Goal: Task Accomplishment & Management: Manage account settings

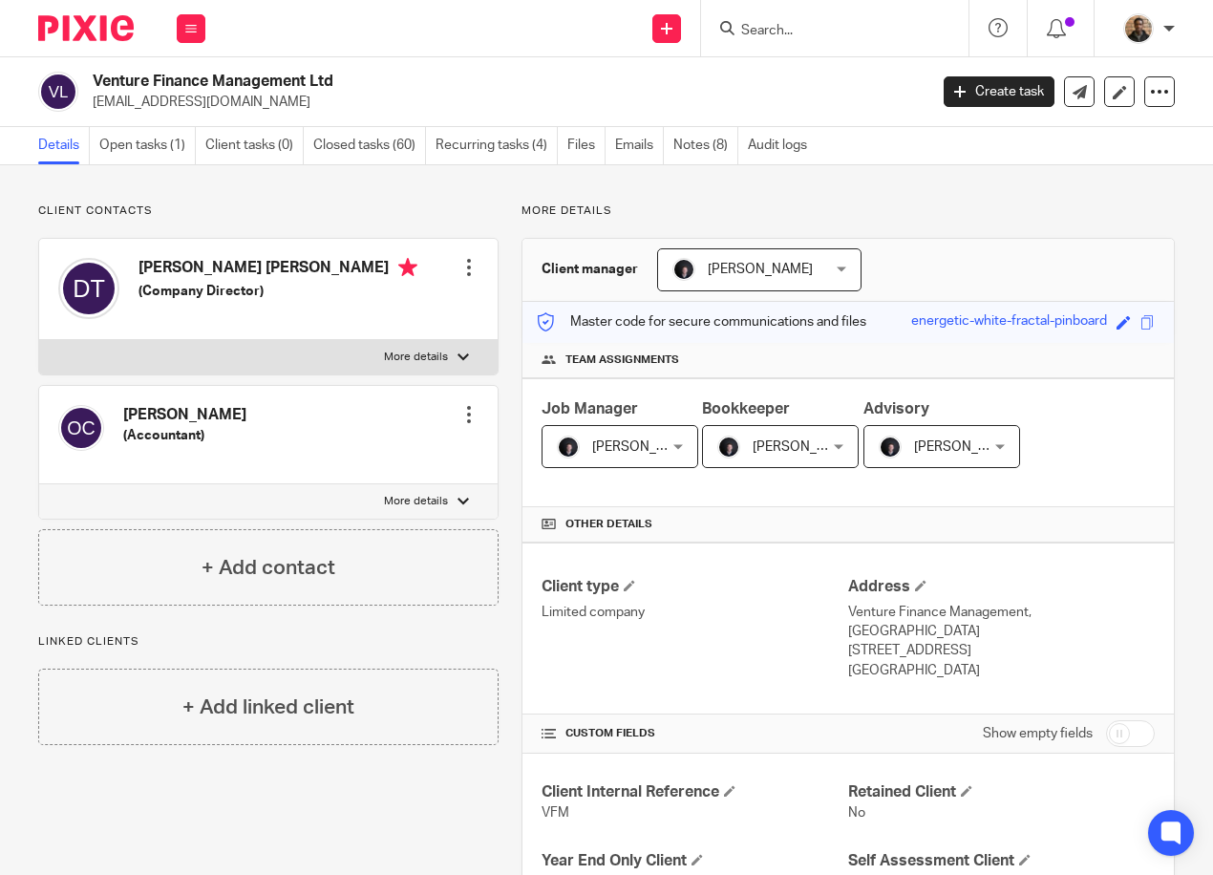
scroll to position [95, 0]
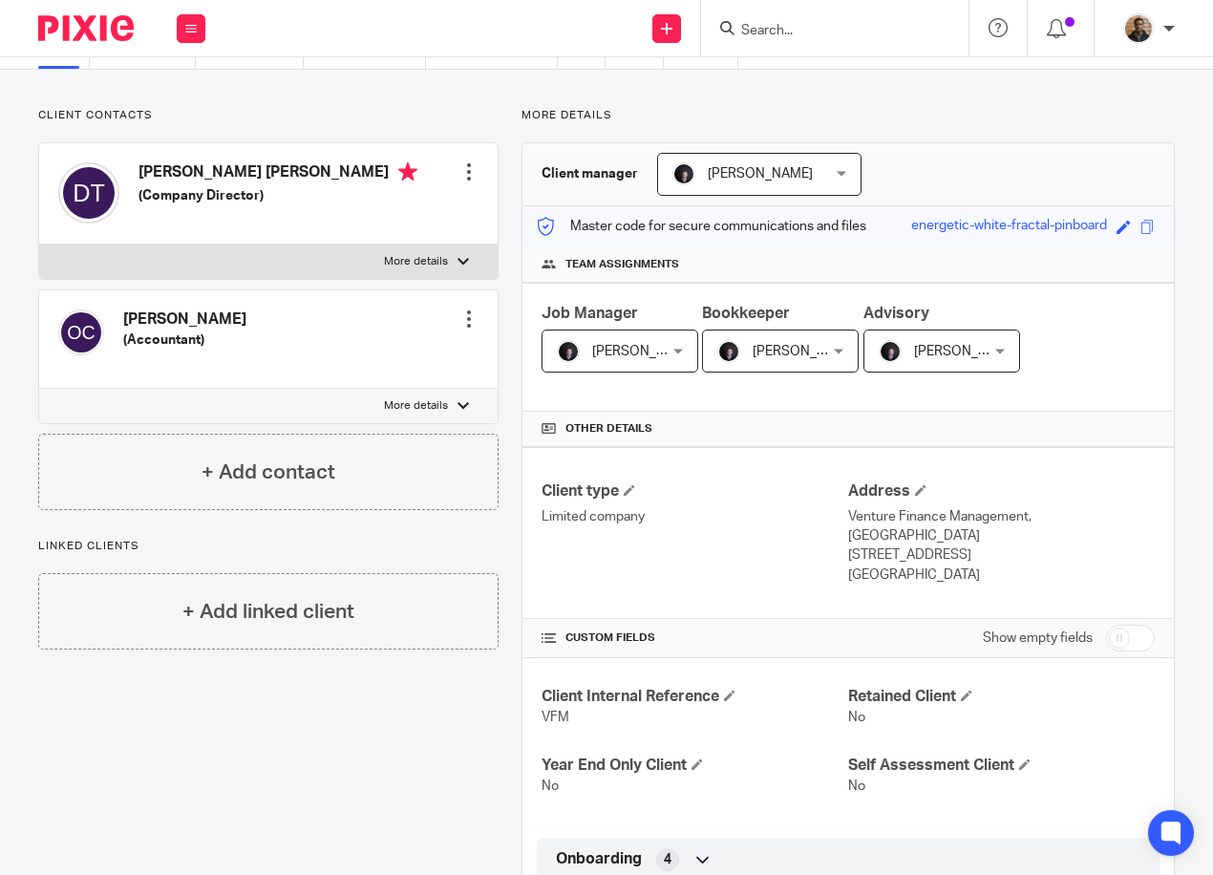
click at [765, 27] on input "Search" at bounding box center [825, 31] width 172 height 17
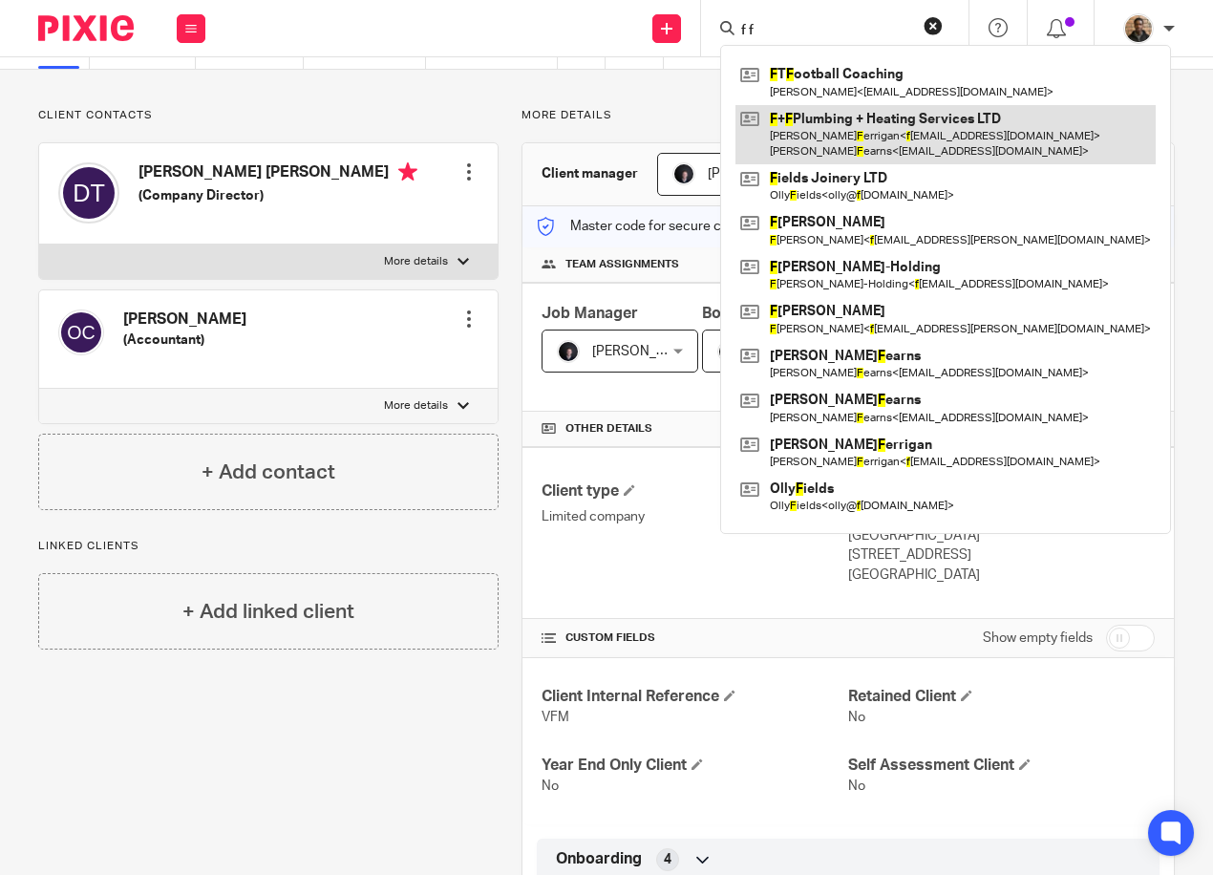
type input "f f"
click at [843, 116] on link at bounding box center [945, 134] width 420 height 59
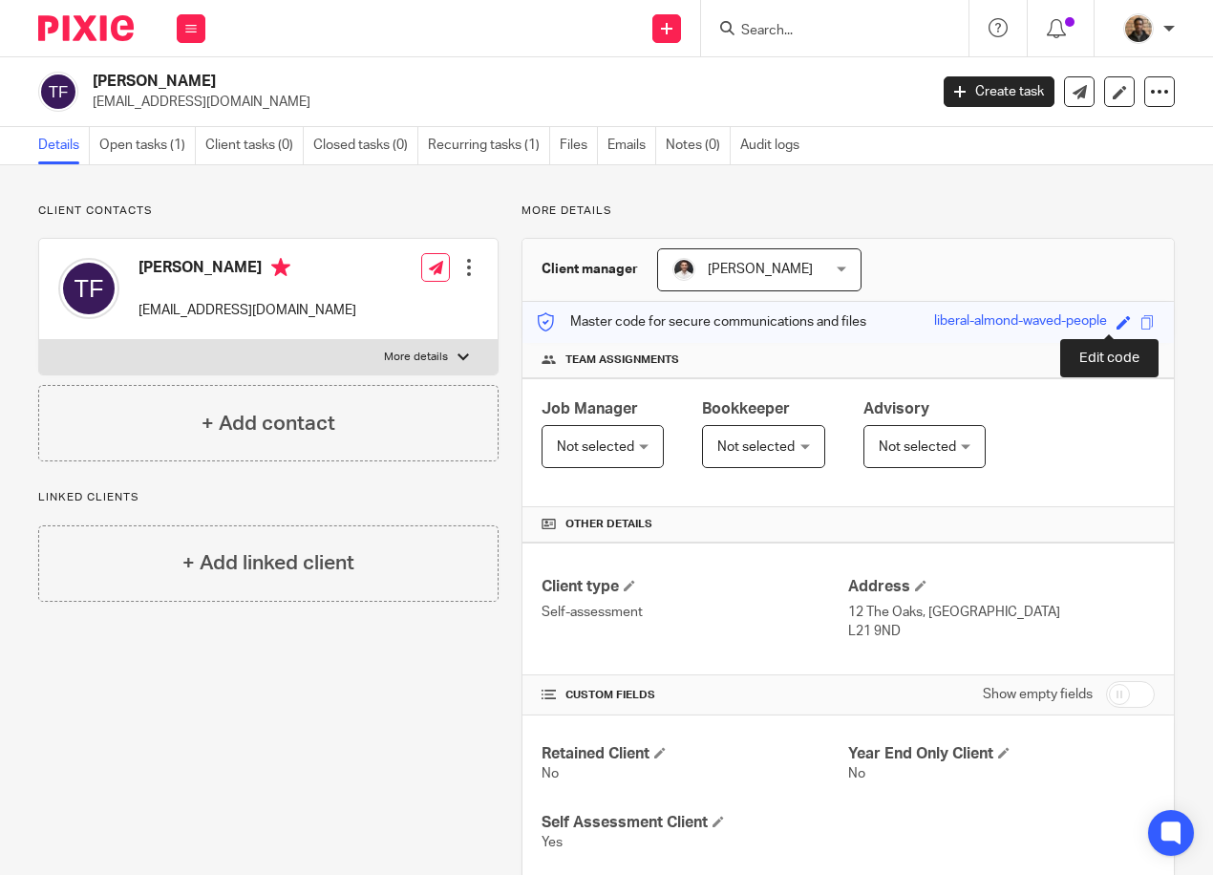
click at [1116, 320] on span at bounding box center [1123, 322] width 14 height 14
type input "liberal-almond-waved-people"
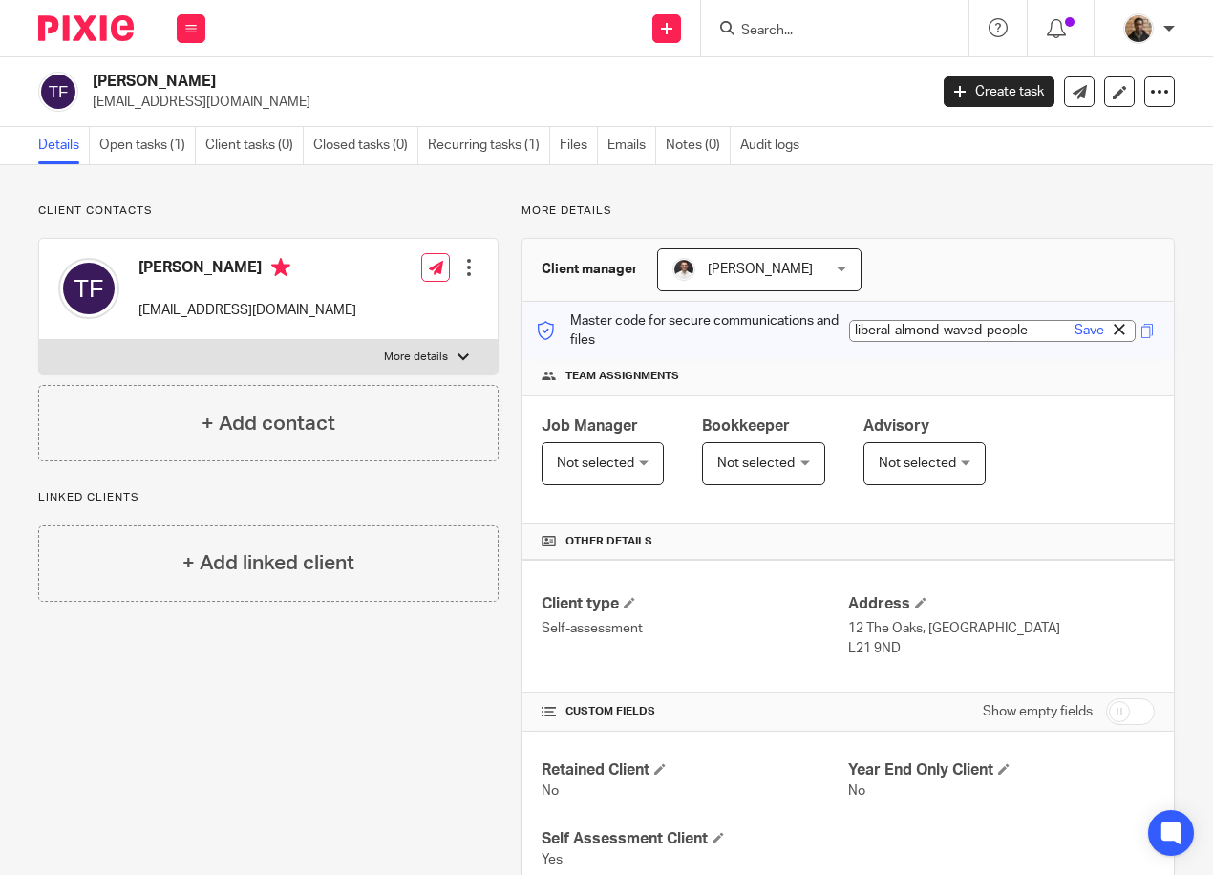
click at [1113, 336] on link at bounding box center [1118, 330] width 11 height 19
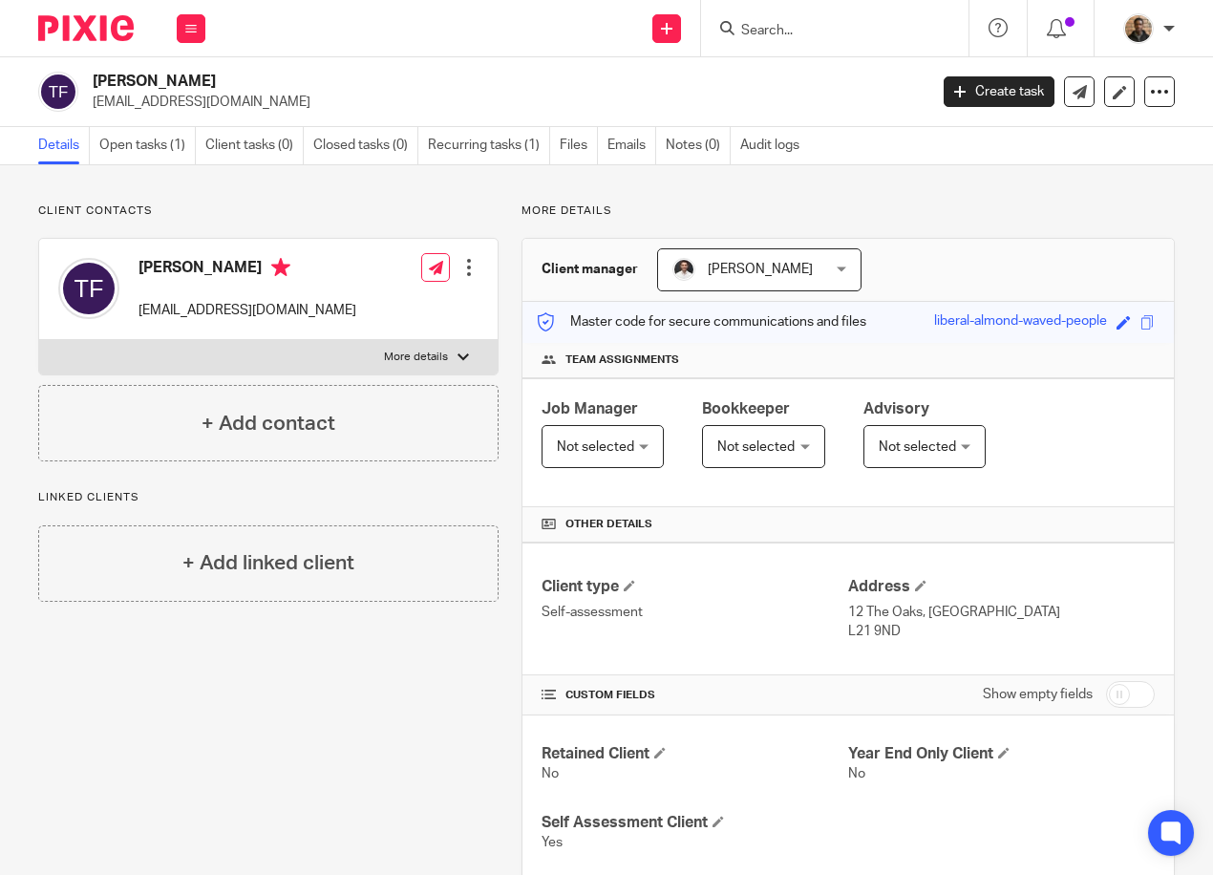
click at [1116, 318] on span at bounding box center [1123, 322] width 14 height 14
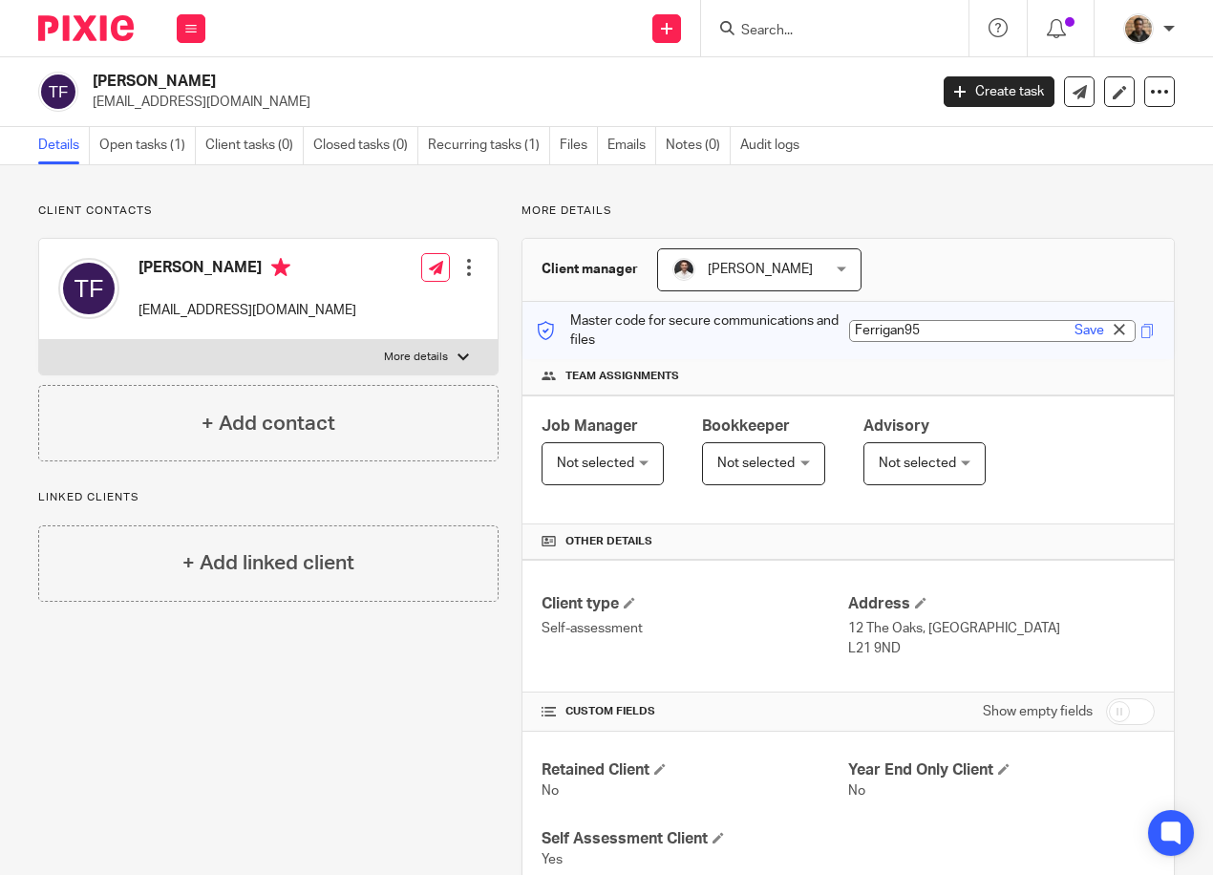
type input "Ferrigan956"
click at [969, 298] on div "Client manager Dom Talbot Dom Talbot Adam Osman Dom Talbot Erica Smith Loz Whit…" at bounding box center [847, 270] width 651 height 63
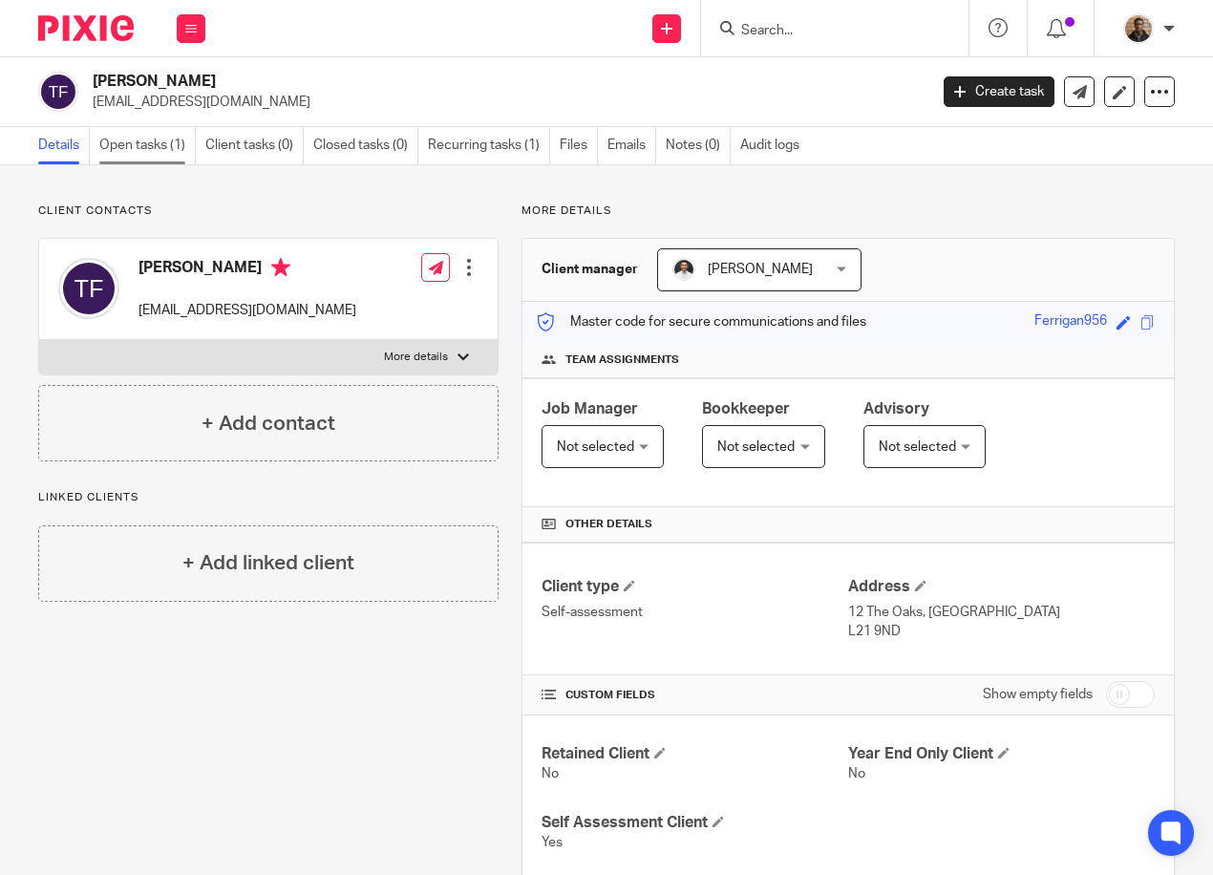
click at [145, 161] on link "Open tasks (1)" at bounding box center [147, 145] width 96 height 37
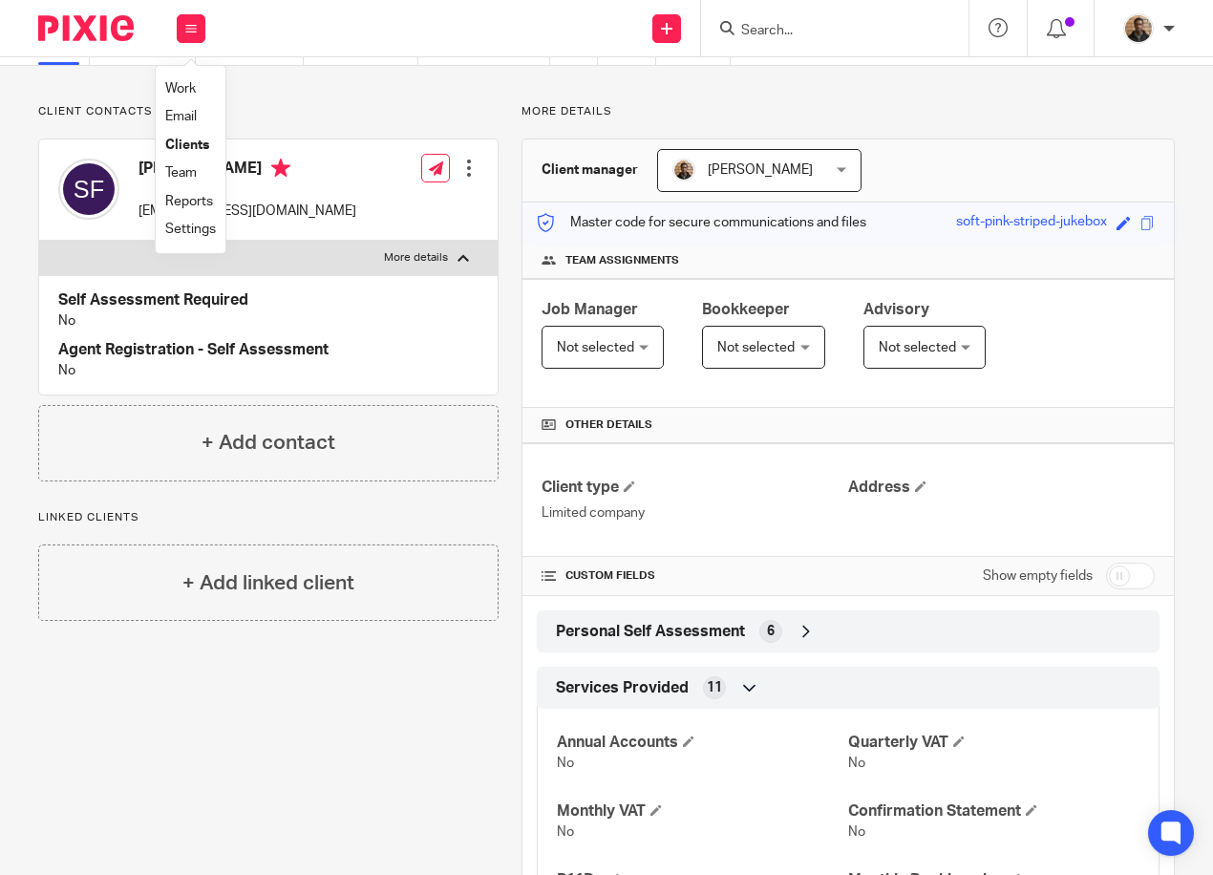
scroll to position [191, 0]
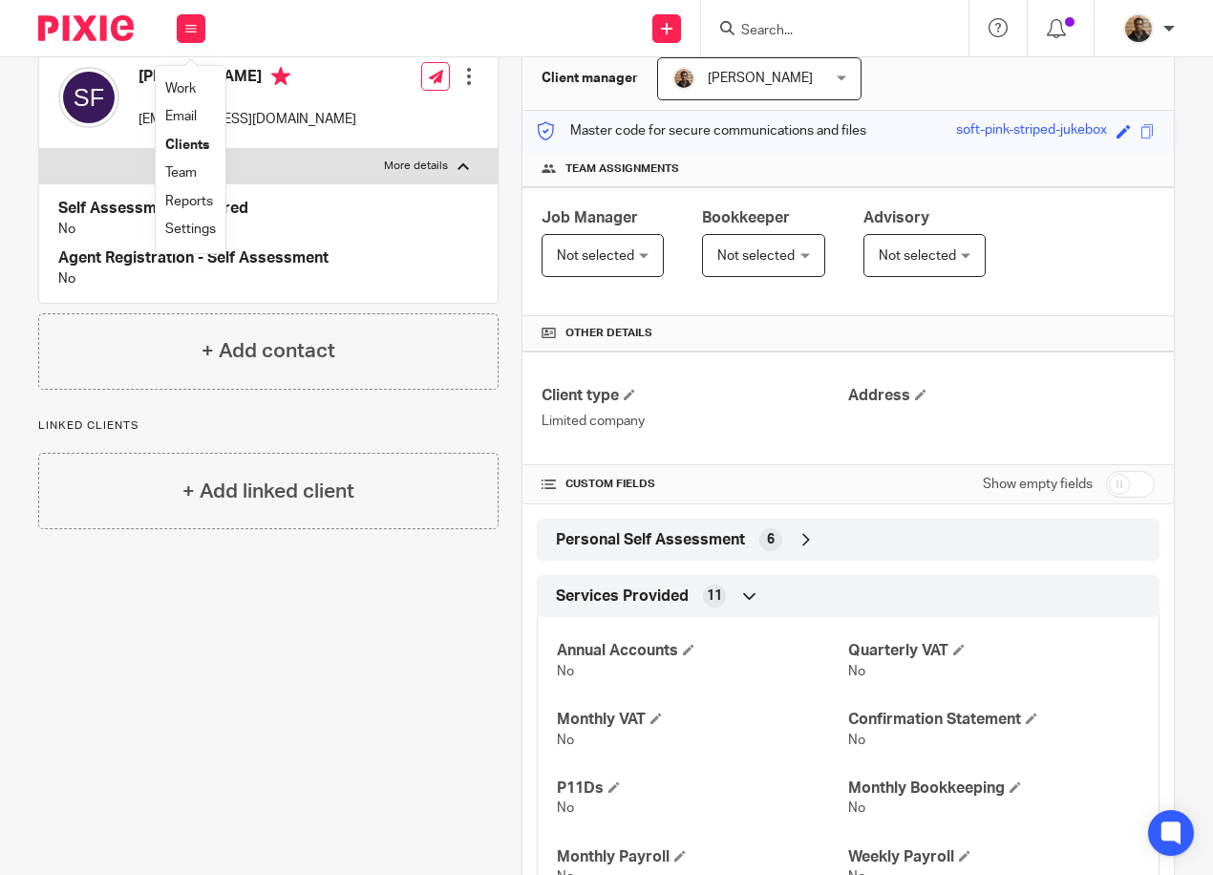
click at [768, 546] on span "6" at bounding box center [771, 539] width 8 height 19
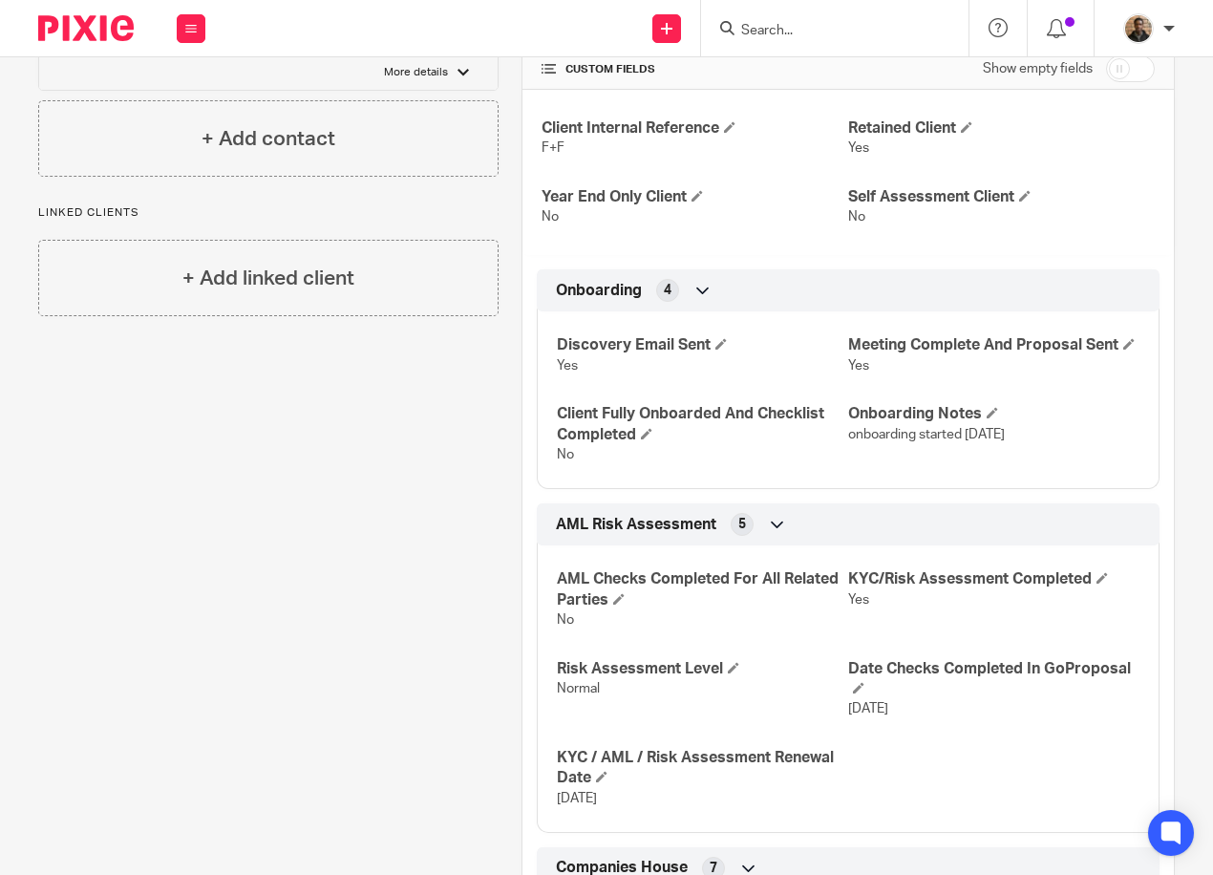
scroll to position [859, 0]
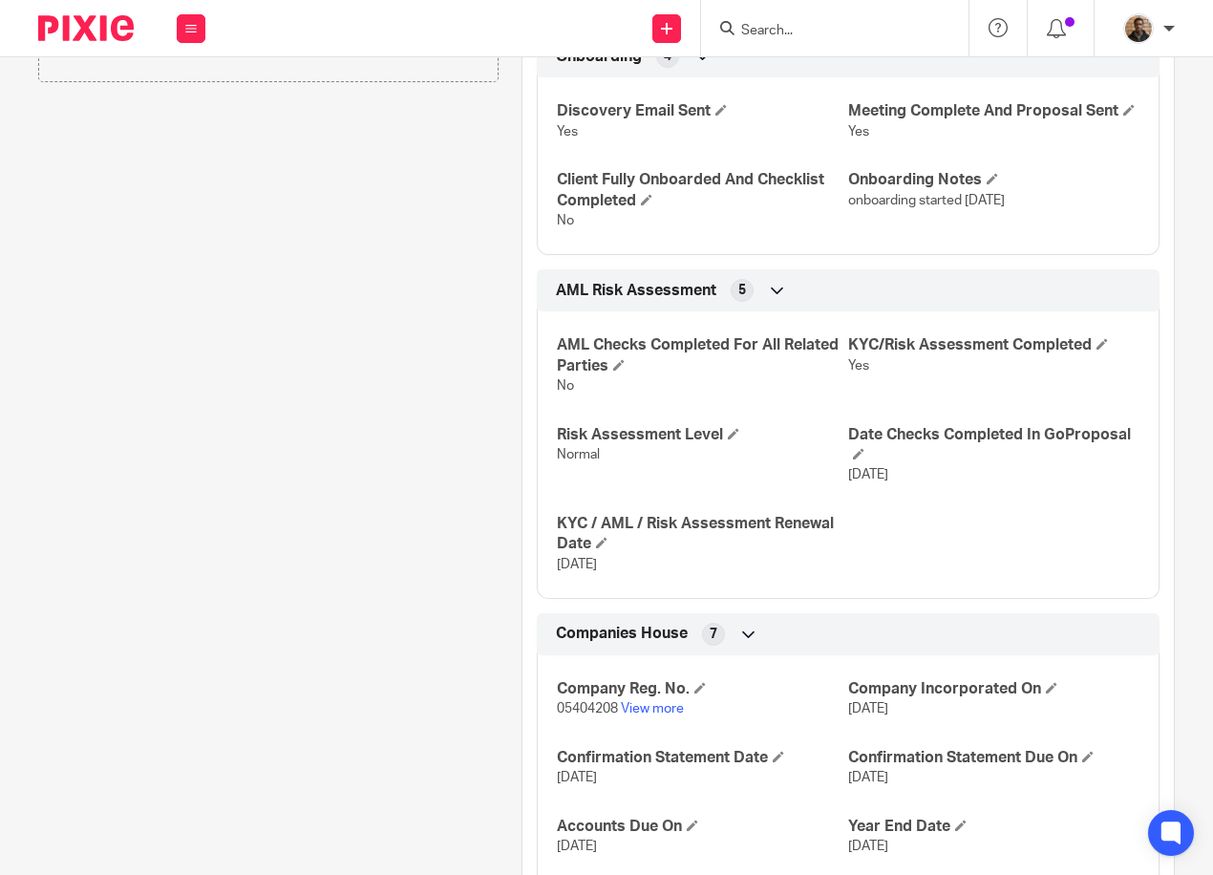
click at [680, 718] on p "05404208 View more" at bounding box center [702, 708] width 291 height 19
click at [660, 715] on link "View more" at bounding box center [652, 708] width 63 height 13
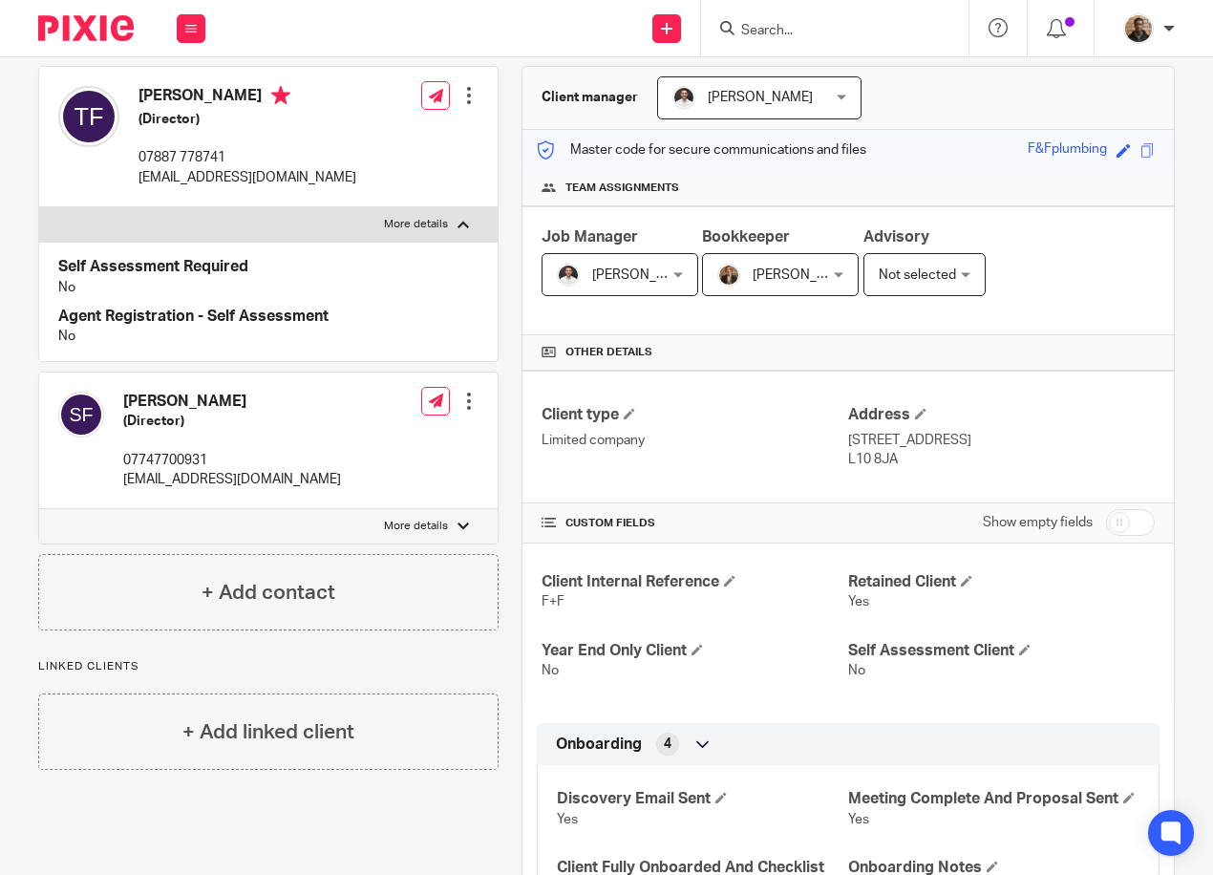
scroll to position [95, 0]
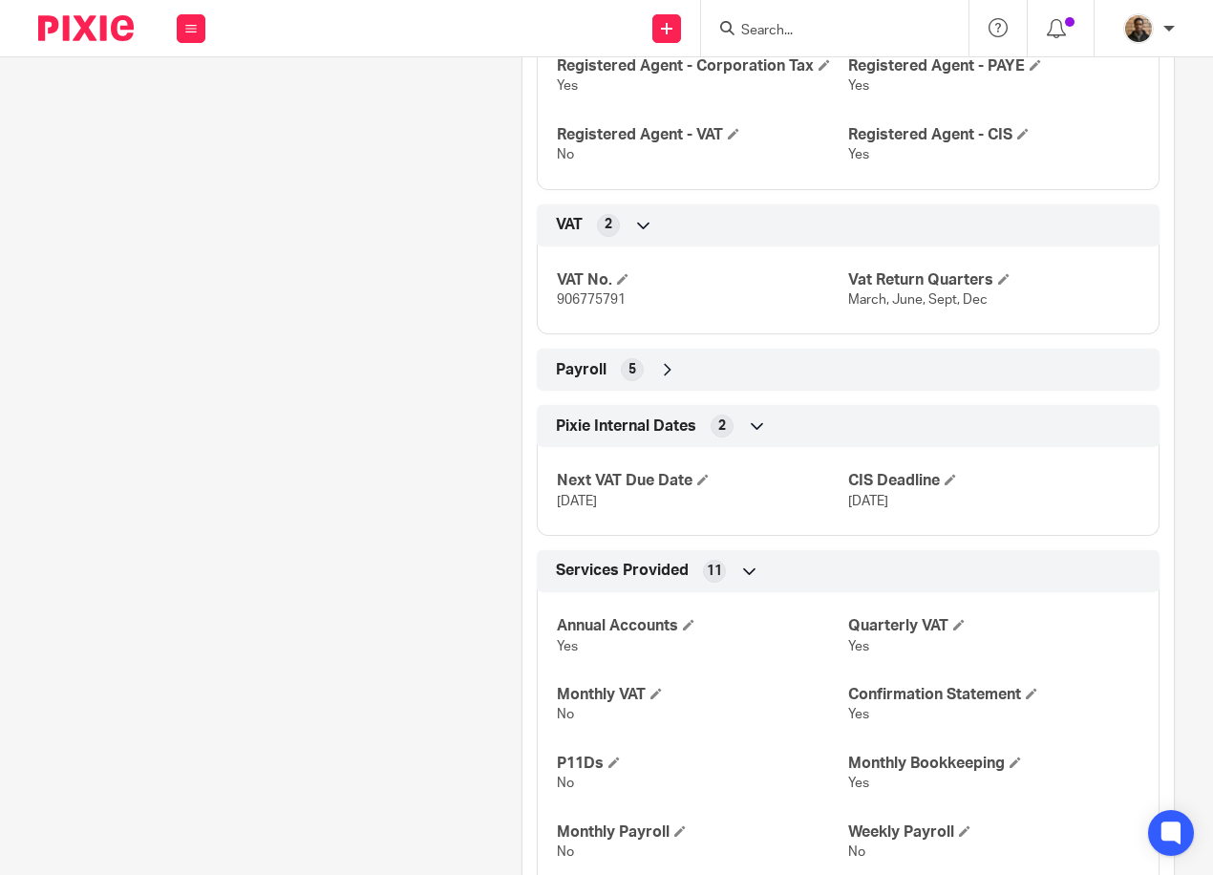
scroll to position [1910, 0]
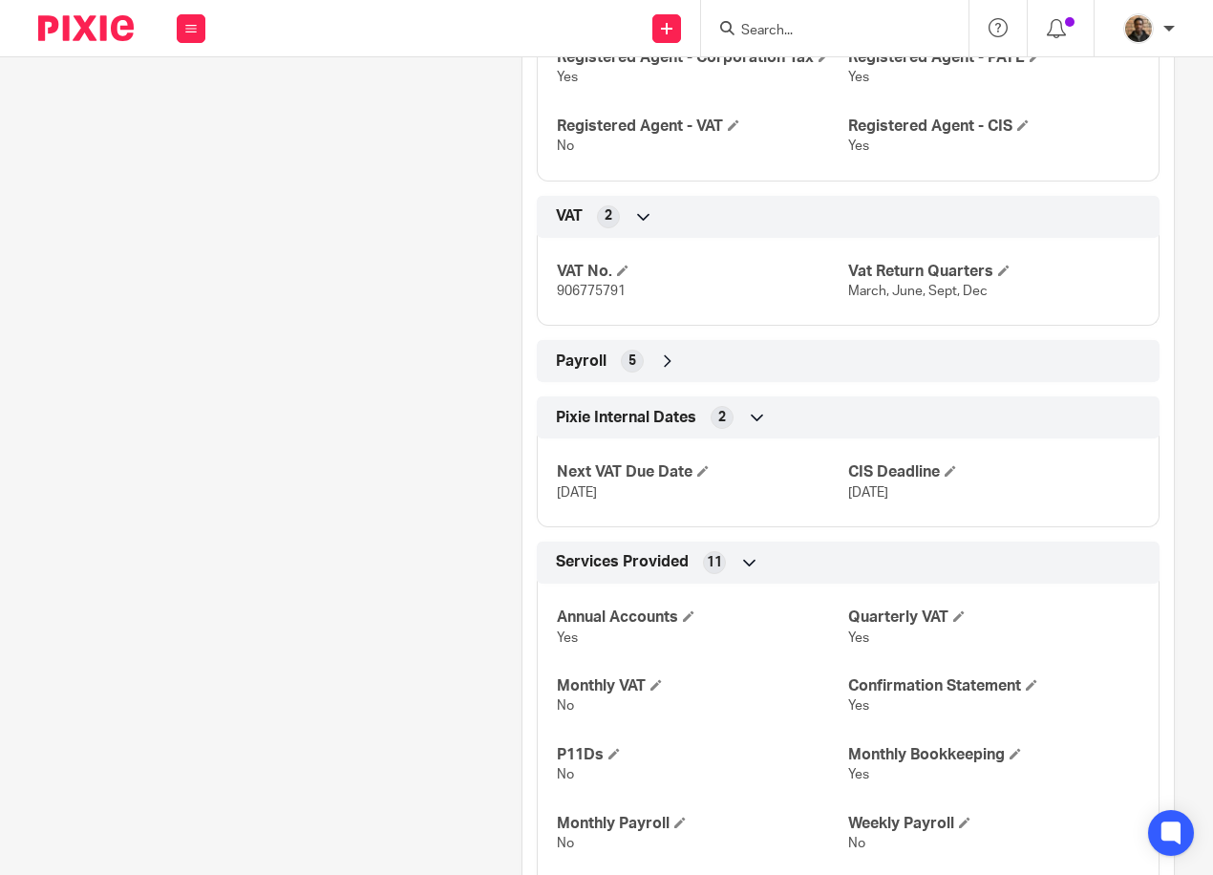
click at [657, 377] on div "Payroll 5" at bounding box center [848, 361] width 594 height 32
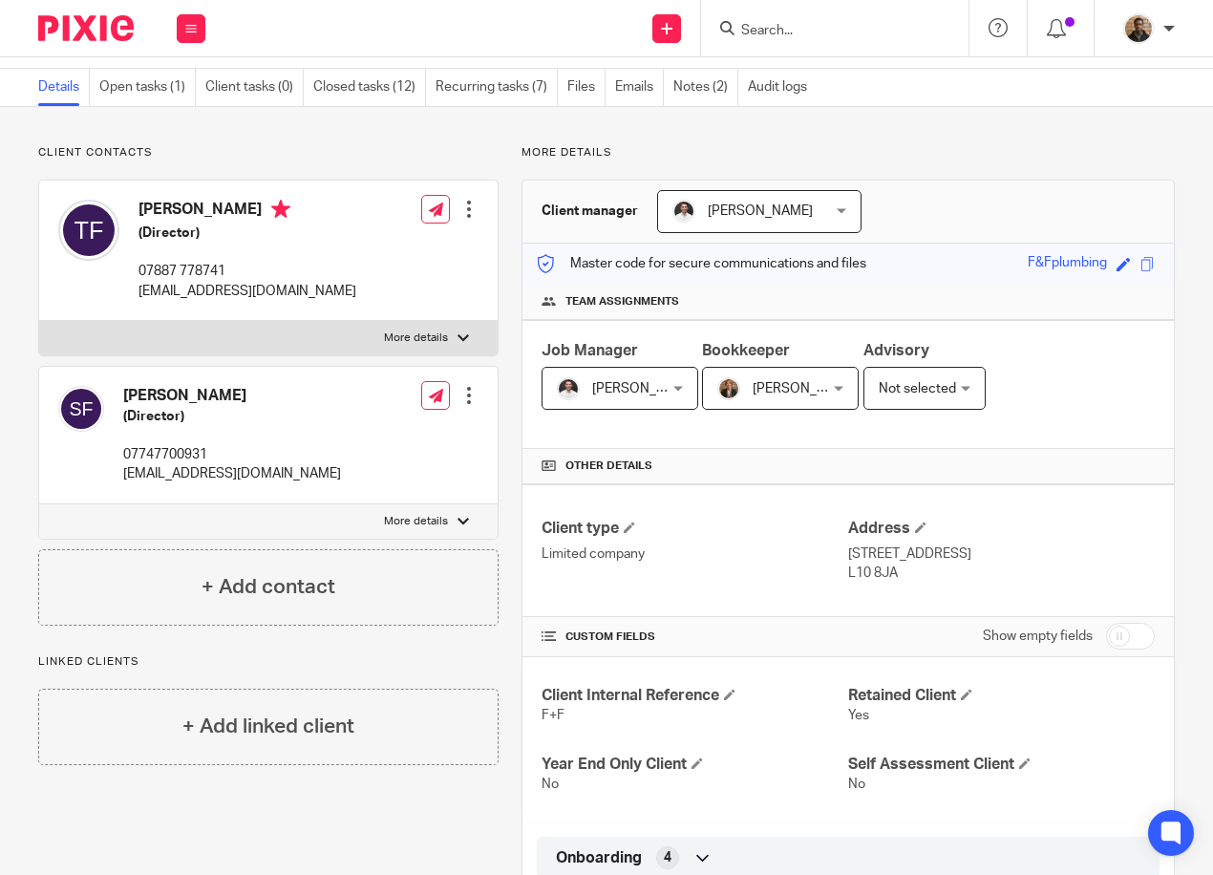
scroll to position [0, 0]
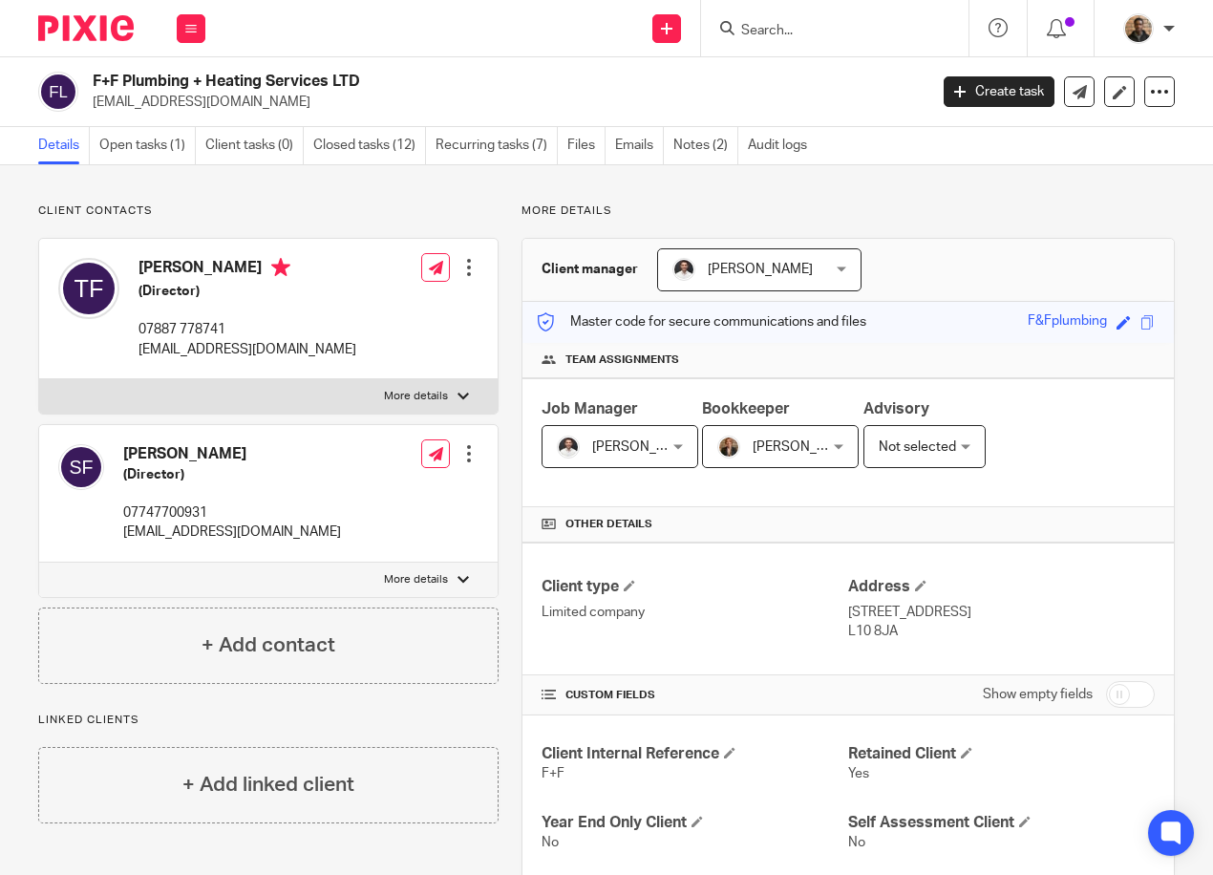
click at [851, 33] on input "Search" at bounding box center [825, 31] width 172 height 17
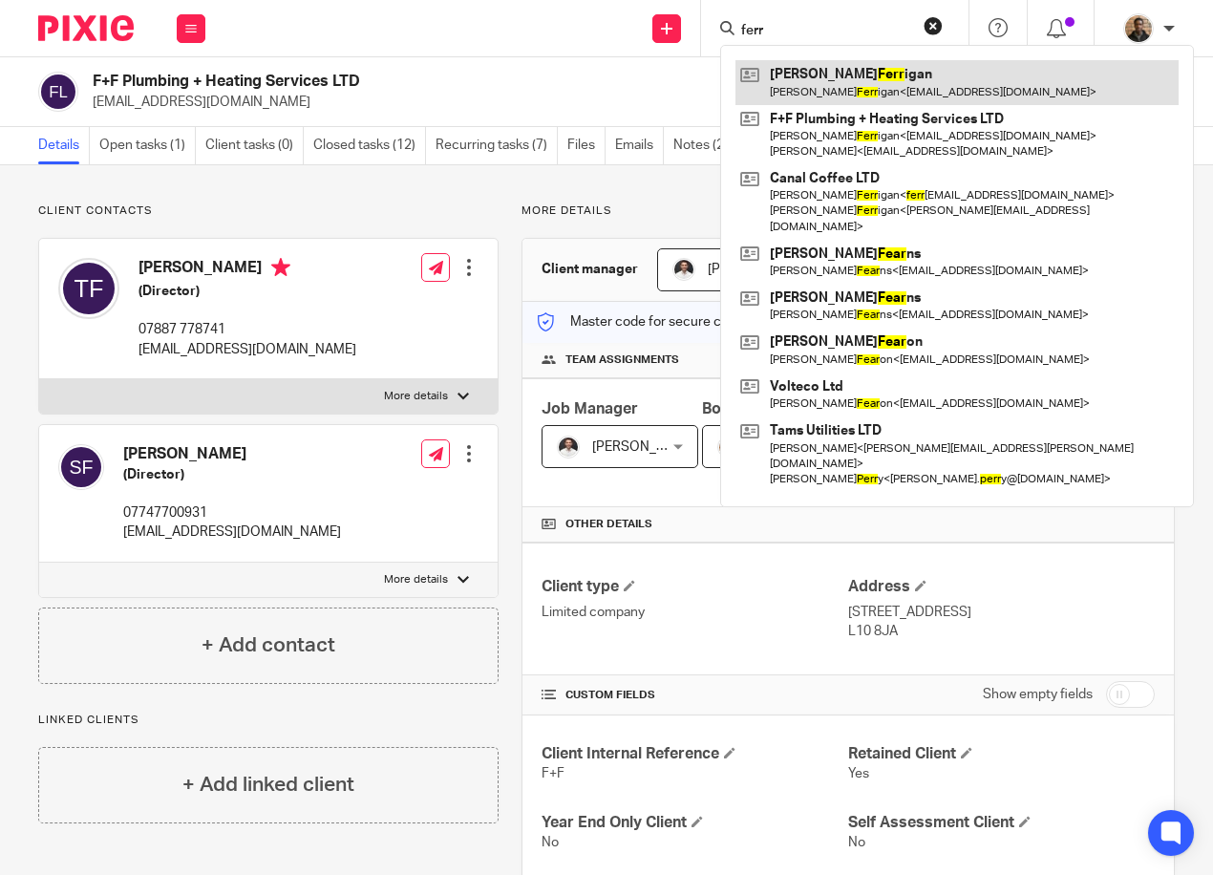
type input "ferr"
click at [877, 66] on link at bounding box center [956, 82] width 443 height 44
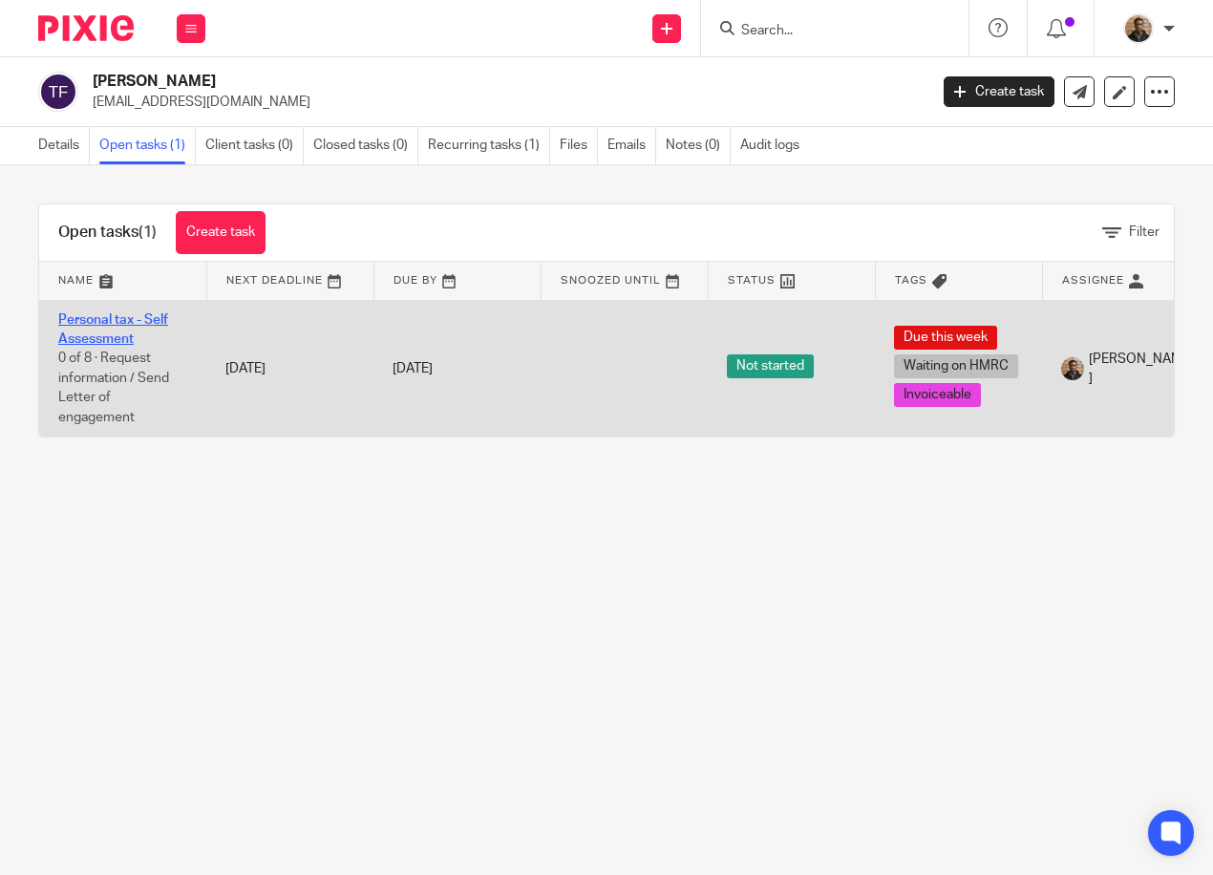
click at [146, 313] on link "Personal tax - Self Assessment" at bounding box center [113, 329] width 110 height 32
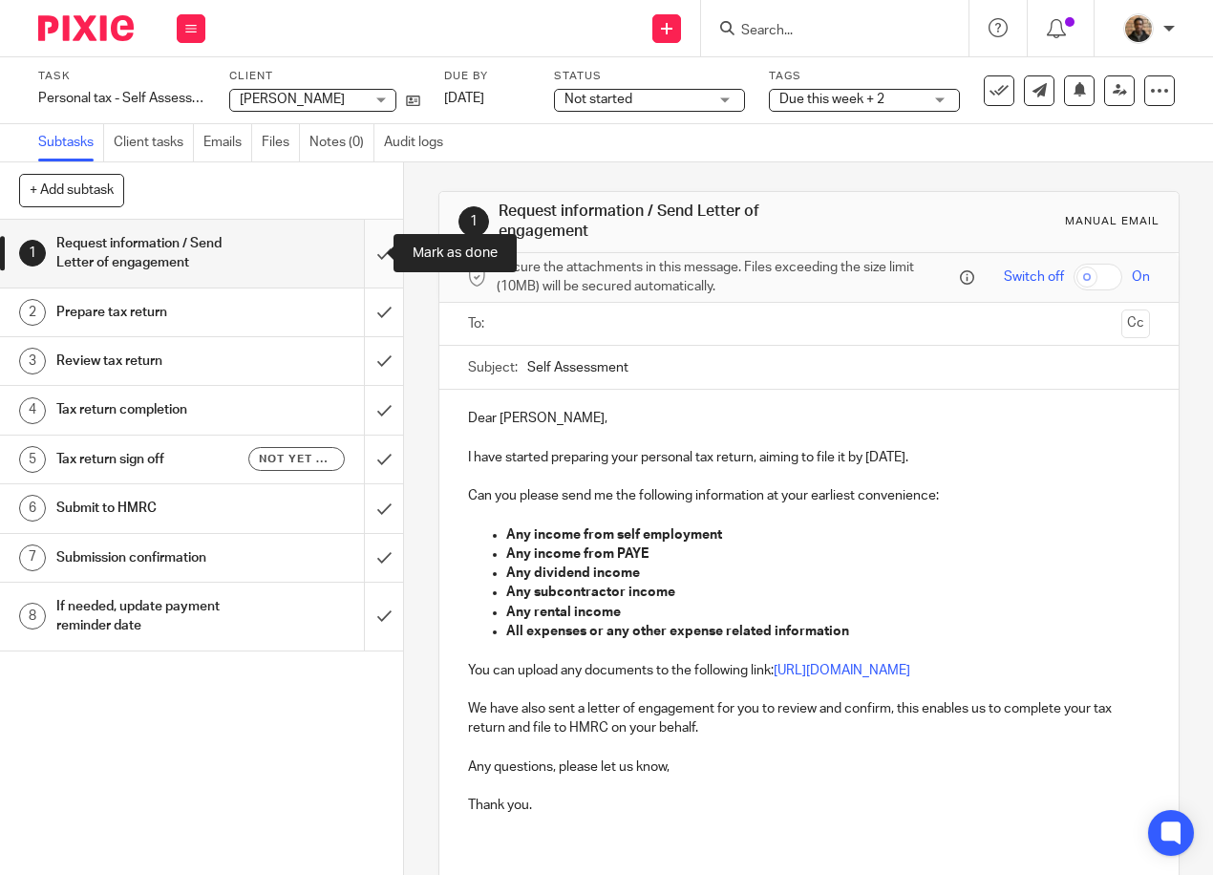
click at [369, 252] on input "submit" at bounding box center [201, 254] width 403 height 68
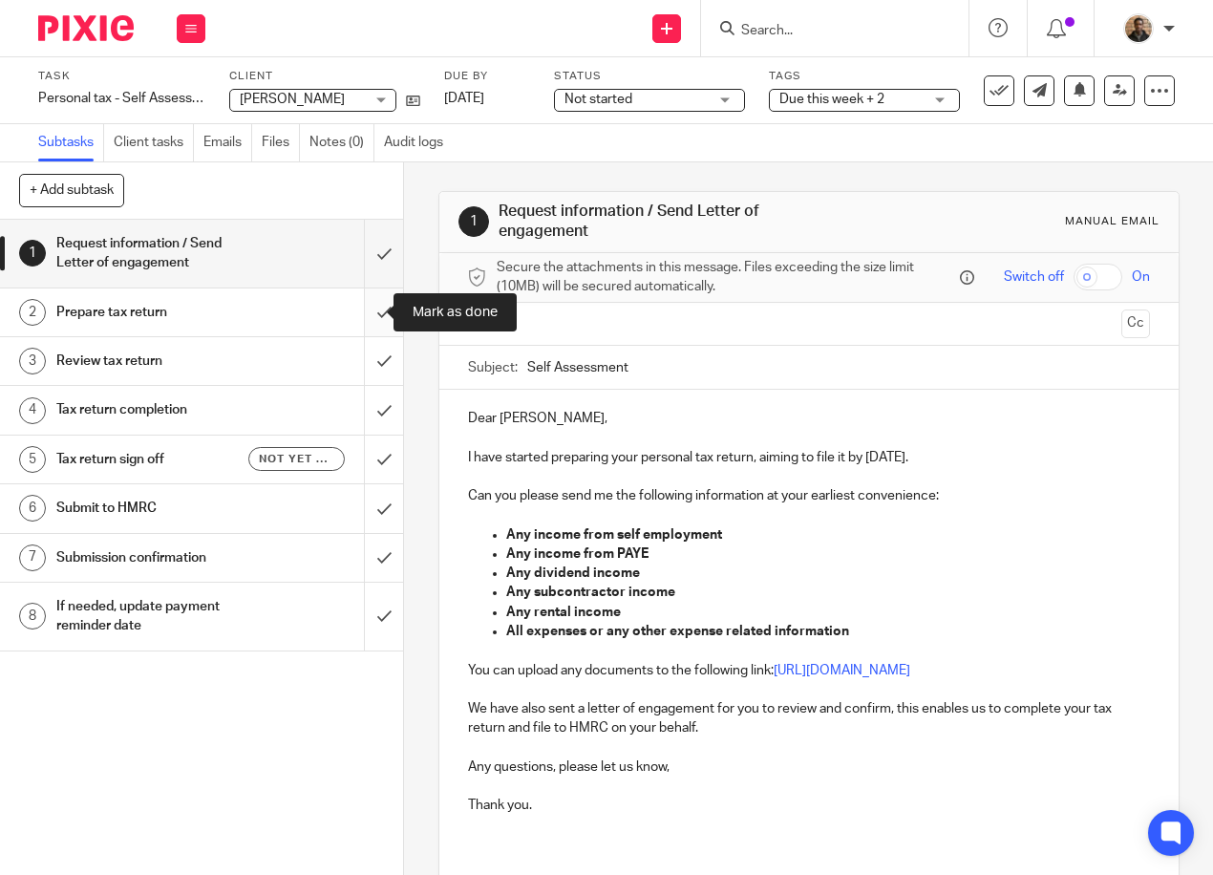
click at [369, 308] on input "submit" at bounding box center [201, 312] width 403 height 48
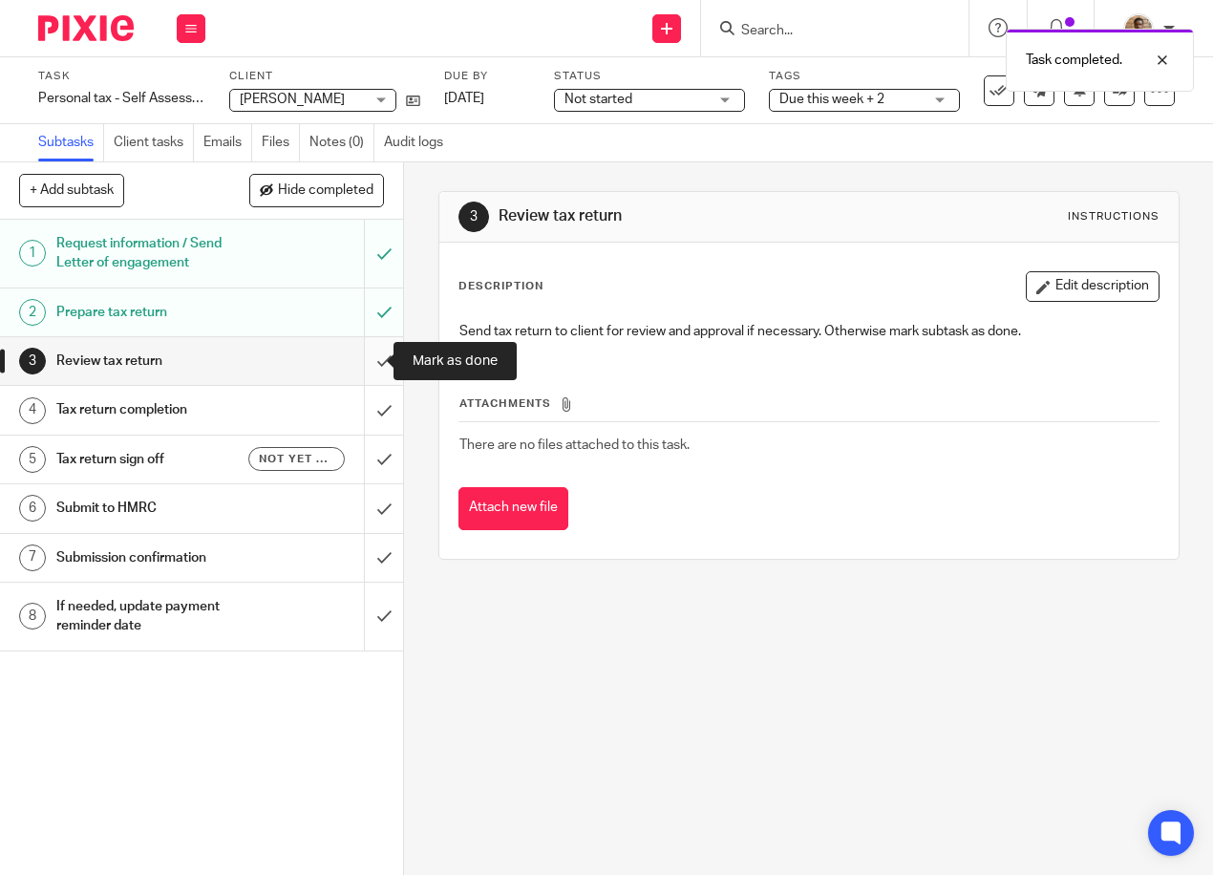
click at [368, 364] on input "submit" at bounding box center [201, 361] width 403 height 48
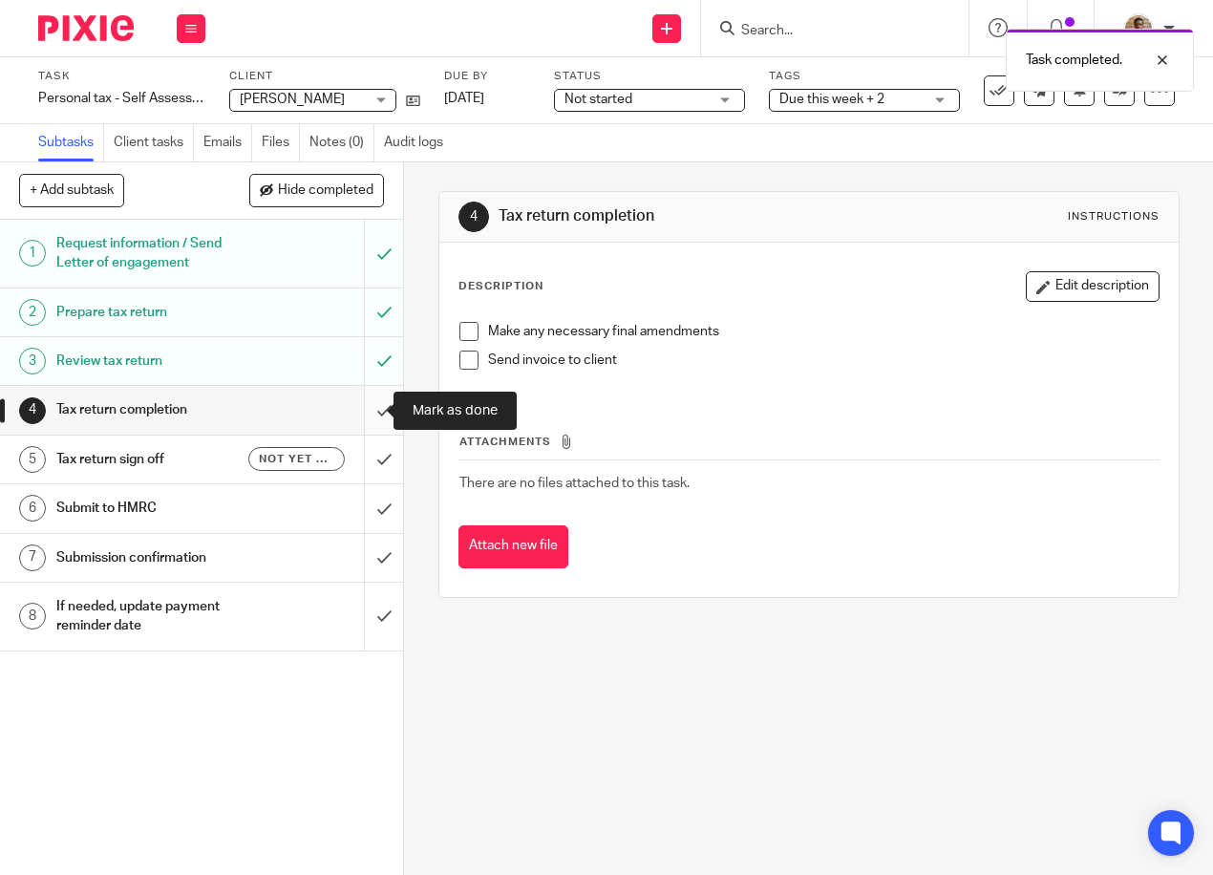
click at [370, 410] on input "submit" at bounding box center [201, 410] width 403 height 48
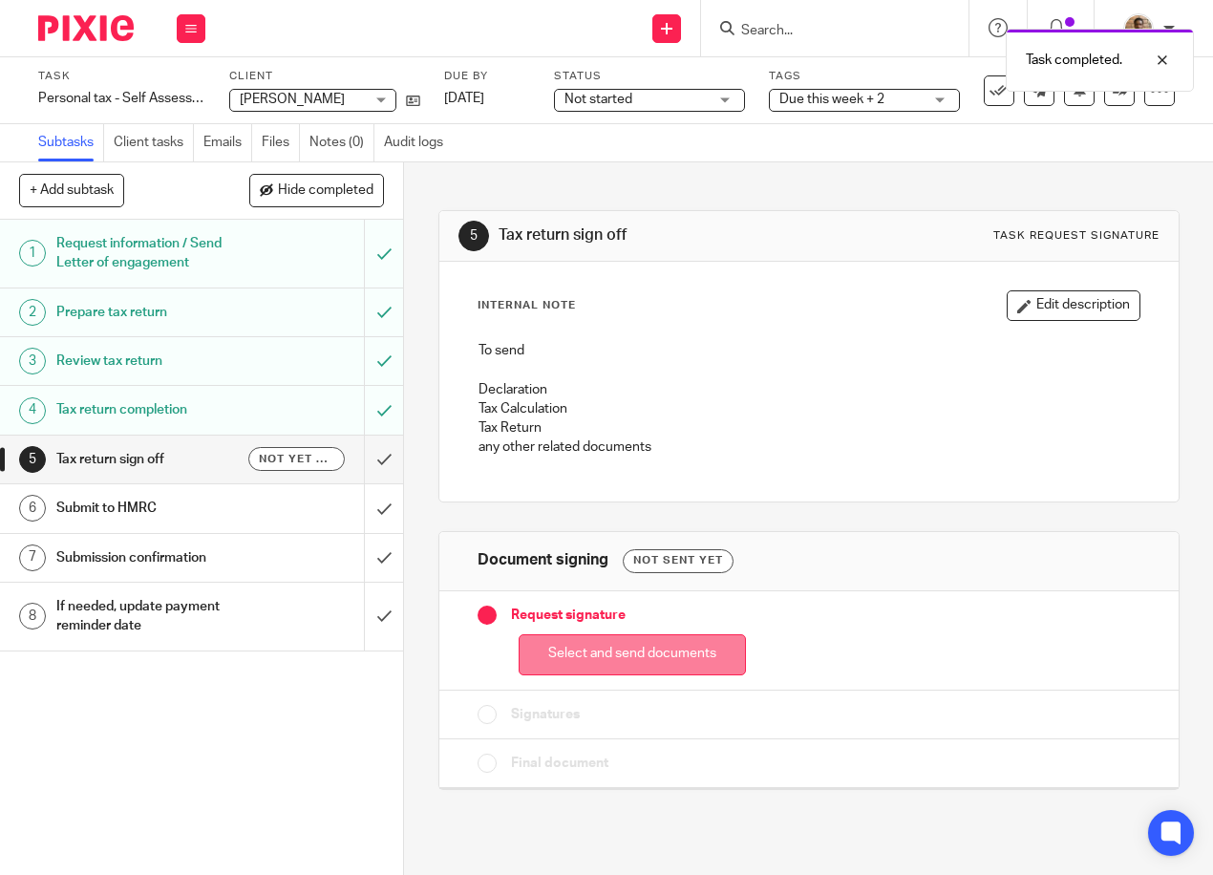
click at [613, 644] on button "Select and send documents" at bounding box center [631, 654] width 227 height 41
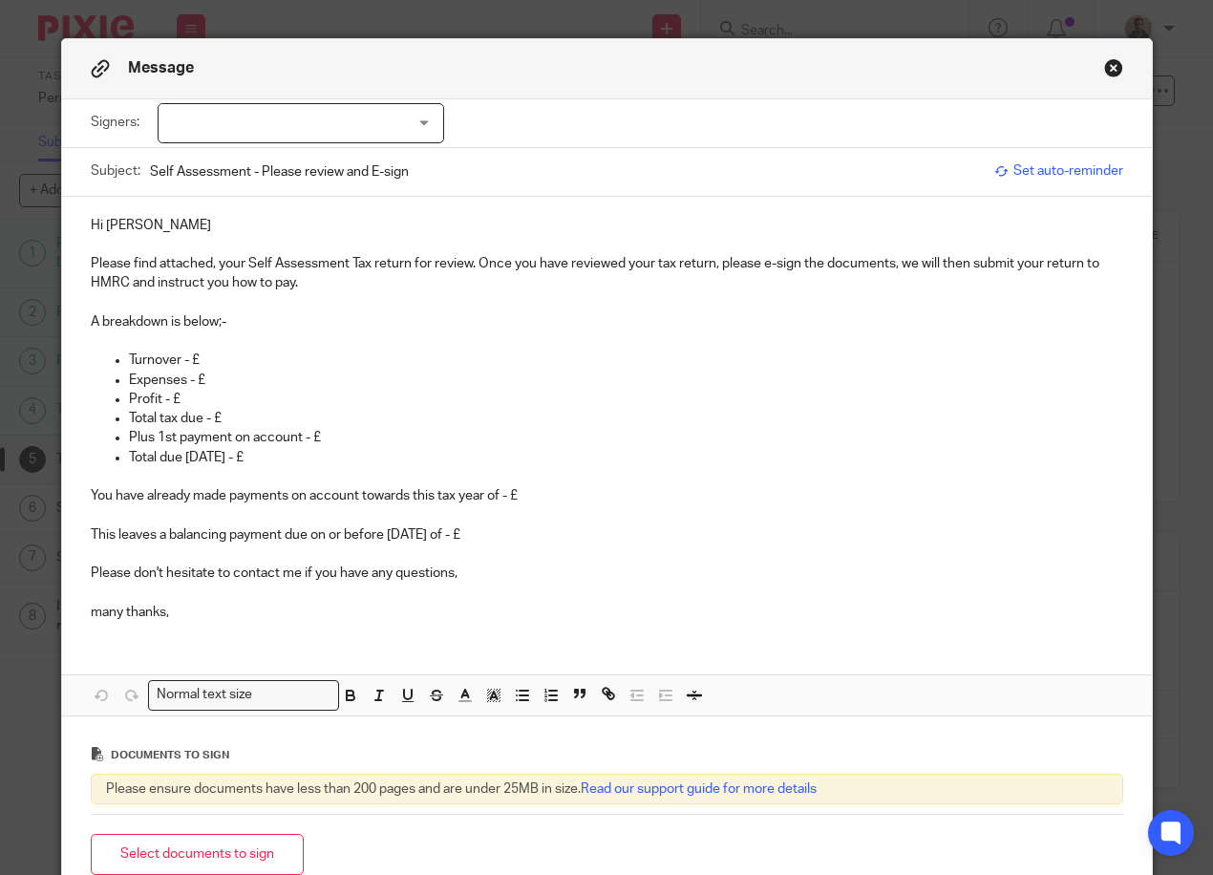
drag, startPoint x: 81, startPoint y: 255, endPoint x: 500, endPoint y: 532, distance: 502.4
click at [500, 532] on div "Hi Tommy Please find attached, your Self Assessment Tax return for review. Once…" at bounding box center [606, 417] width 1089 height 440
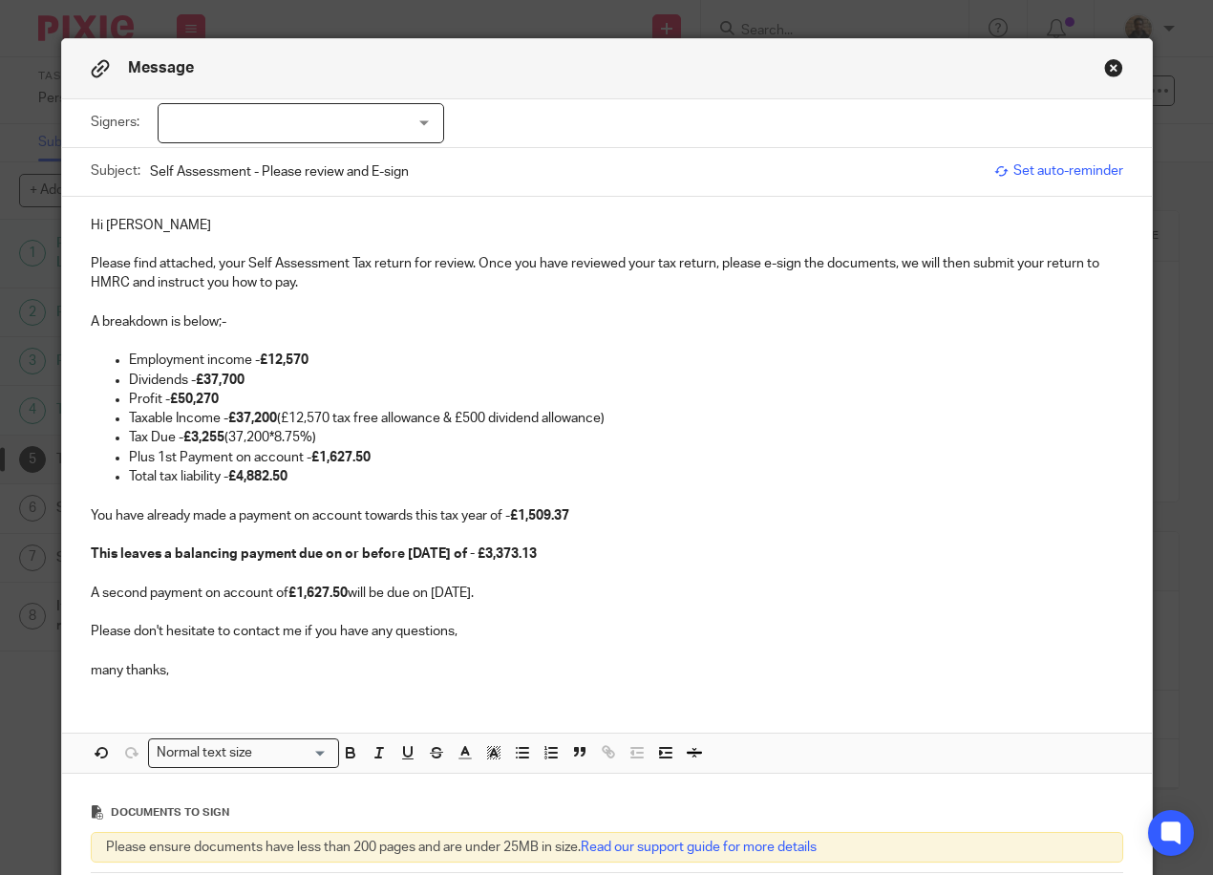
click at [569, 517] on strong "£1,509.37" at bounding box center [539, 515] width 59 height 13
click at [580, 506] on p "You have already made a payment on account towards this tax year of - £1,509.37" at bounding box center [607, 515] width 1032 height 19
click at [553, 552] on p "This leaves a balancing payment due on or before 31/01/26 of - £3,373.13" at bounding box center [607, 544] width 1032 height 39
click at [554, 556] on p "This leaves a balancing payment due on or before 31/01/26 of - £3,373.13" at bounding box center [607, 544] width 1032 height 39
click at [312, 124] on div at bounding box center [301, 123] width 286 height 40
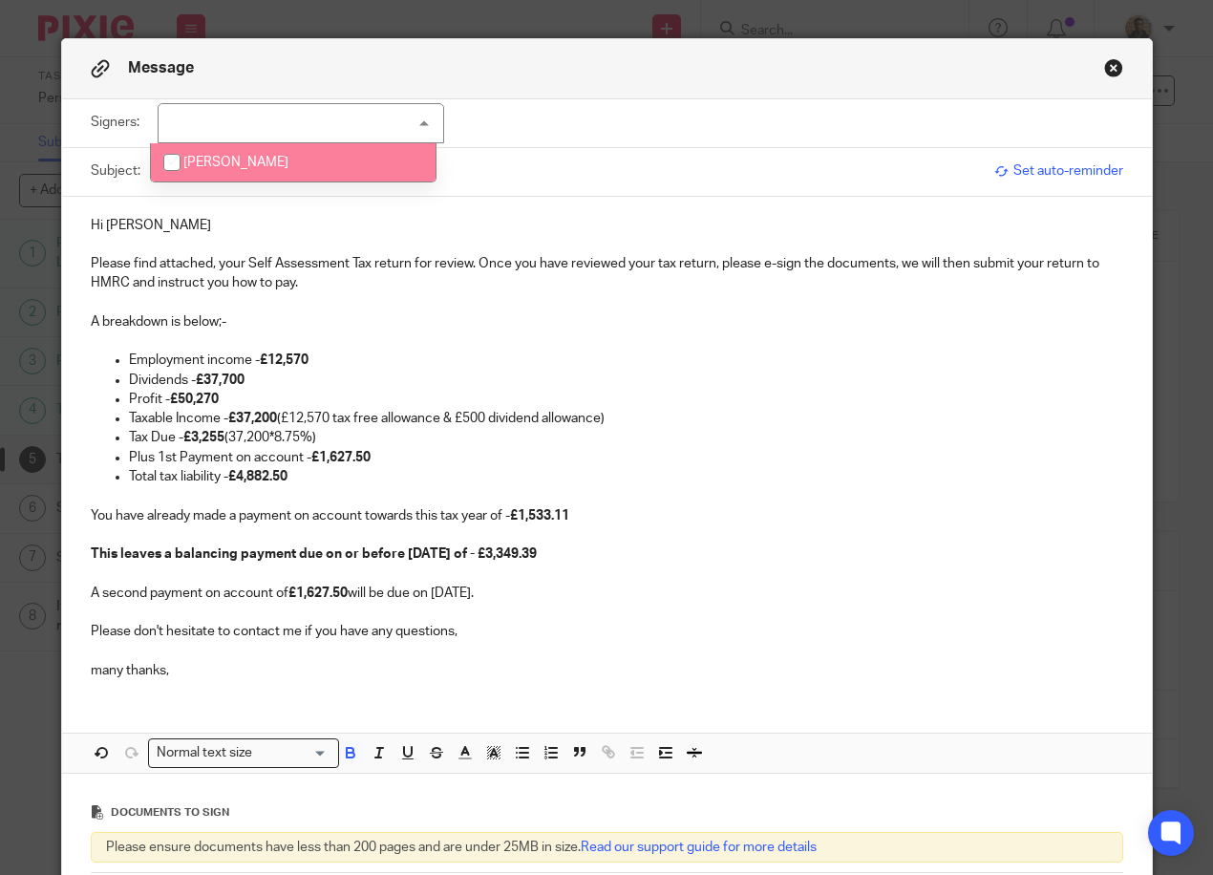
click at [319, 168] on li "[PERSON_NAME]" at bounding box center [293, 162] width 285 height 39
checkbox input "true"
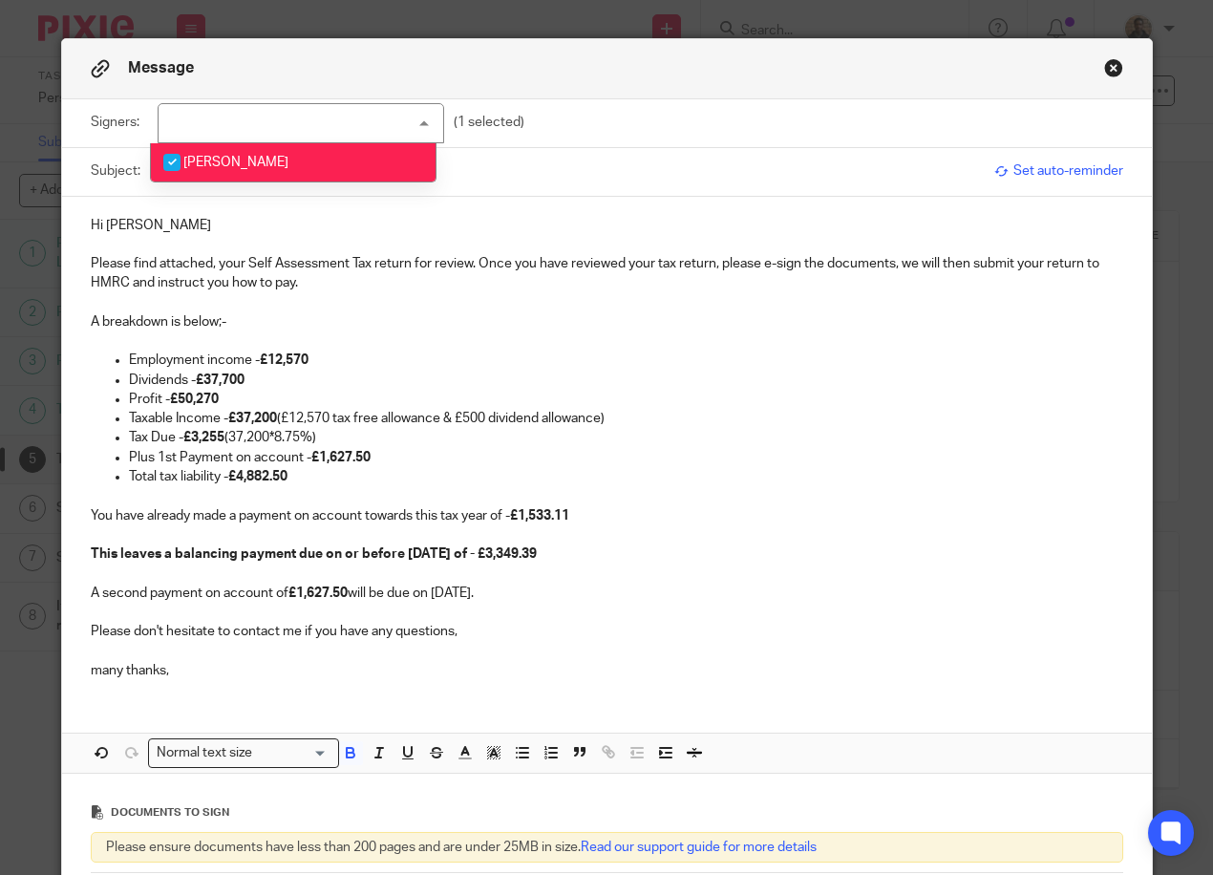
click at [551, 150] on input "Self Assessment - Please review and E-sign" at bounding box center [567, 171] width 835 height 43
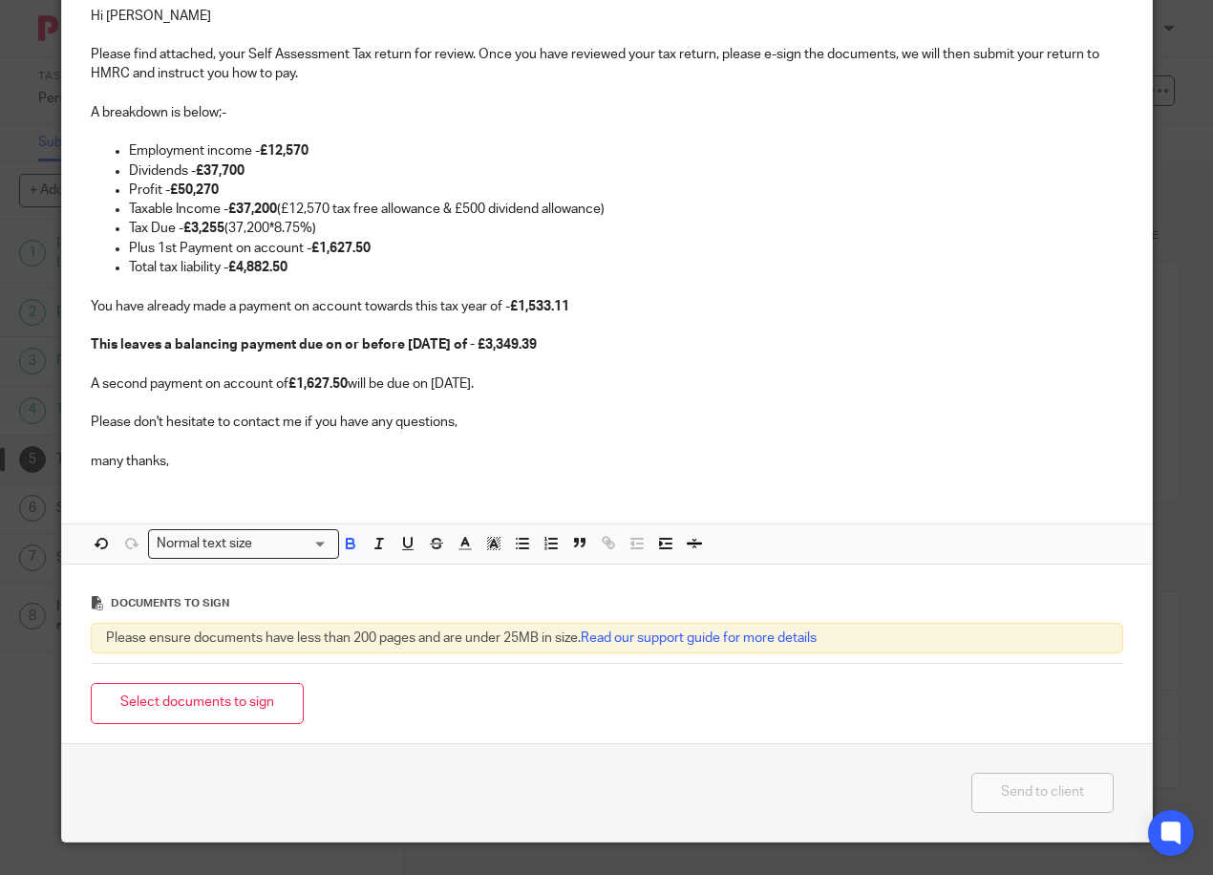
scroll to position [215, 0]
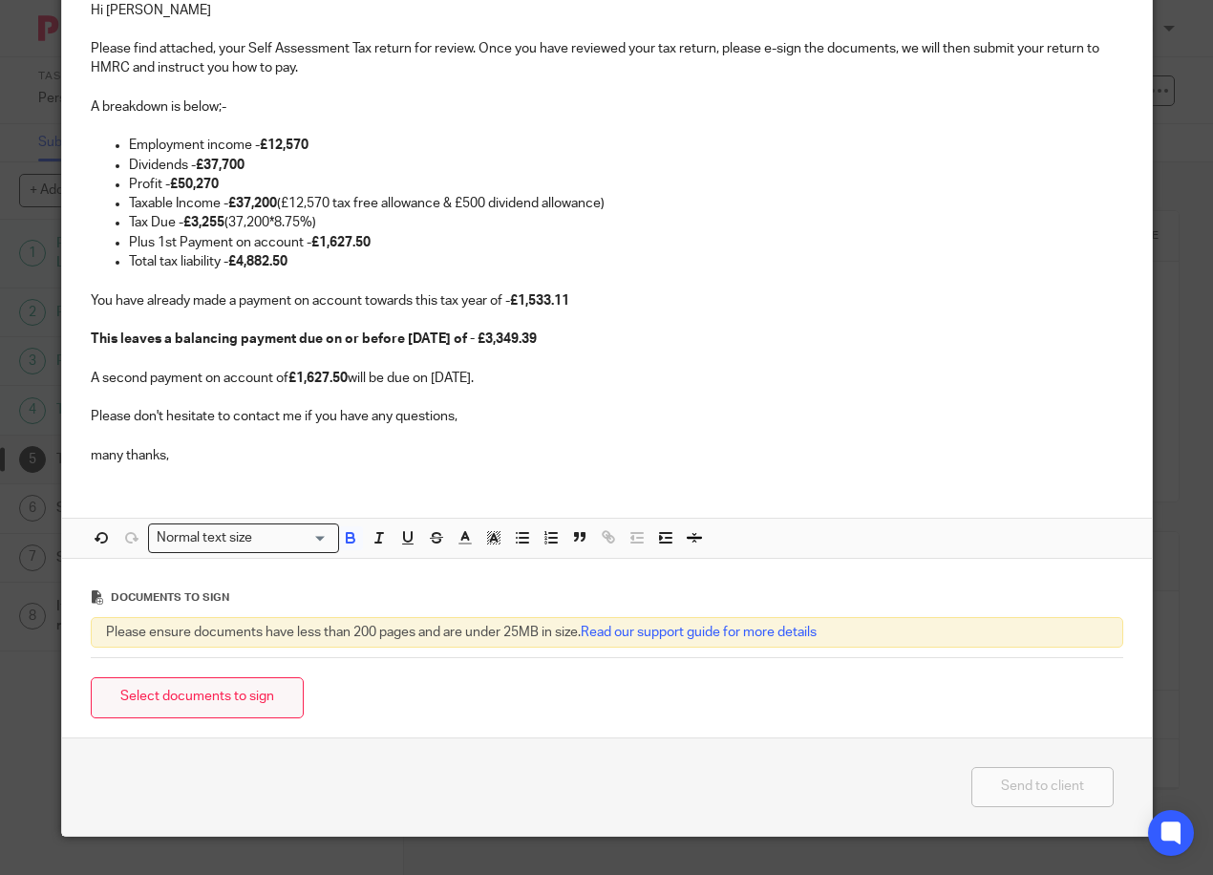
click at [268, 707] on button "Select documents to sign" at bounding box center [197, 697] width 213 height 41
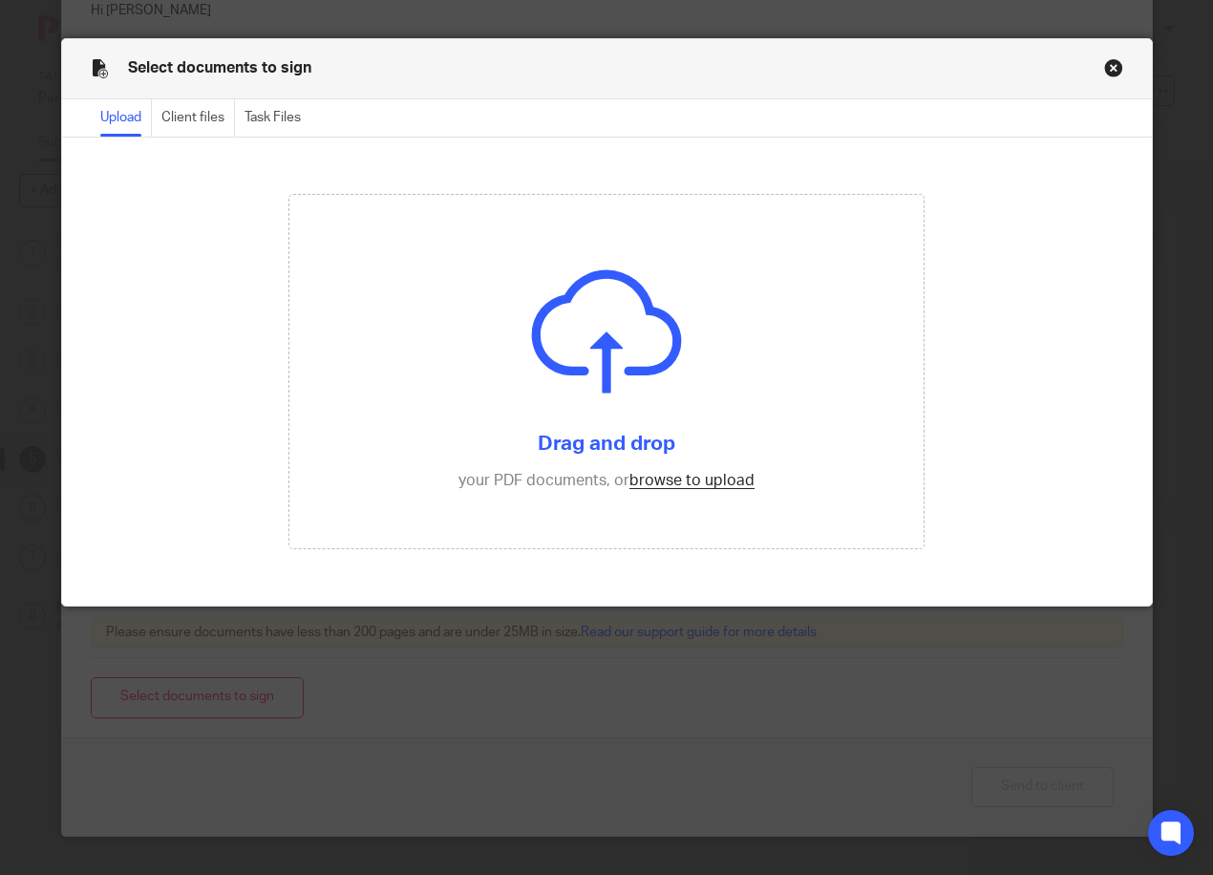
click at [1108, 62] on button "Close modal" at bounding box center [1113, 67] width 19 height 19
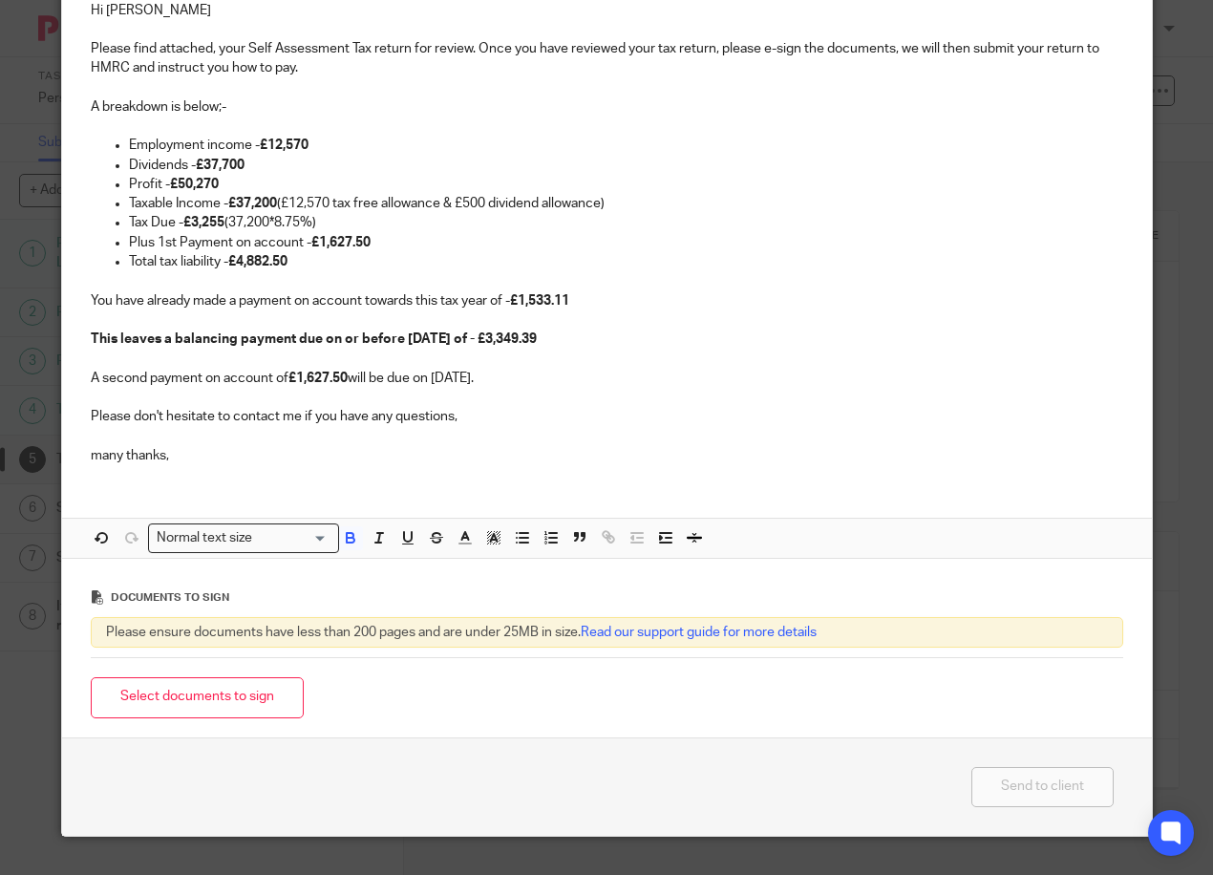
click at [434, 454] on p "many thanks," at bounding box center [607, 455] width 1032 height 19
click at [245, 696] on button "Select documents to sign" at bounding box center [197, 697] width 213 height 41
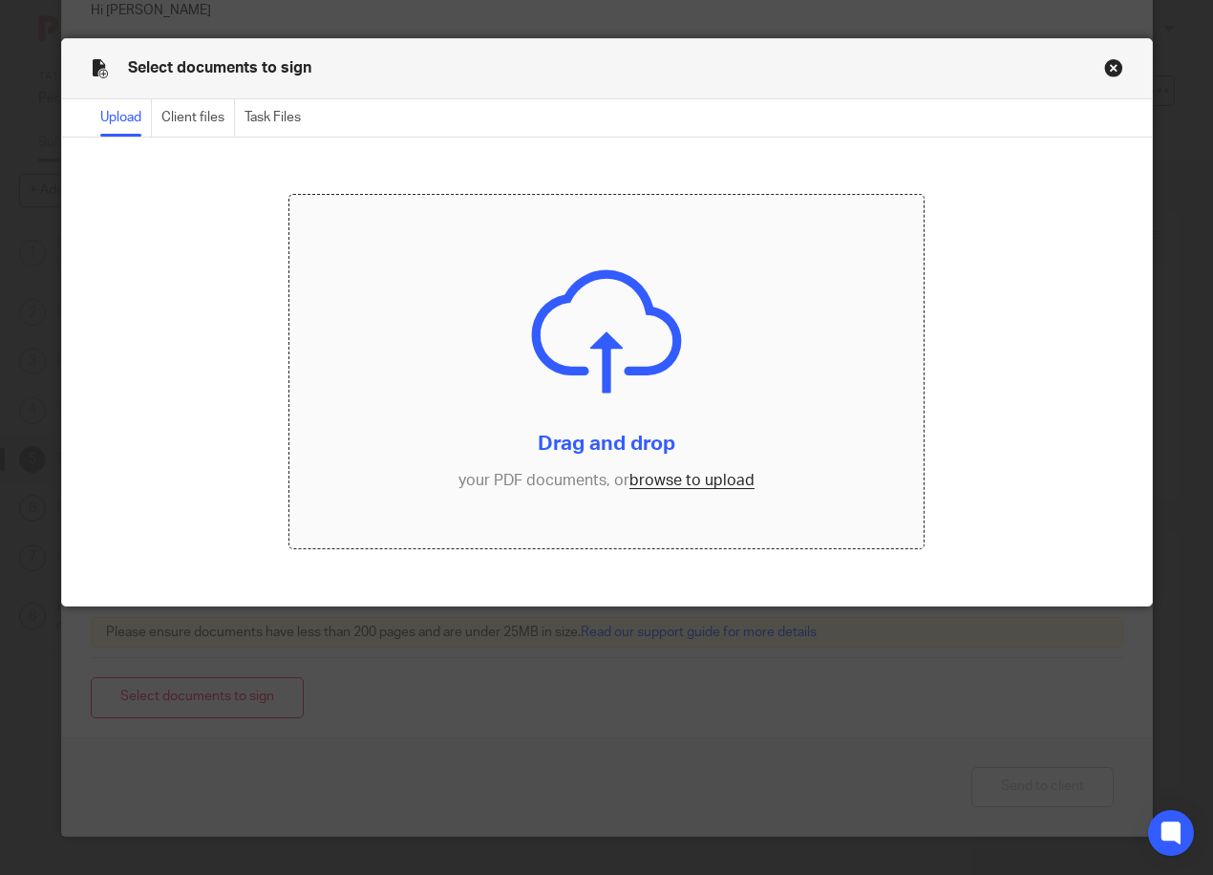
click at [661, 450] on input "file" at bounding box center [606, 371] width 634 height 353
click at [683, 481] on input "file" at bounding box center [606, 371] width 634 height 353
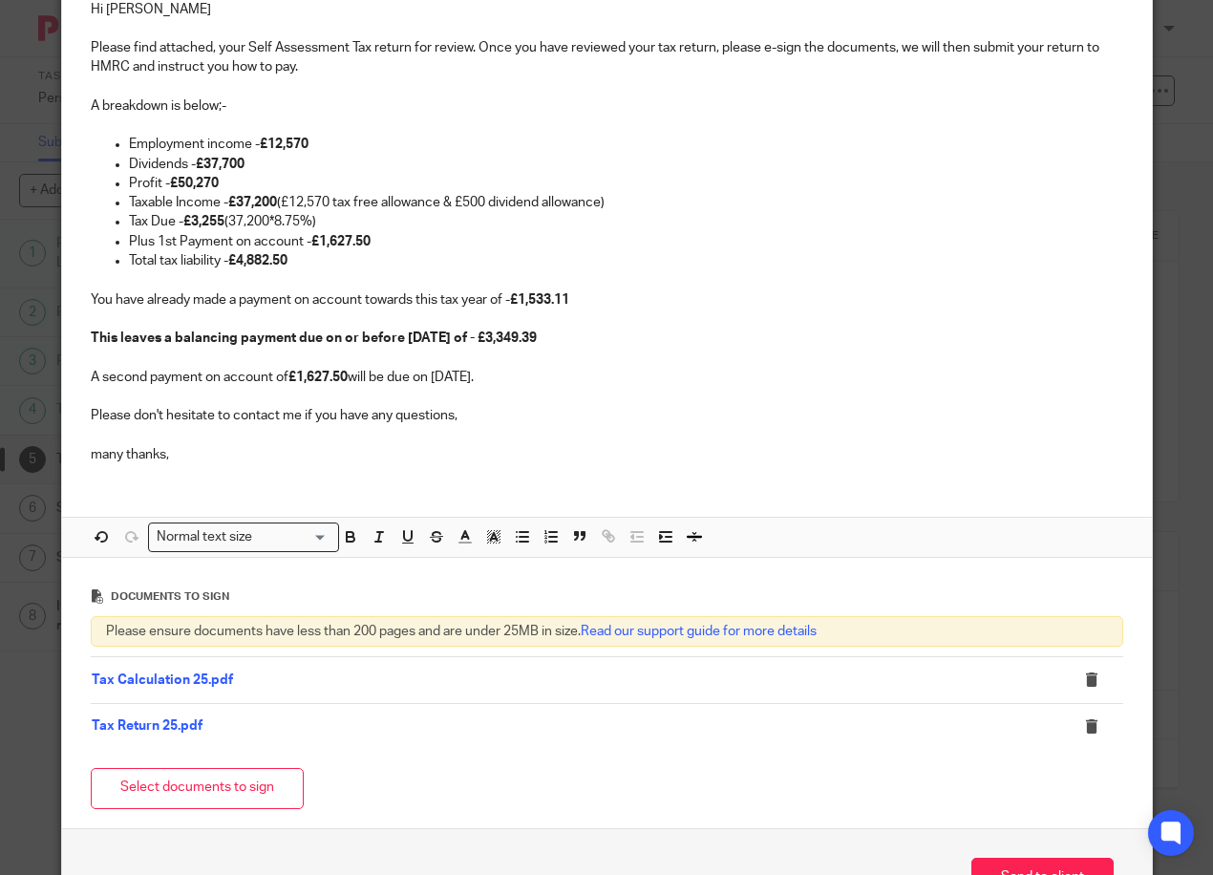
scroll to position [306, 0]
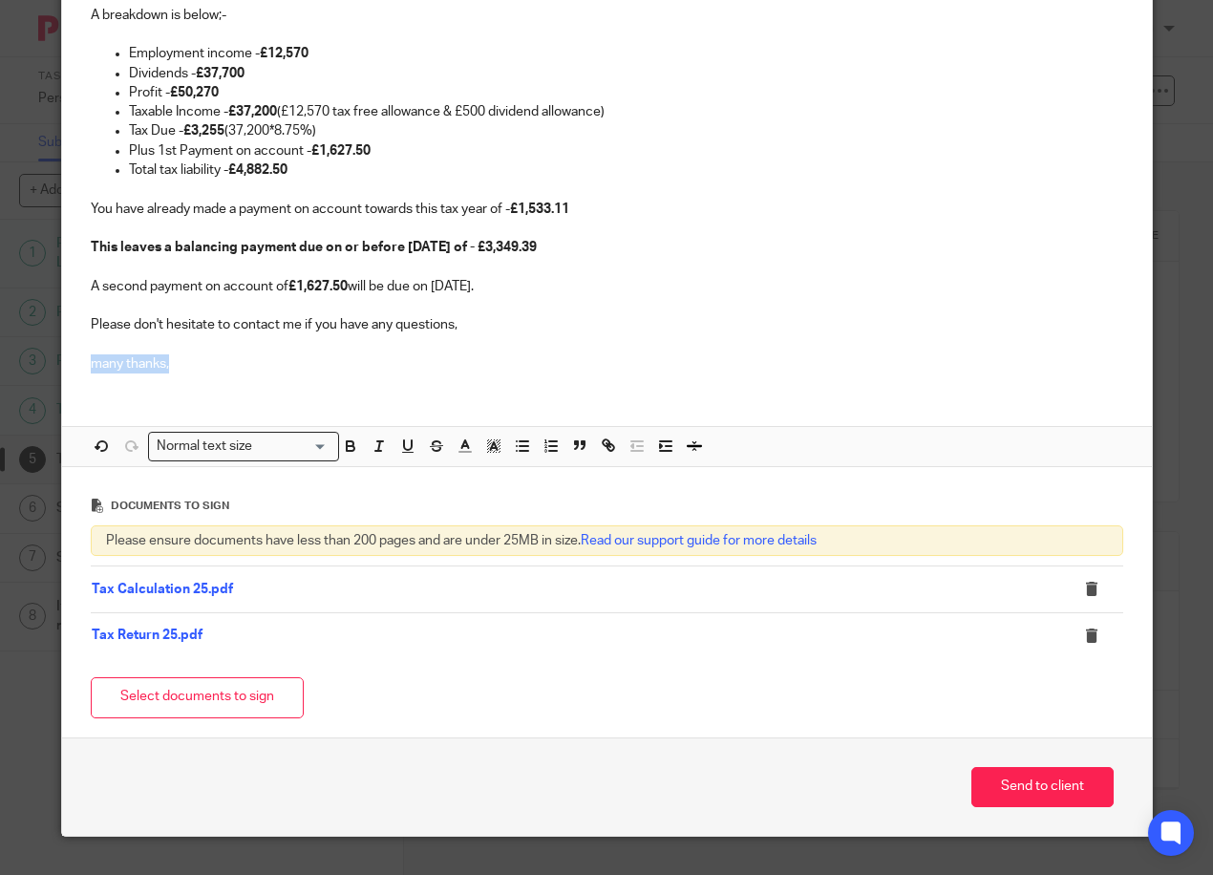
drag, startPoint x: 79, startPoint y: 365, endPoint x: 182, endPoint y: 370, distance: 103.2
click at [182, 370] on div "Hi Tommy Please find attached, your Self Assessment Tax return for review. Once…" at bounding box center [606, 138] width 1089 height 497
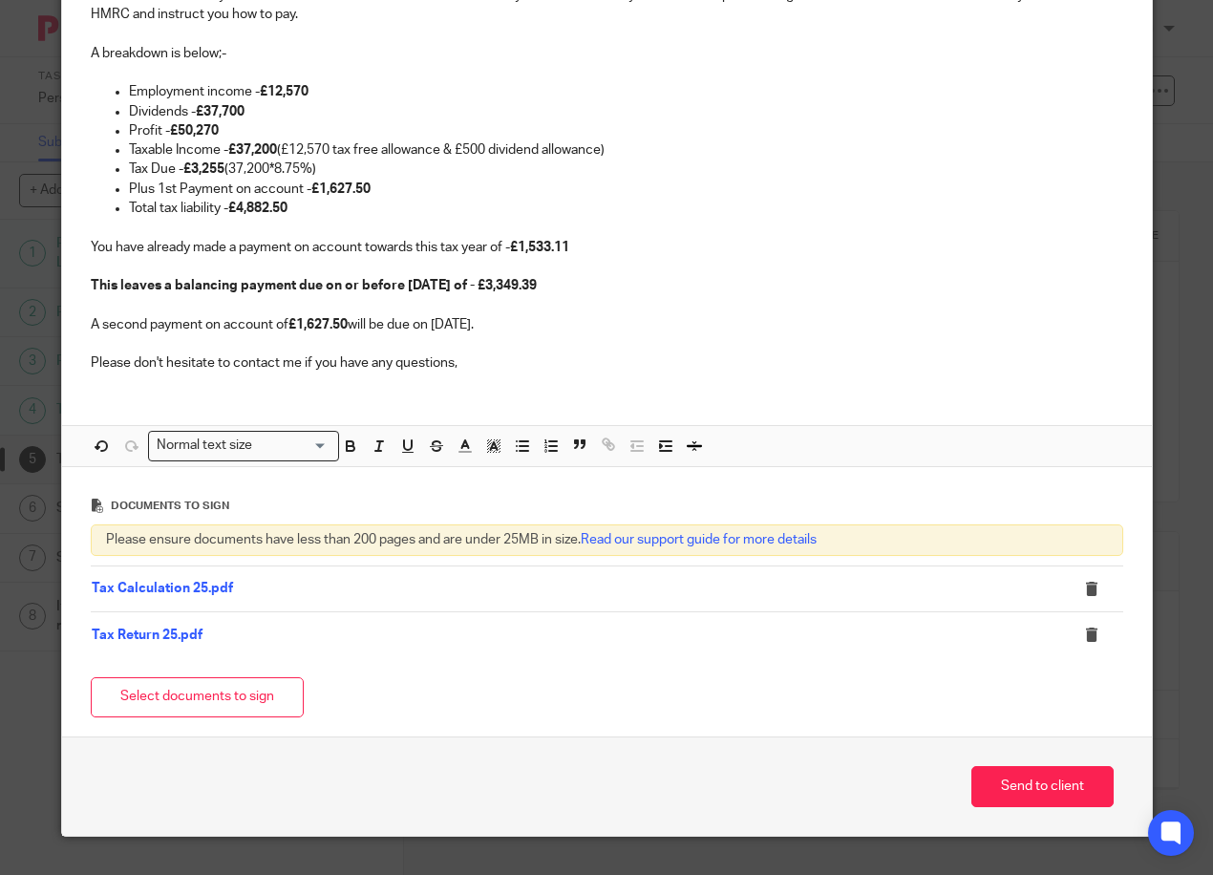
scroll to position [268, 0]
click at [1035, 794] on button "Send to client" at bounding box center [1042, 786] width 142 height 41
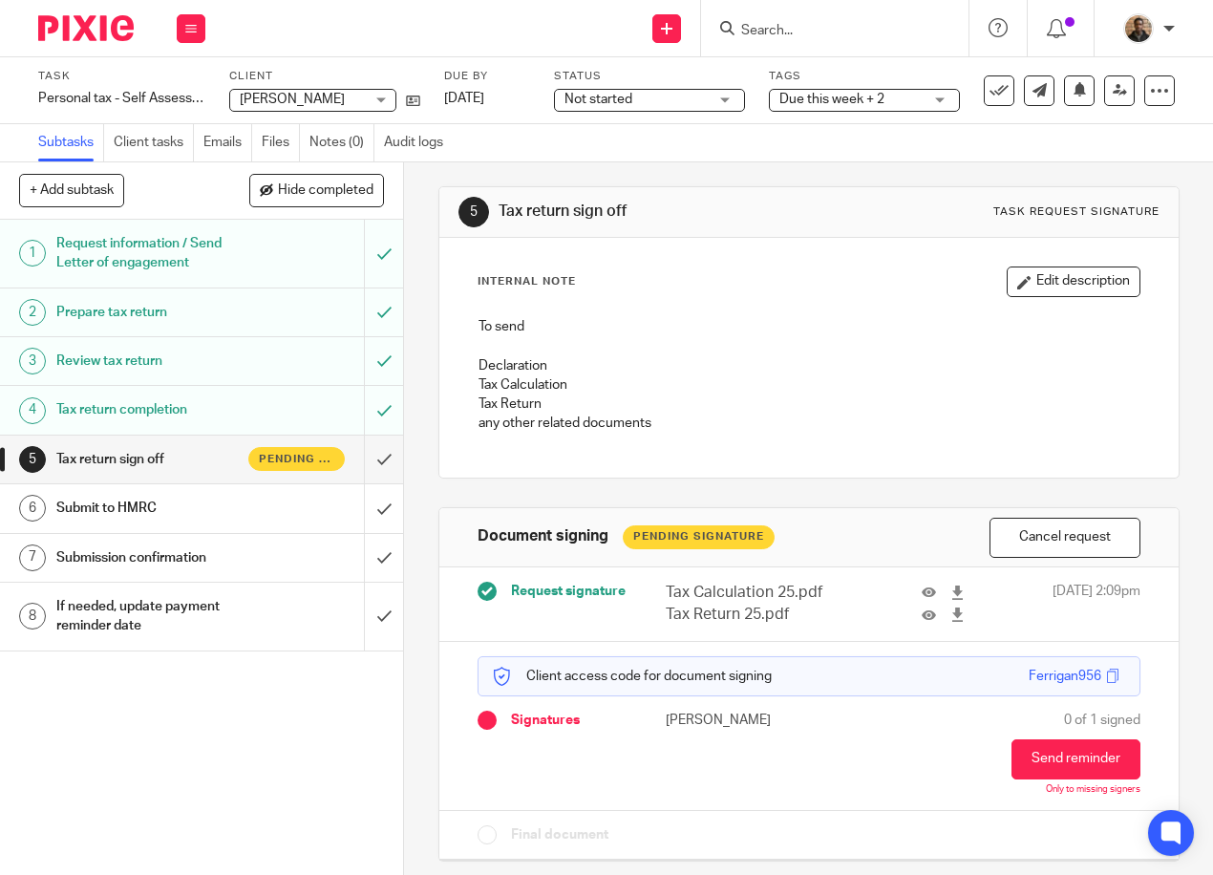
scroll to position [30, 0]
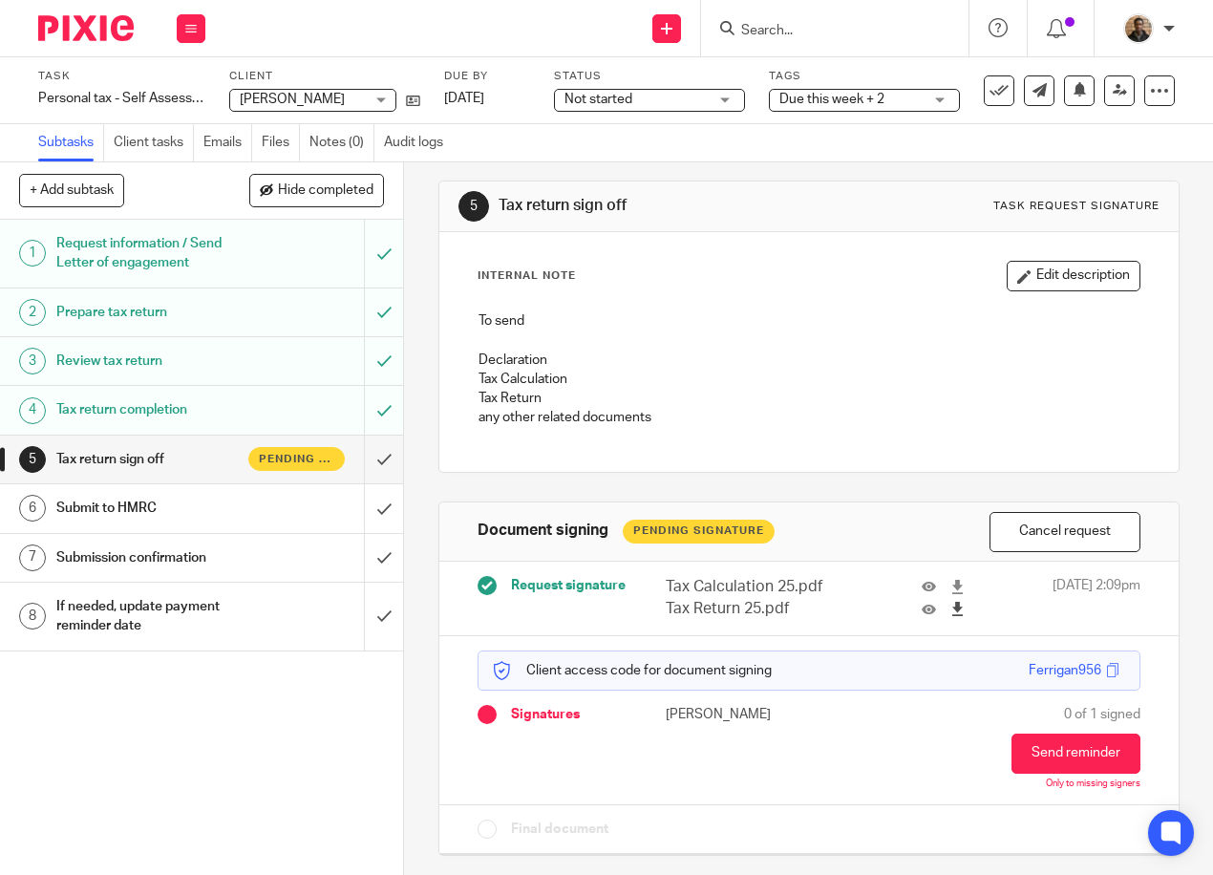
click at [950, 604] on icon at bounding box center [957, 609] width 14 height 14
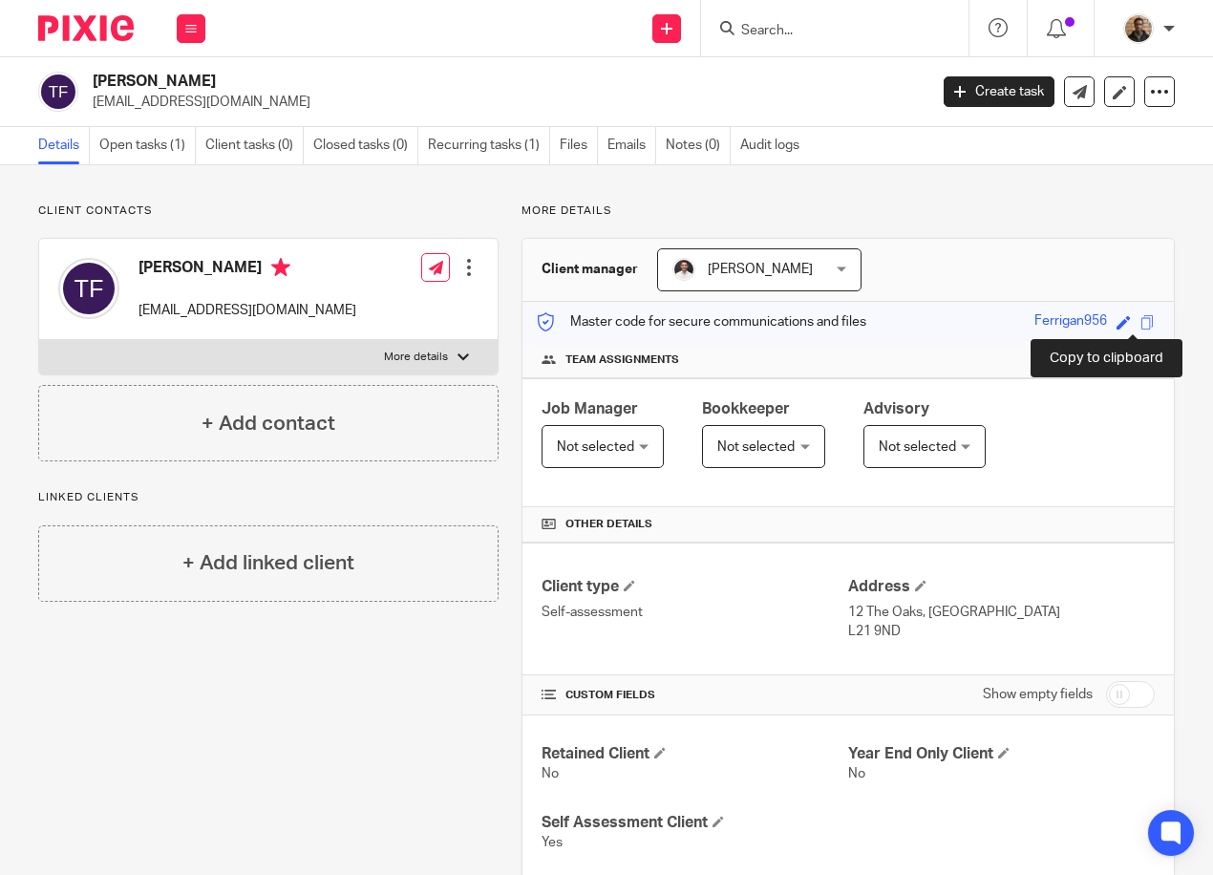
click at [1140, 319] on span at bounding box center [1147, 322] width 14 height 14
drag, startPoint x: 753, startPoint y: 36, endPoint x: 768, endPoint y: 43, distance: 15.8
click at [753, 36] on input "Search" at bounding box center [825, 31] width 172 height 17
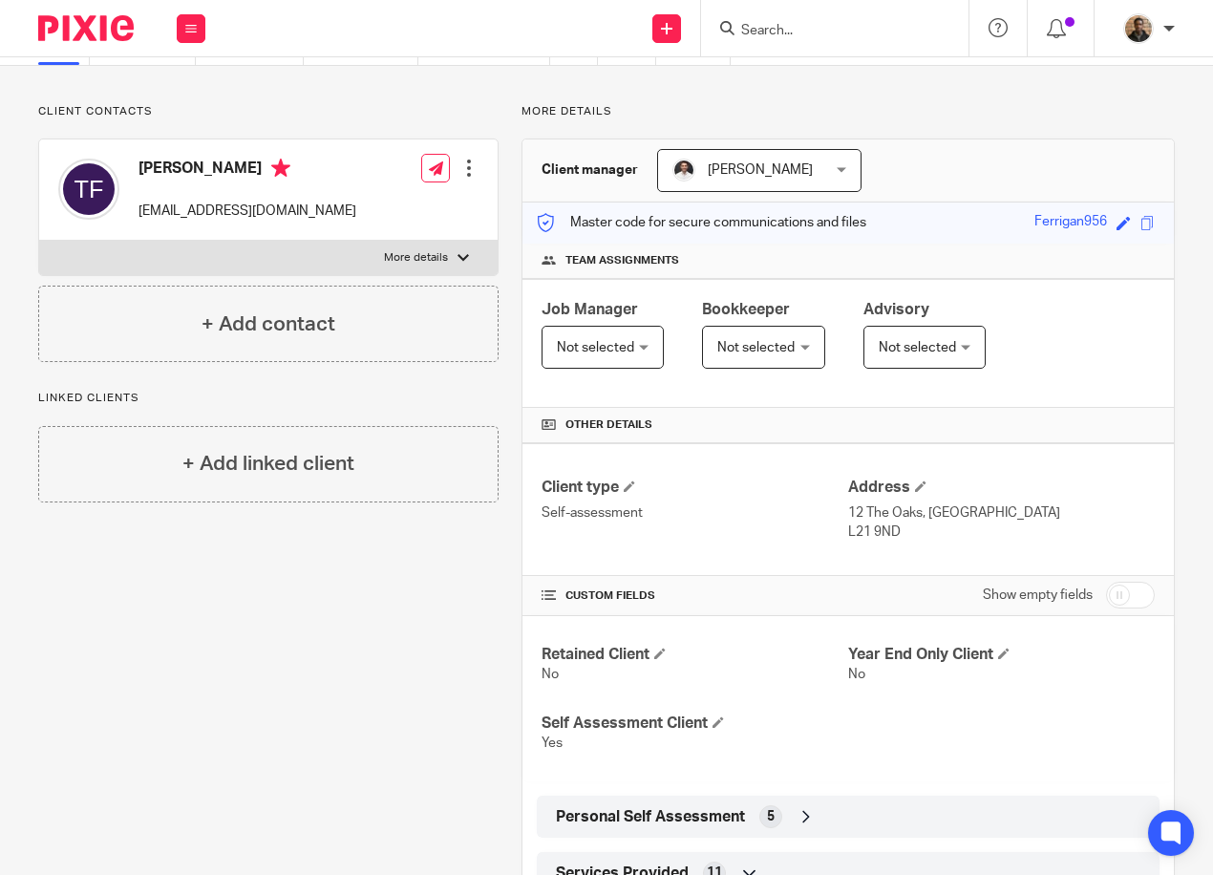
scroll to position [191, 0]
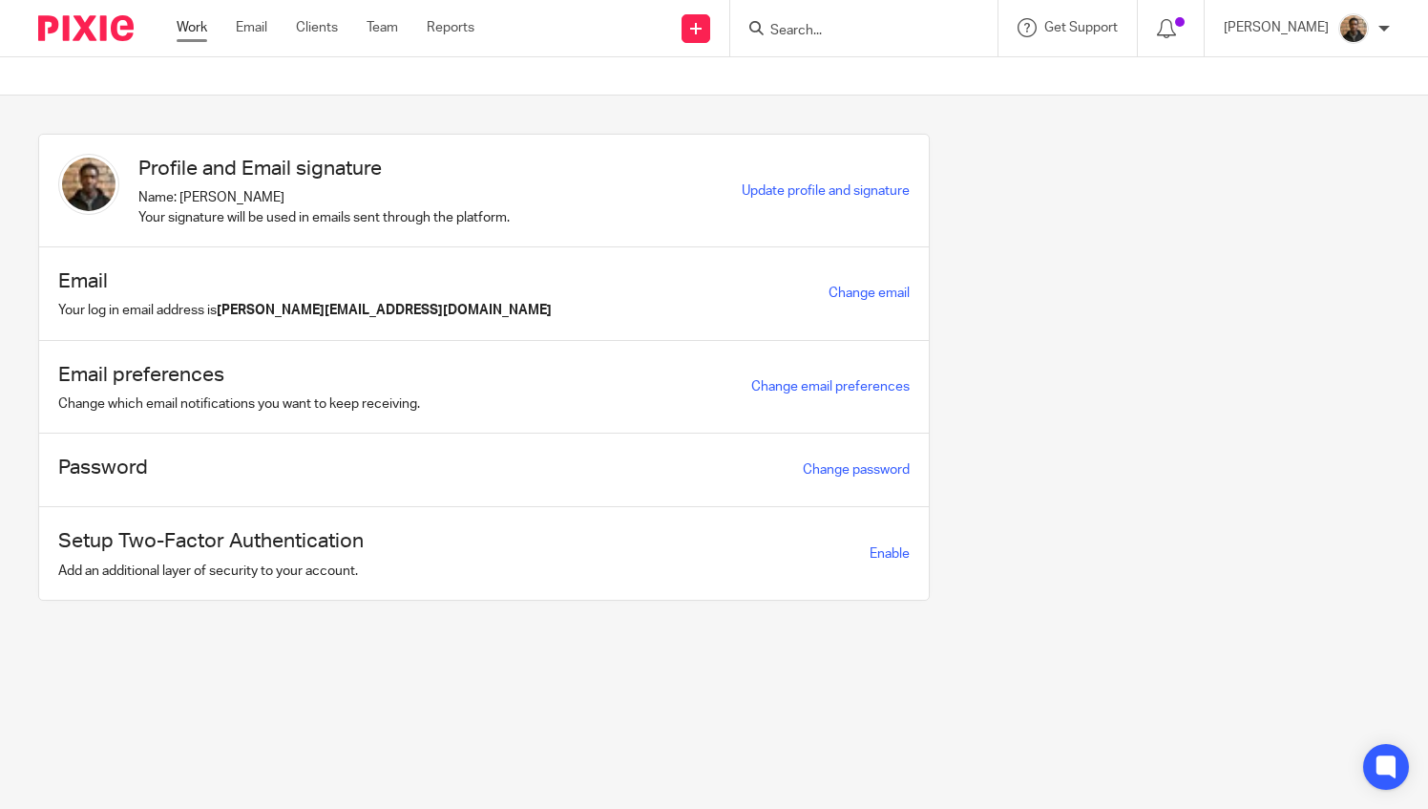
click at [204, 31] on link "Work" at bounding box center [192, 27] width 31 height 19
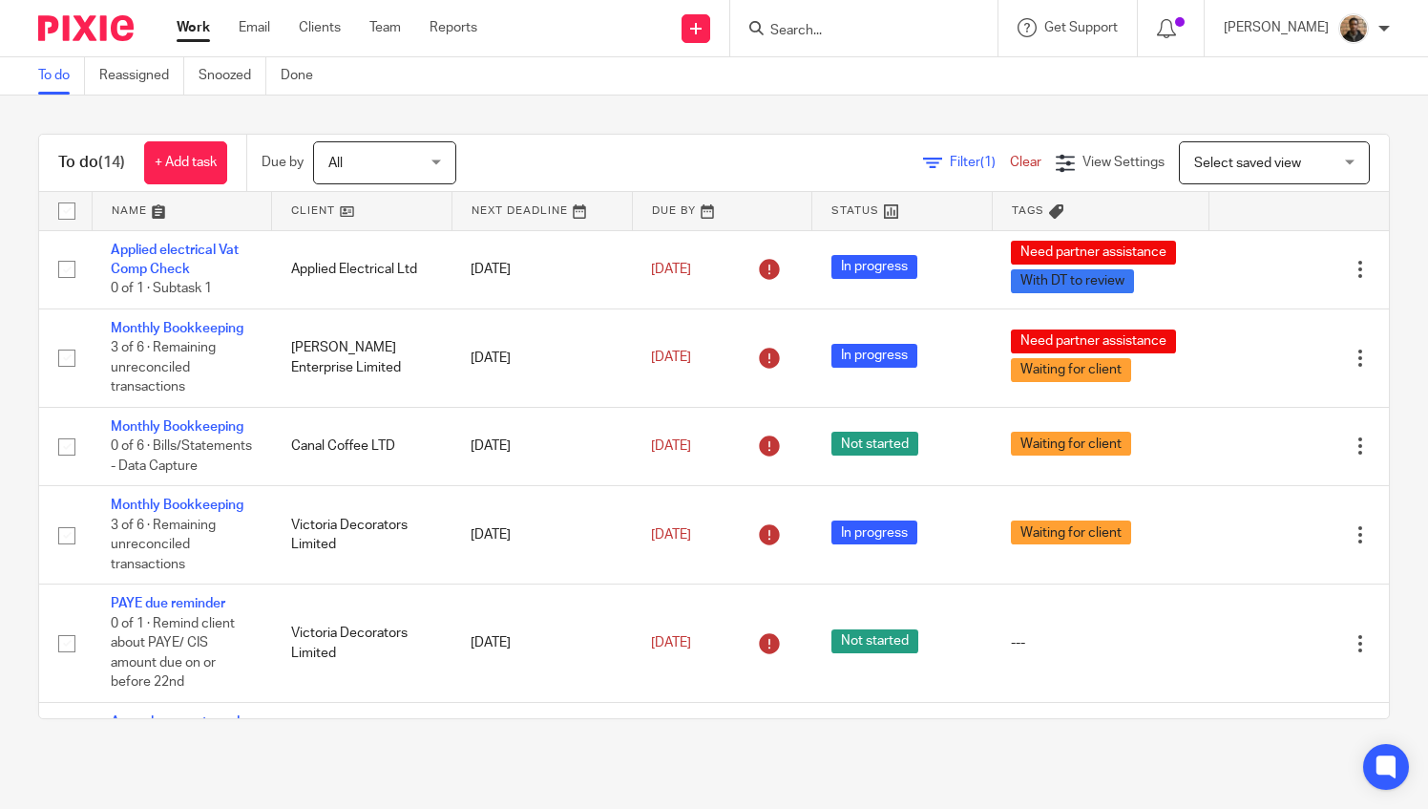
click at [1215, 144] on span "Select saved view" at bounding box center [1263, 162] width 139 height 40
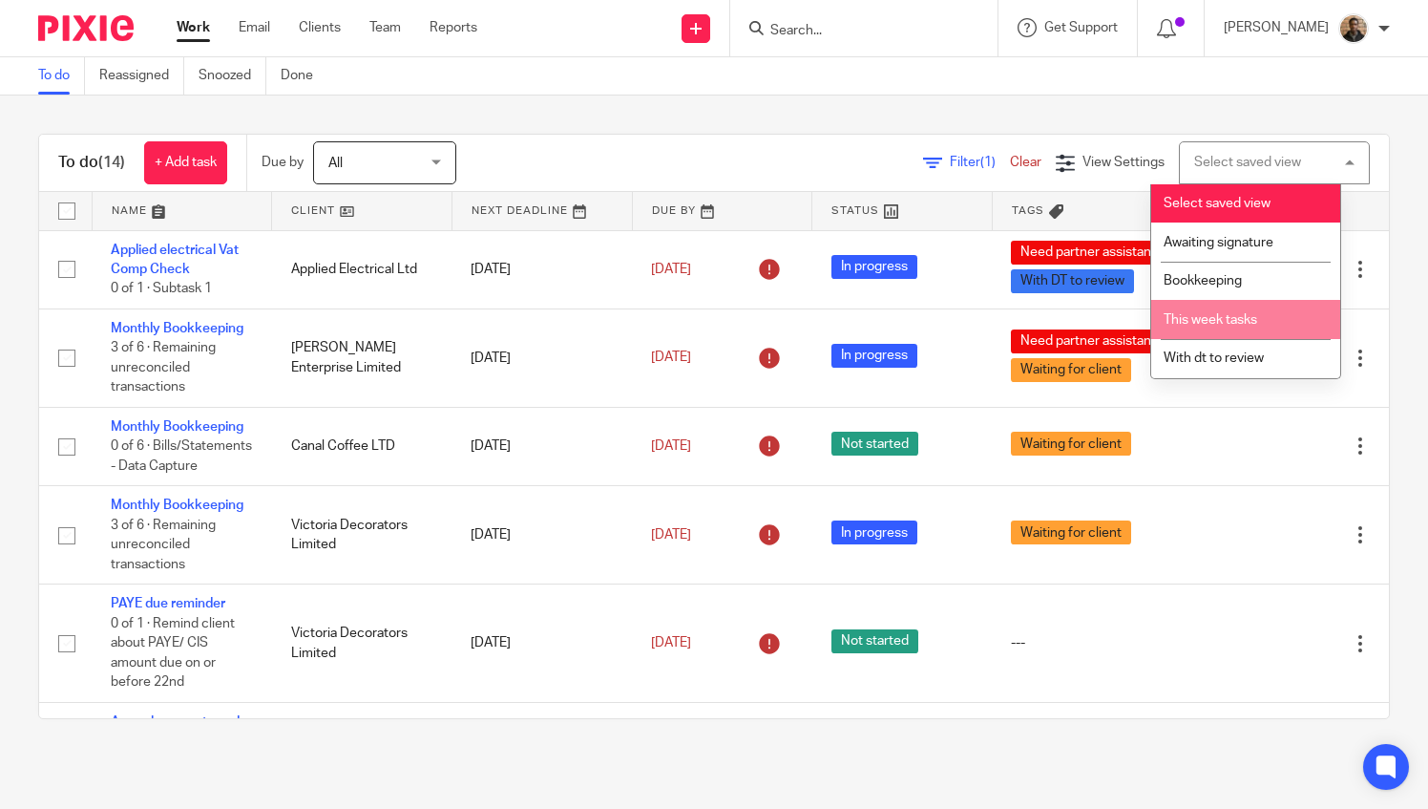
click at [1236, 331] on li "This week tasks" at bounding box center [1246, 319] width 189 height 39
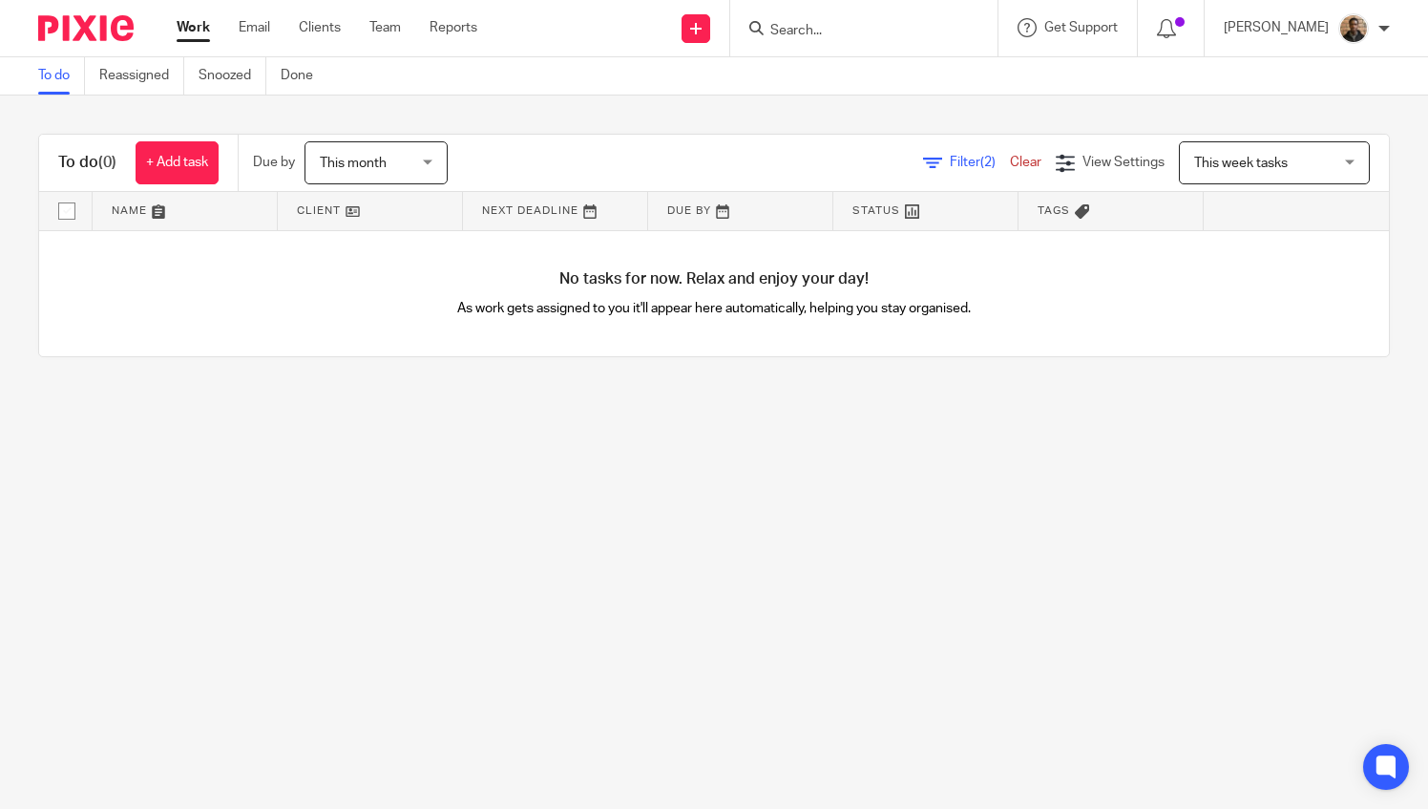
click at [394, 136] on div "Due by This month This month [DATE] [DATE] This week Next week This month Next …" at bounding box center [359, 163] width 243 height 56
click at [393, 151] on span "This month" at bounding box center [370, 162] width 101 height 40
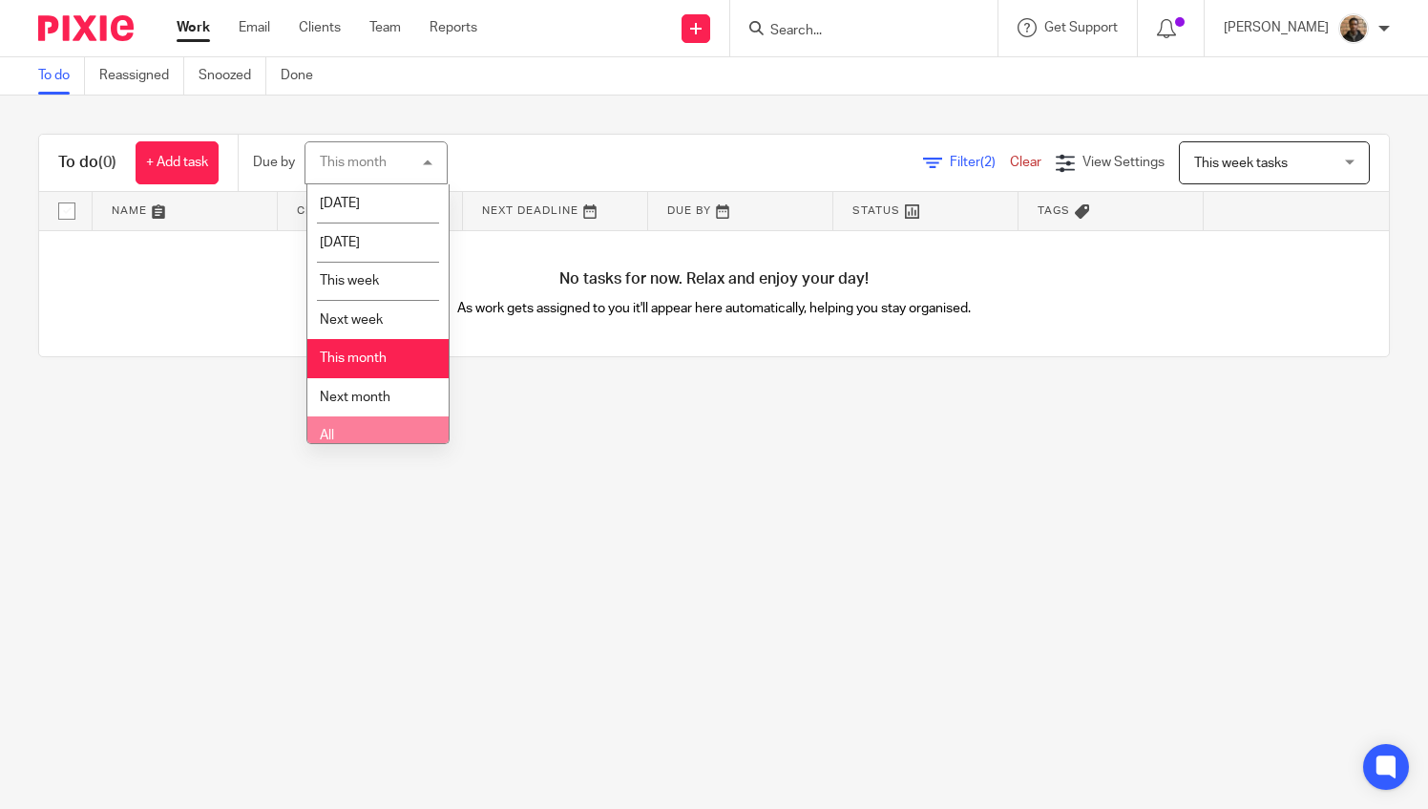
click at [406, 434] on li "All" at bounding box center [377, 435] width 141 height 39
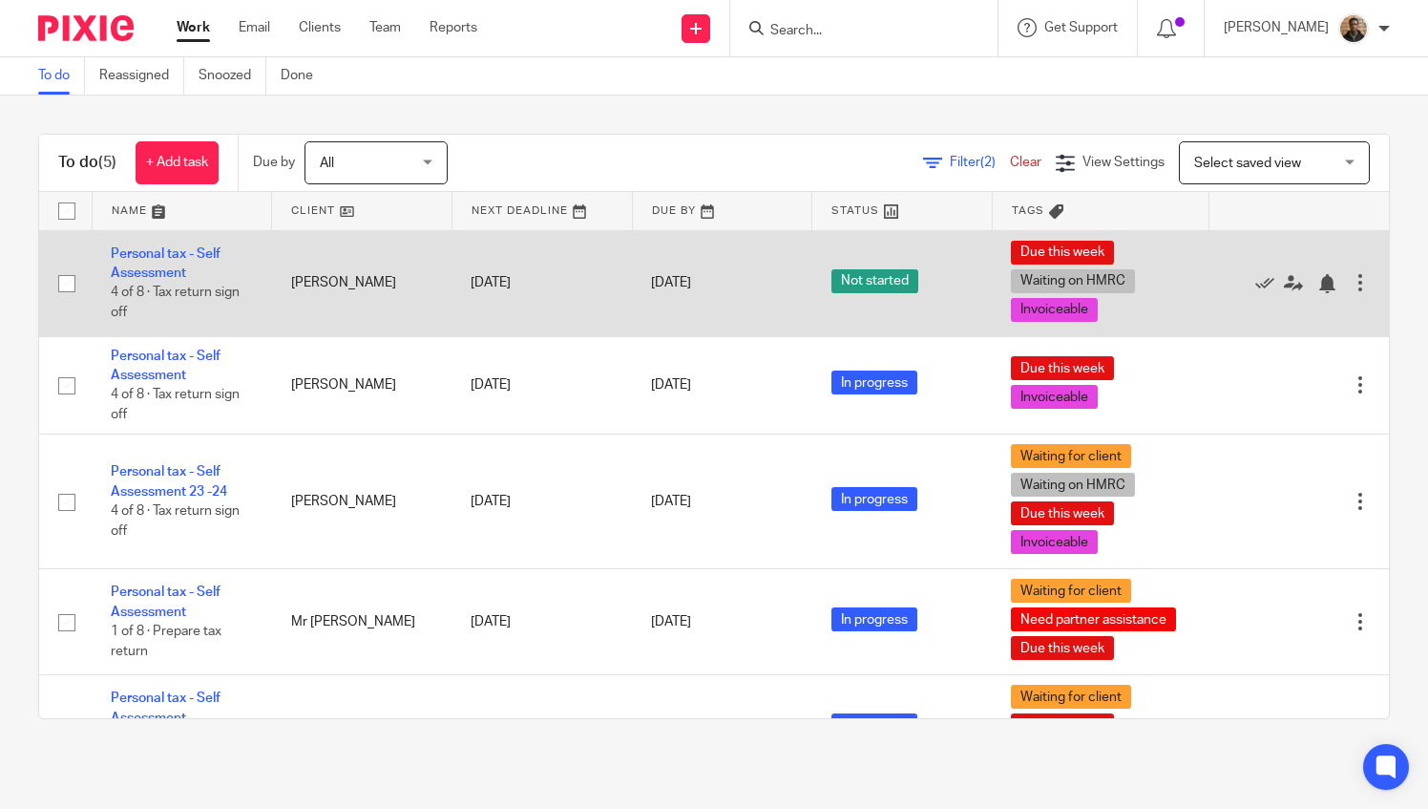
click at [71, 286] on input "checkbox" at bounding box center [67, 283] width 36 height 36
checkbox input "true"
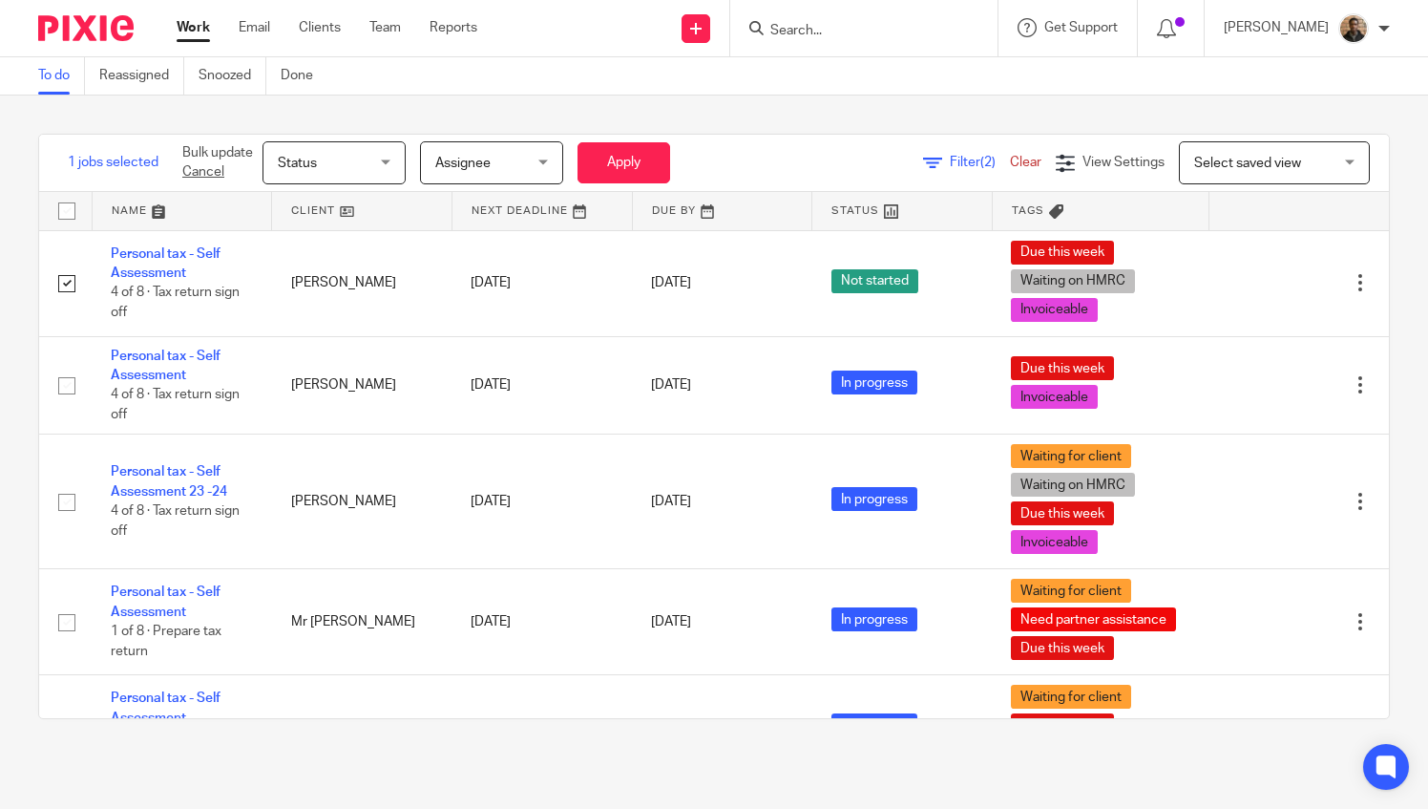
click at [393, 170] on div "Status Status" at bounding box center [334, 162] width 143 height 43
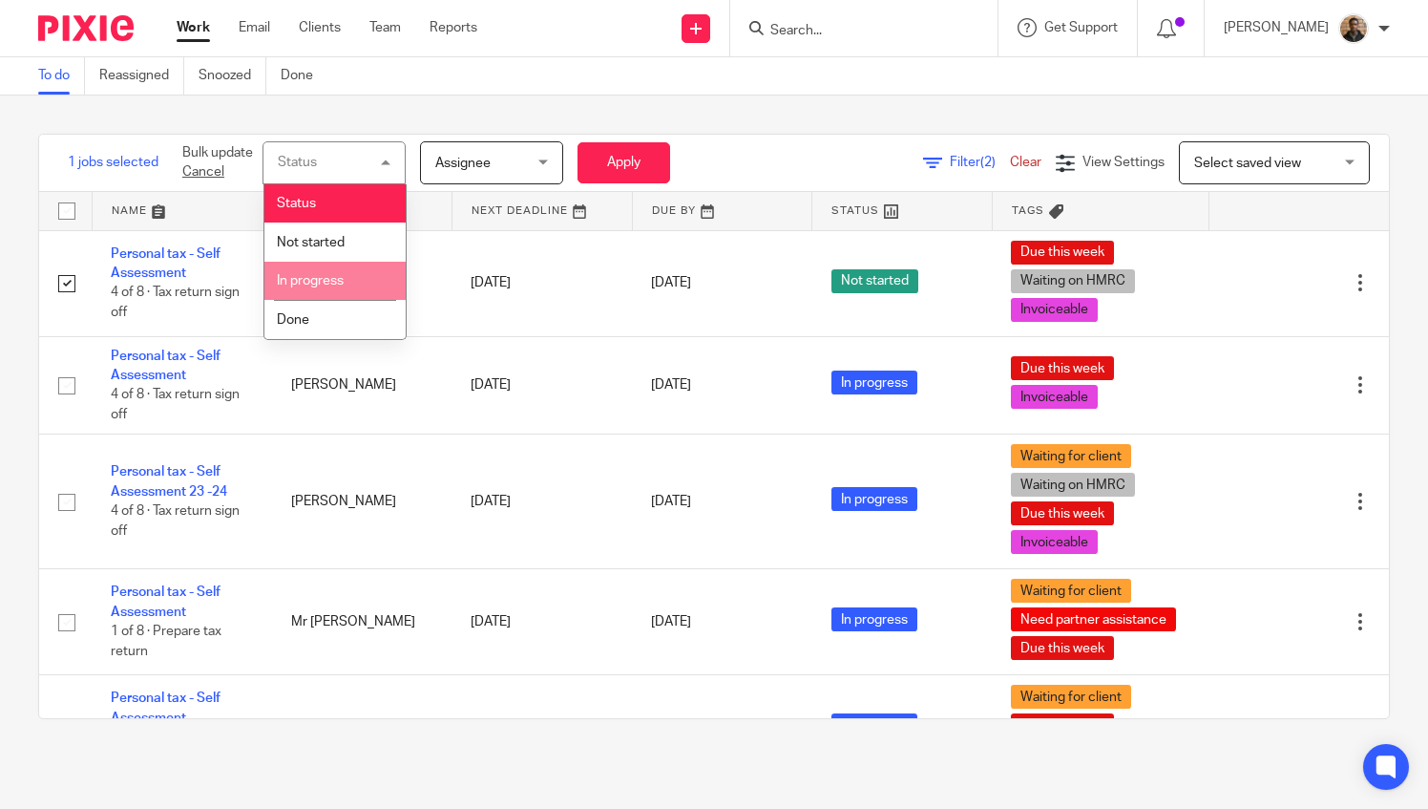
drag, startPoint x: 369, startPoint y: 285, endPoint x: 613, endPoint y: 217, distance: 253.7
click at [378, 277] on li "In progress" at bounding box center [334, 281] width 141 height 39
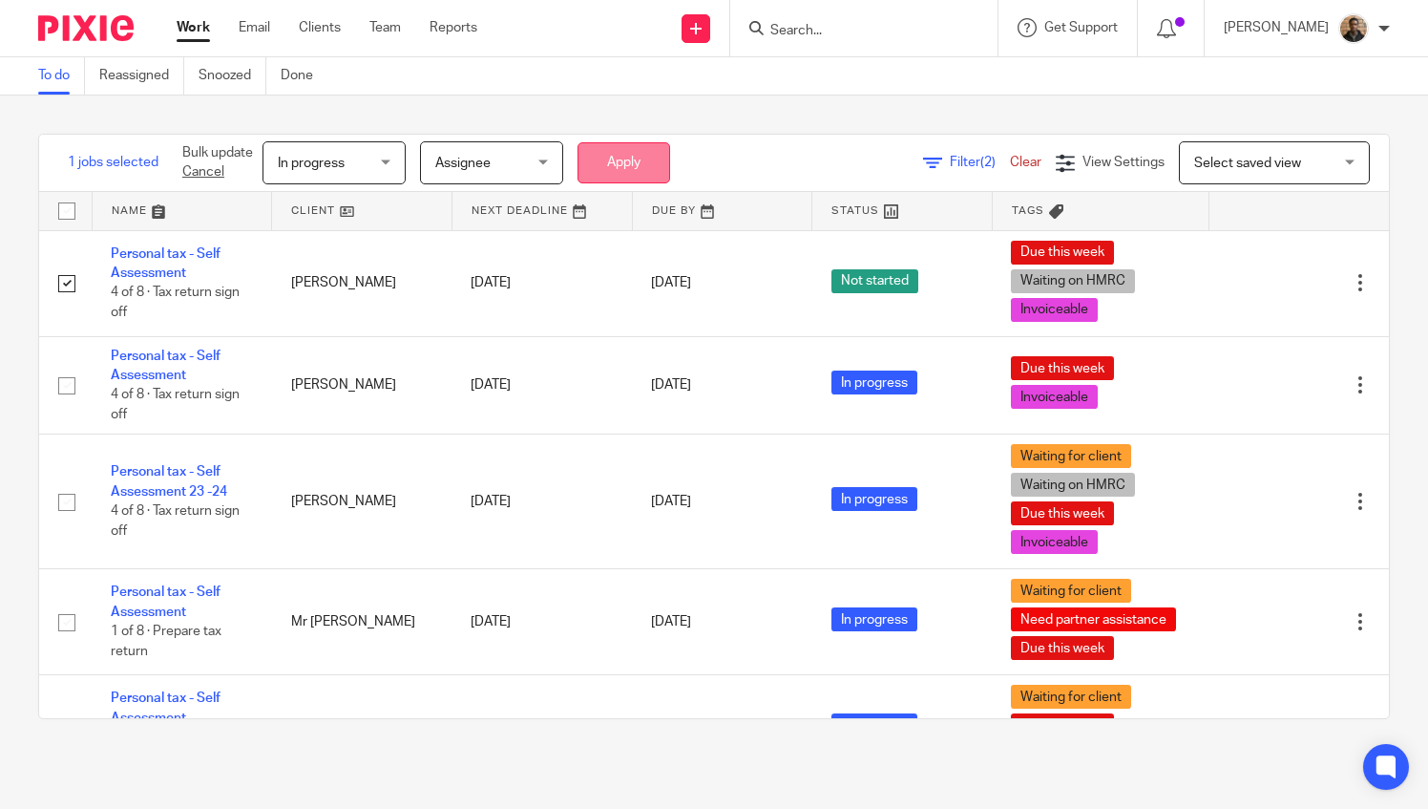
click at [639, 176] on button "Apply" at bounding box center [624, 162] width 93 height 41
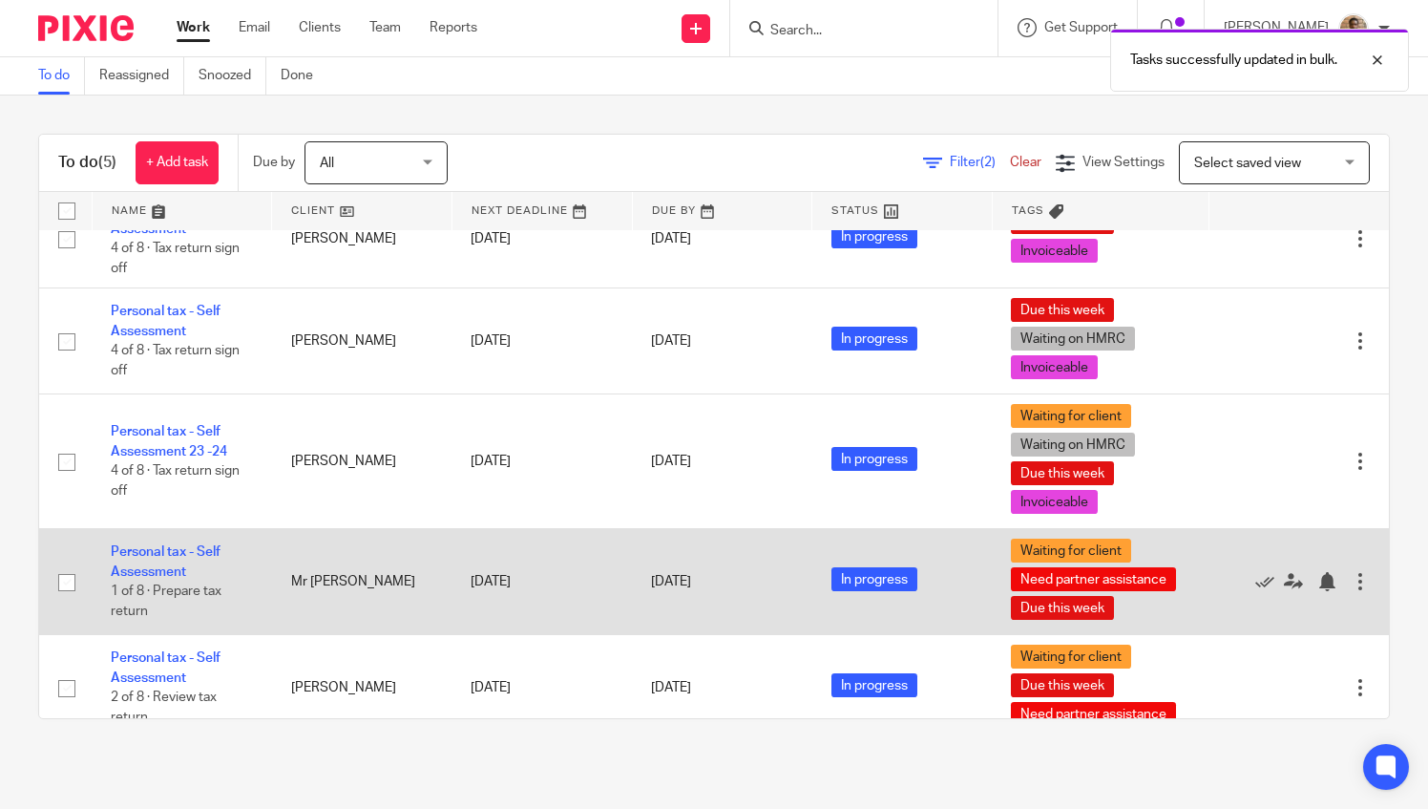
scroll to position [61, 0]
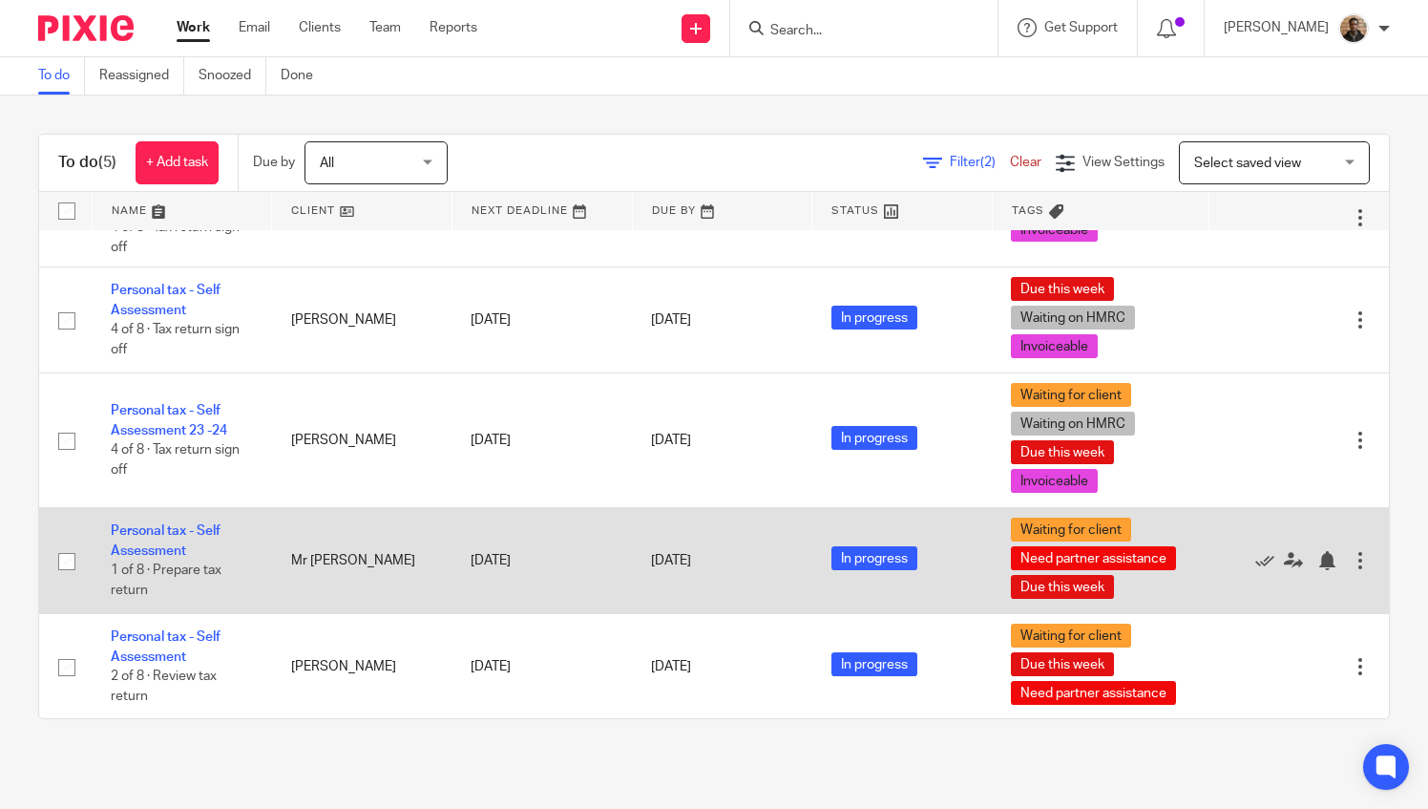
click at [67, 558] on input "checkbox" at bounding box center [67, 561] width 36 height 36
checkbox input "true"
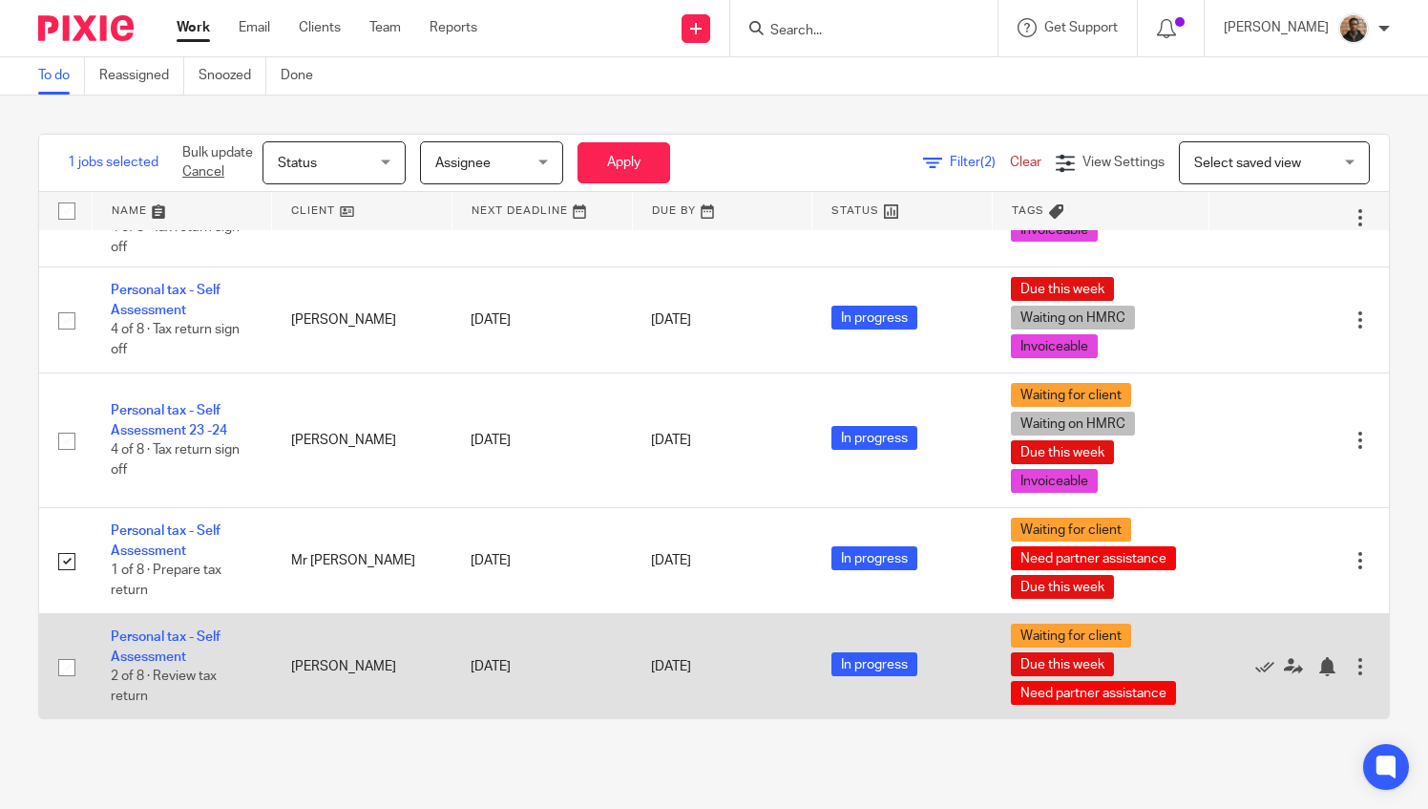
click at [61, 665] on input "checkbox" at bounding box center [67, 667] width 36 height 36
checkbox input "true"
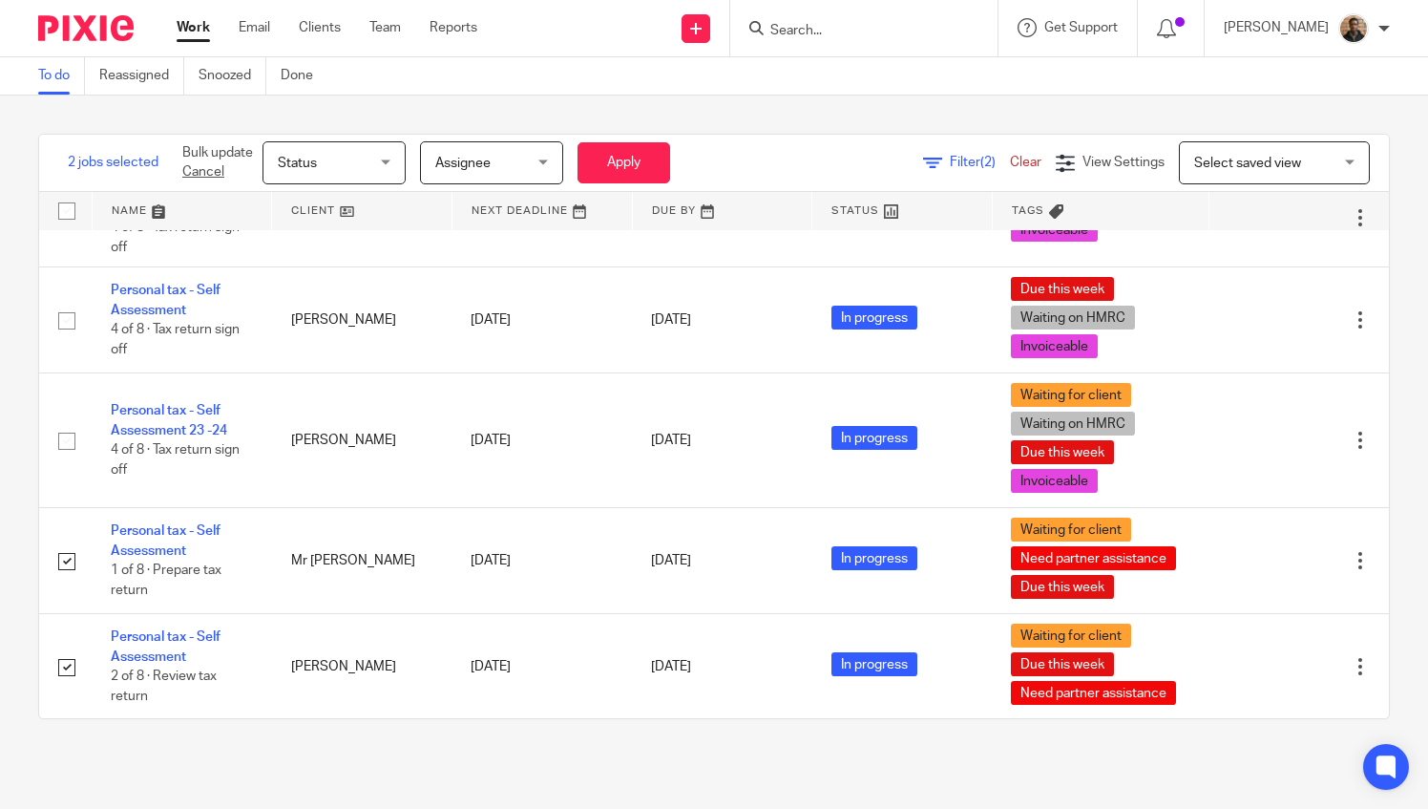
click at [529, 158] on span "Assignee" at bounding box center [485, 162] width 101 height 40
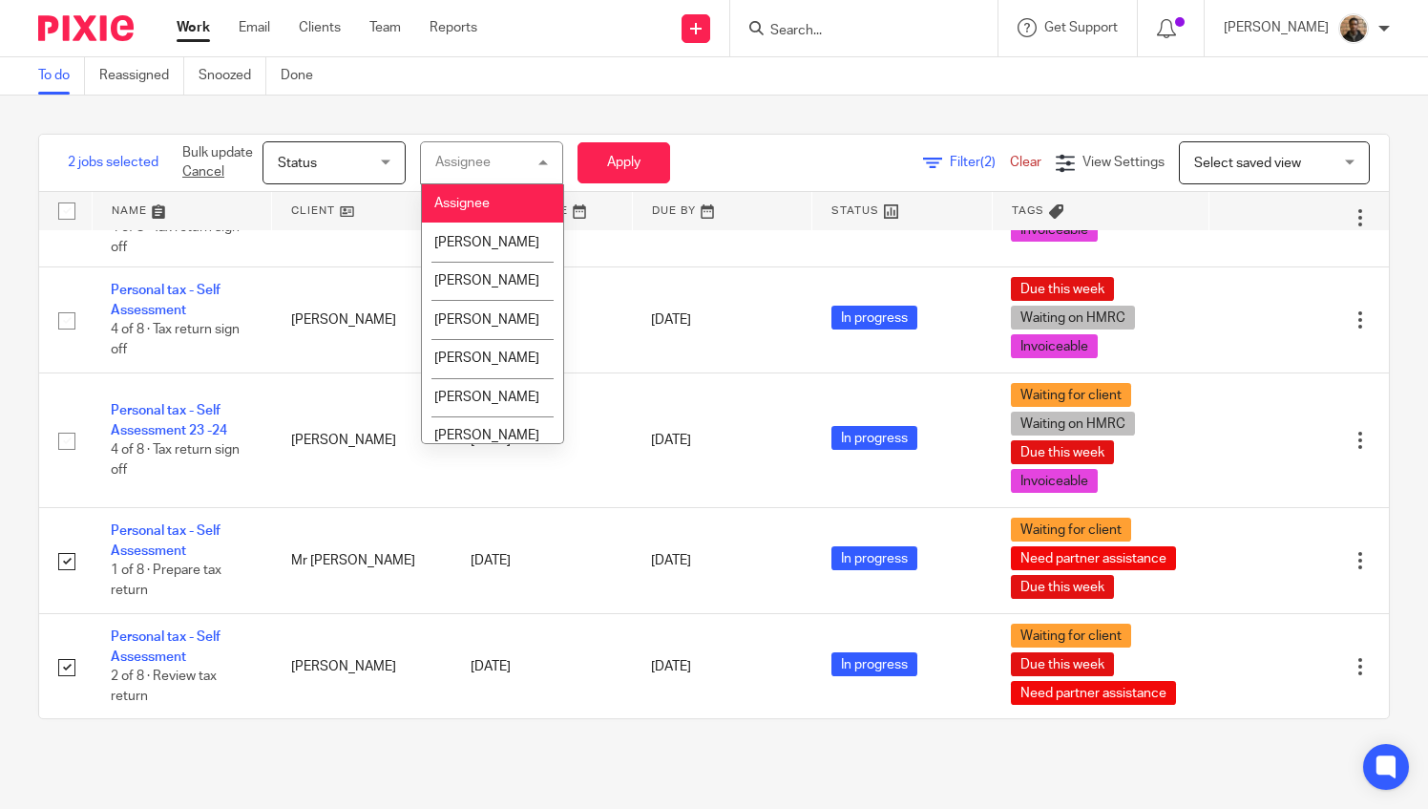
click at [542, 113] on div "2 jobs selected Bulk update Cancel Status Status Status Not started In progress…" at bounding box center [714, 426] width 1428 height 662
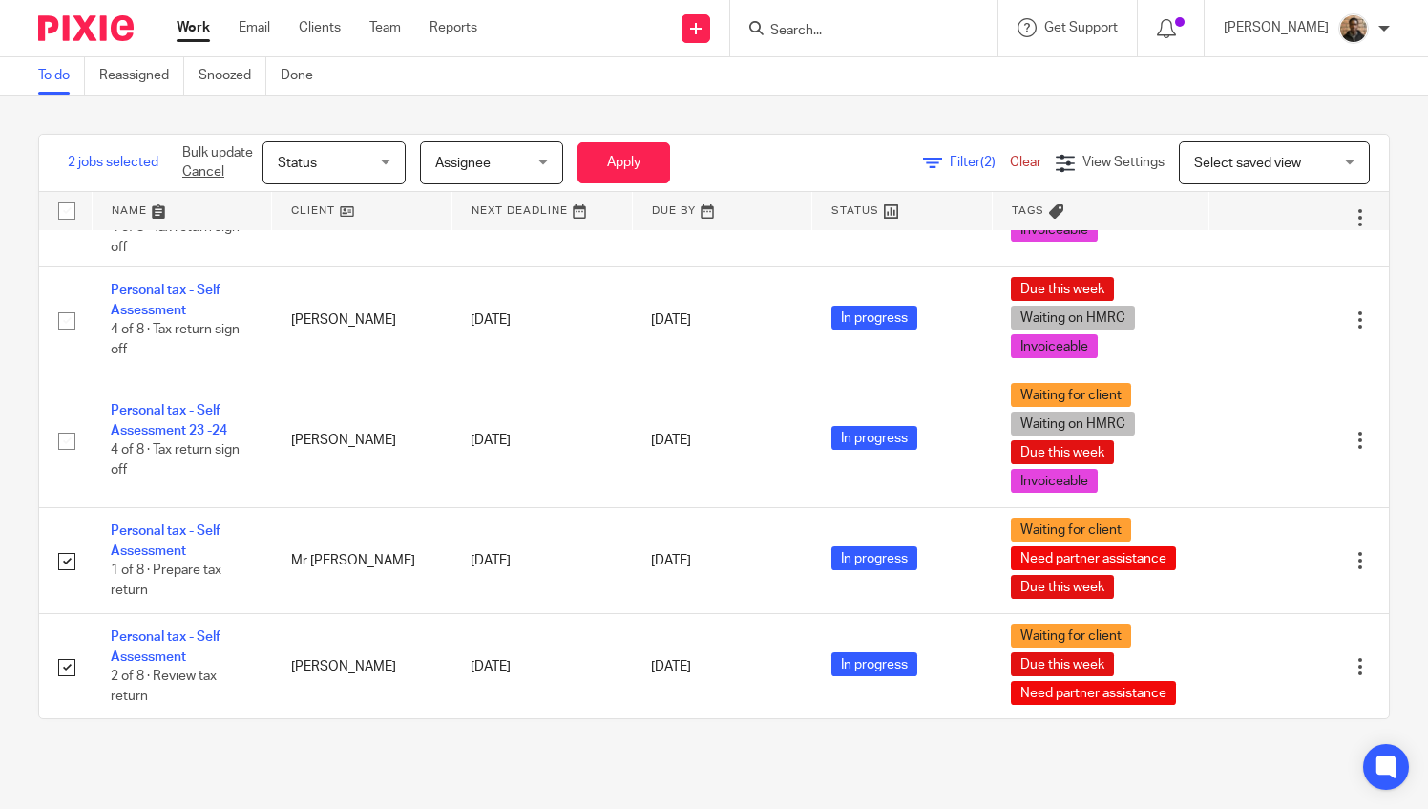
click at [382, 172] on div "Status Status" at bounding box center [334, 162] width 143 height 43
click at [470, 124] on div "2 jobs selected Bulk update Cancel Status Status Status Not started In progress…" at bounding box center [714, 426] width 1428 height 662
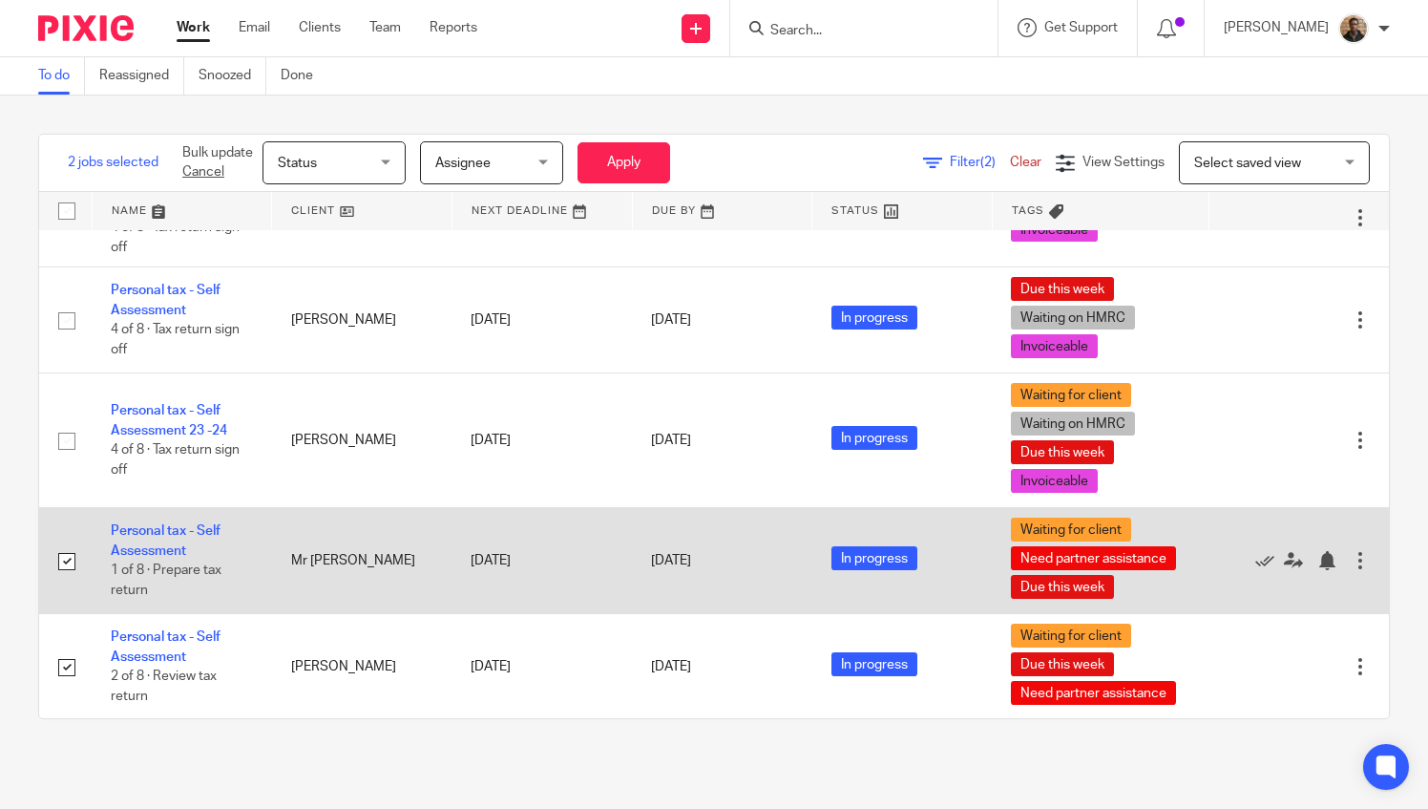
click at [39, 513] on td at bounding box center [65, 561] width 53 height 106
click at [73, 557] on input "checkbox" at bounding box center [67, 561] width 36 height 36
checkbox input "false"
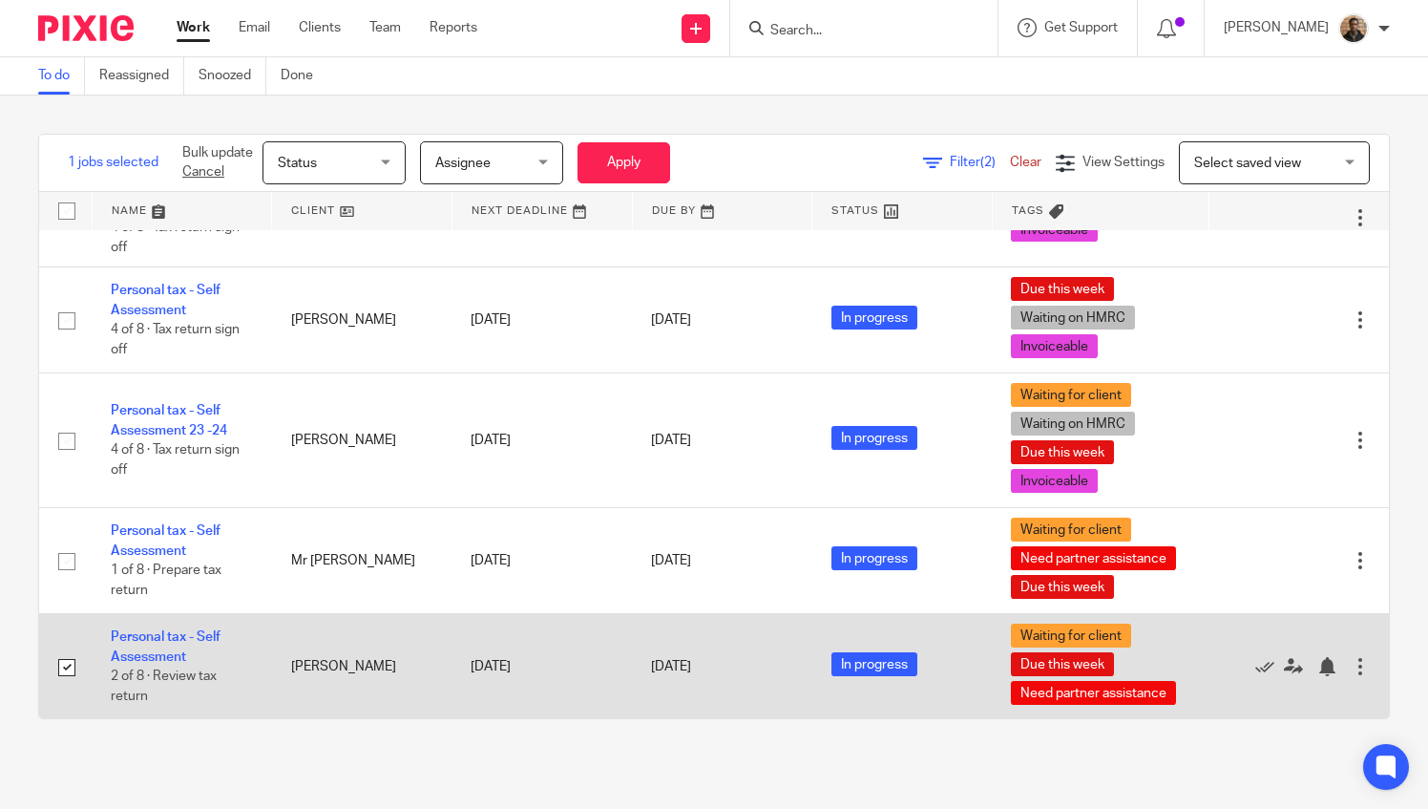
click at [76, 657] on input "checkbox" at bounding box center [67, 667] width 36 height 36
checkbox input "false"
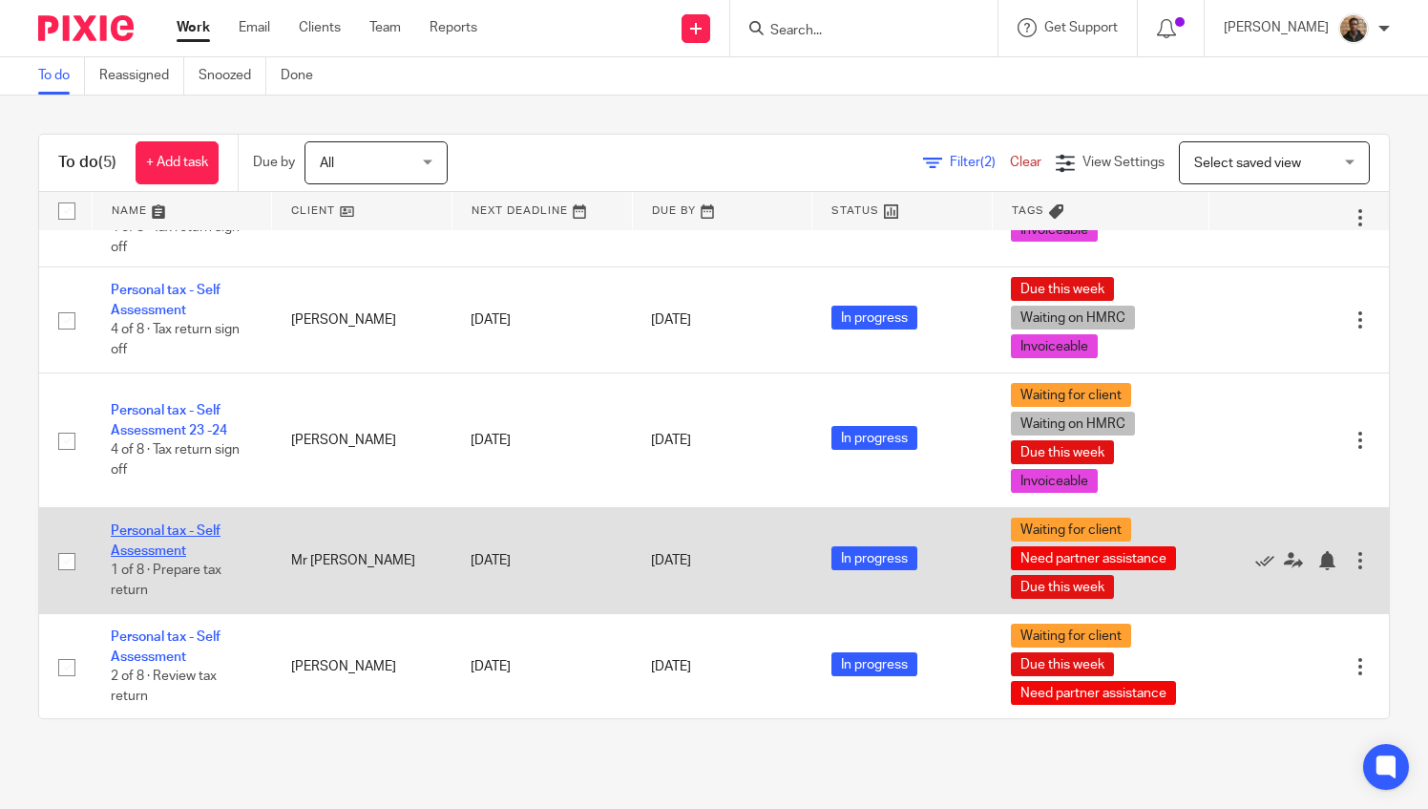
click at [192, 524] on link "Personal tax - Self Assessment" at bounding box center [166, 540] width 110 height 32
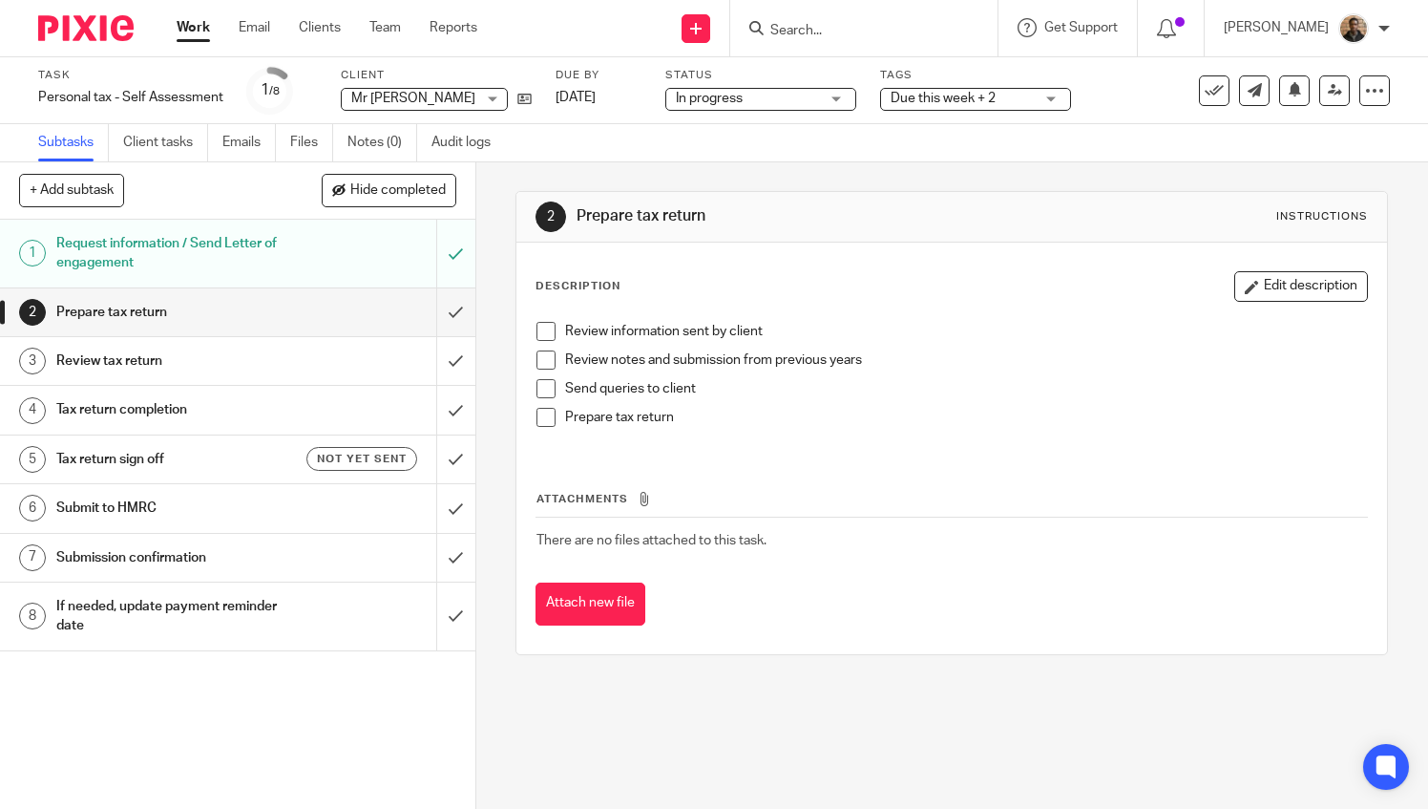
click at [947, 95] on span "Due this week + 2" at bounding box center [943, 98] width 105 height 13
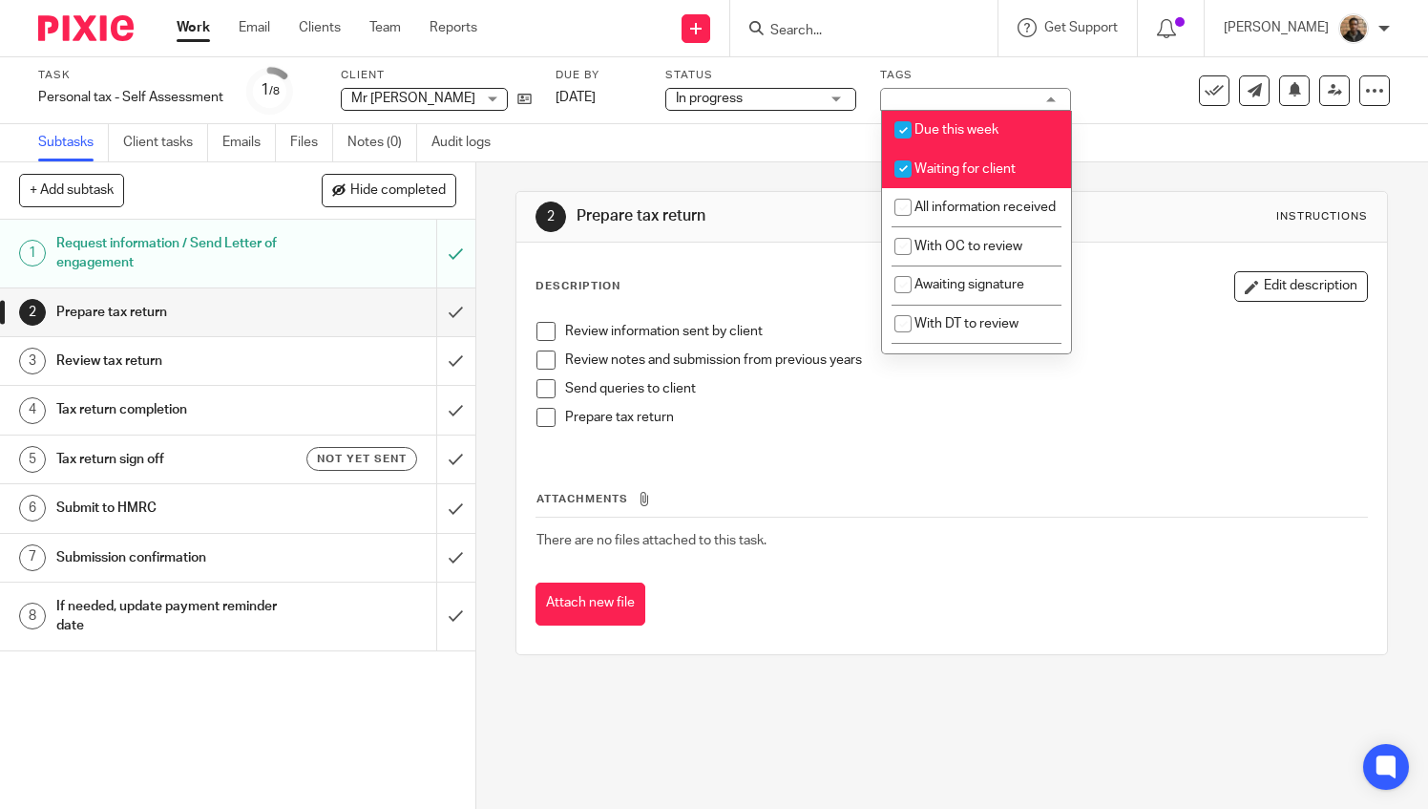
click at [931, 130] on span "Due this week" at bounding box center [957, 129] width 84 height 13
checkbox input "false"
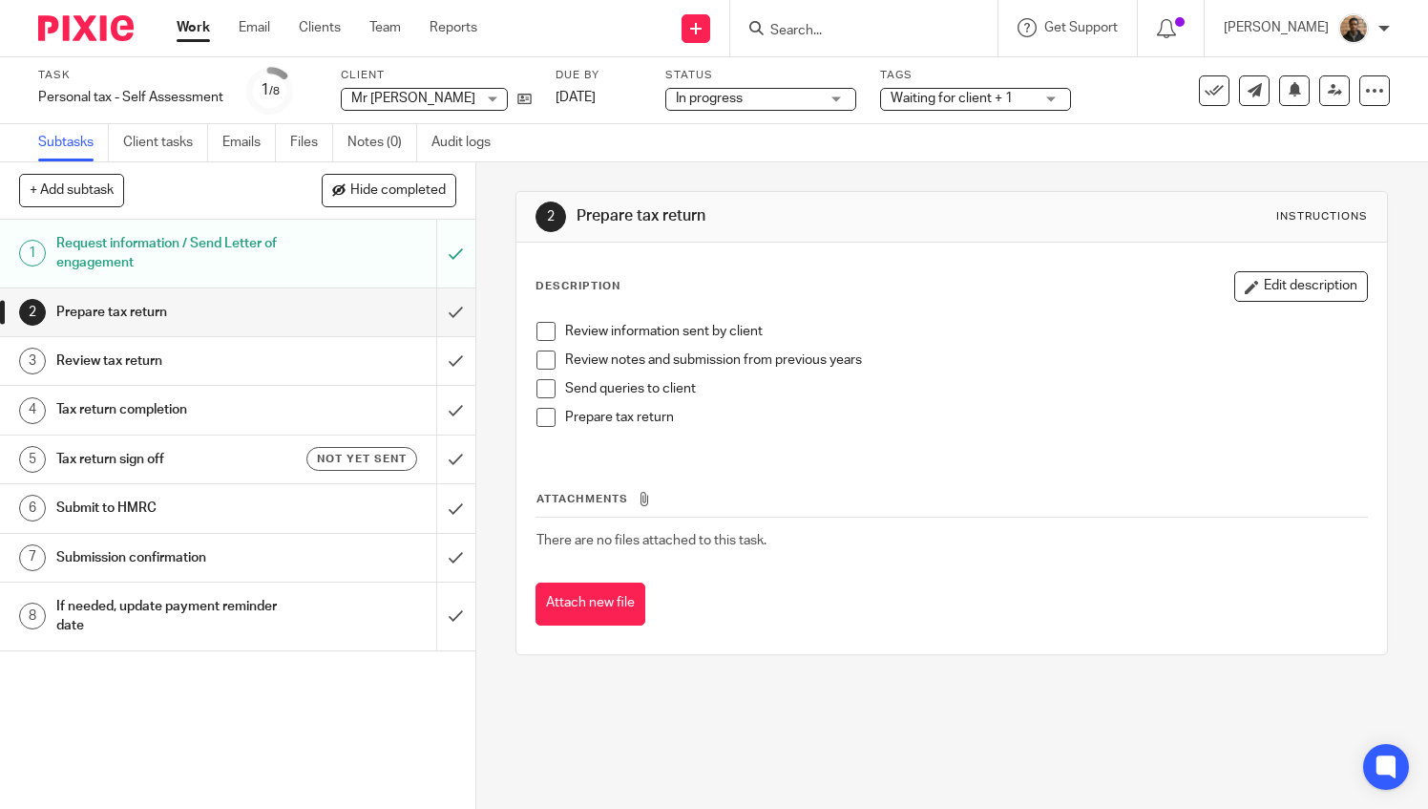
click at [720, 180] on div "2 Prepare tax return Instructions Description Edit description Review informati…" at bounding box center [952, 422] width 873 height 521
click at [231, 77] on div "Task Personal tax - Self Assessment Save Personal tax - Self Assessment 1 /8 Cl…" at bounding box center [601, 91] width 1127 height 46
drag, startPoint x: 198, startPoint y: 33, endPoint x: 289, endPoint y: 43, distance: 92.2
click at [198, 32] on link "Work" at bounding box center [193, 27] width 33 height 19
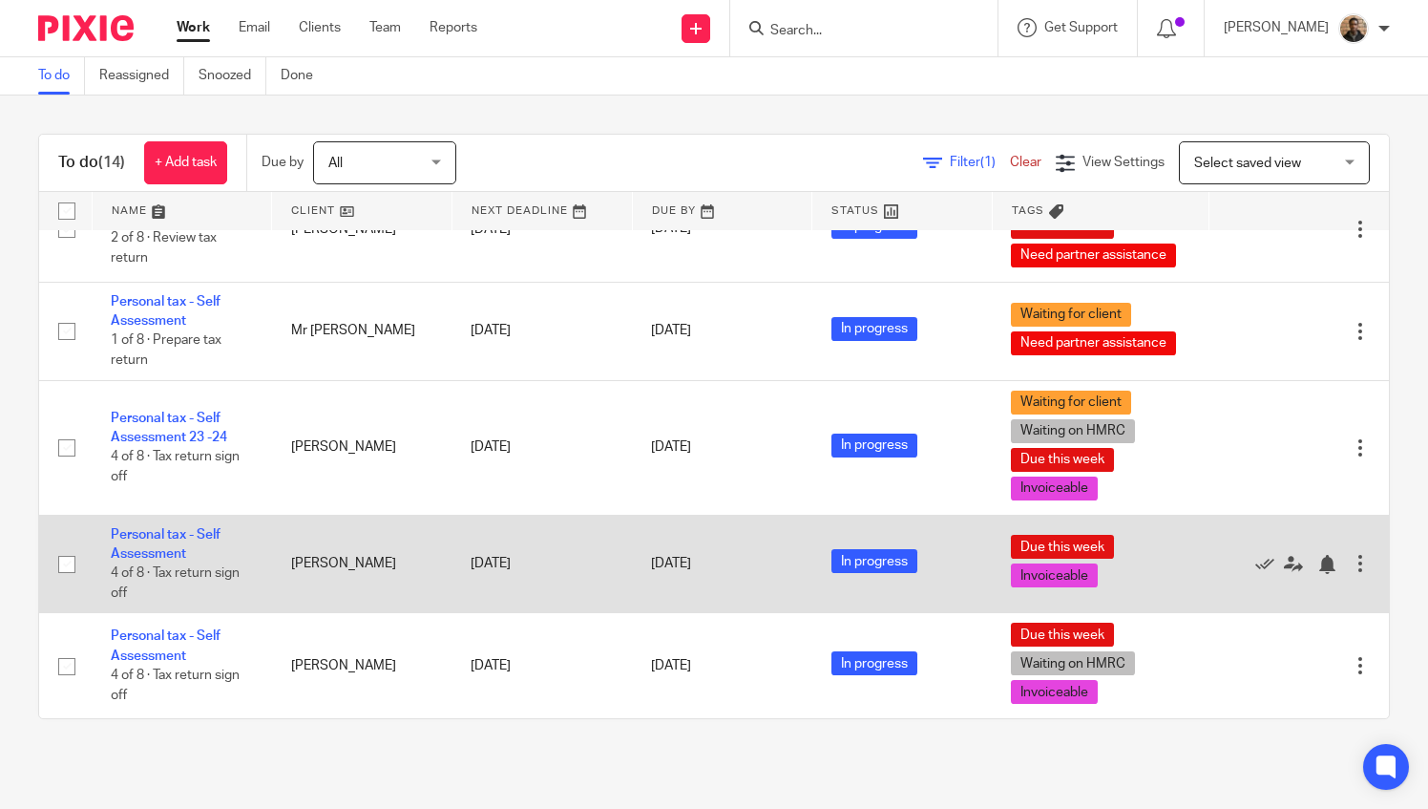
scroll to position [994, 0]
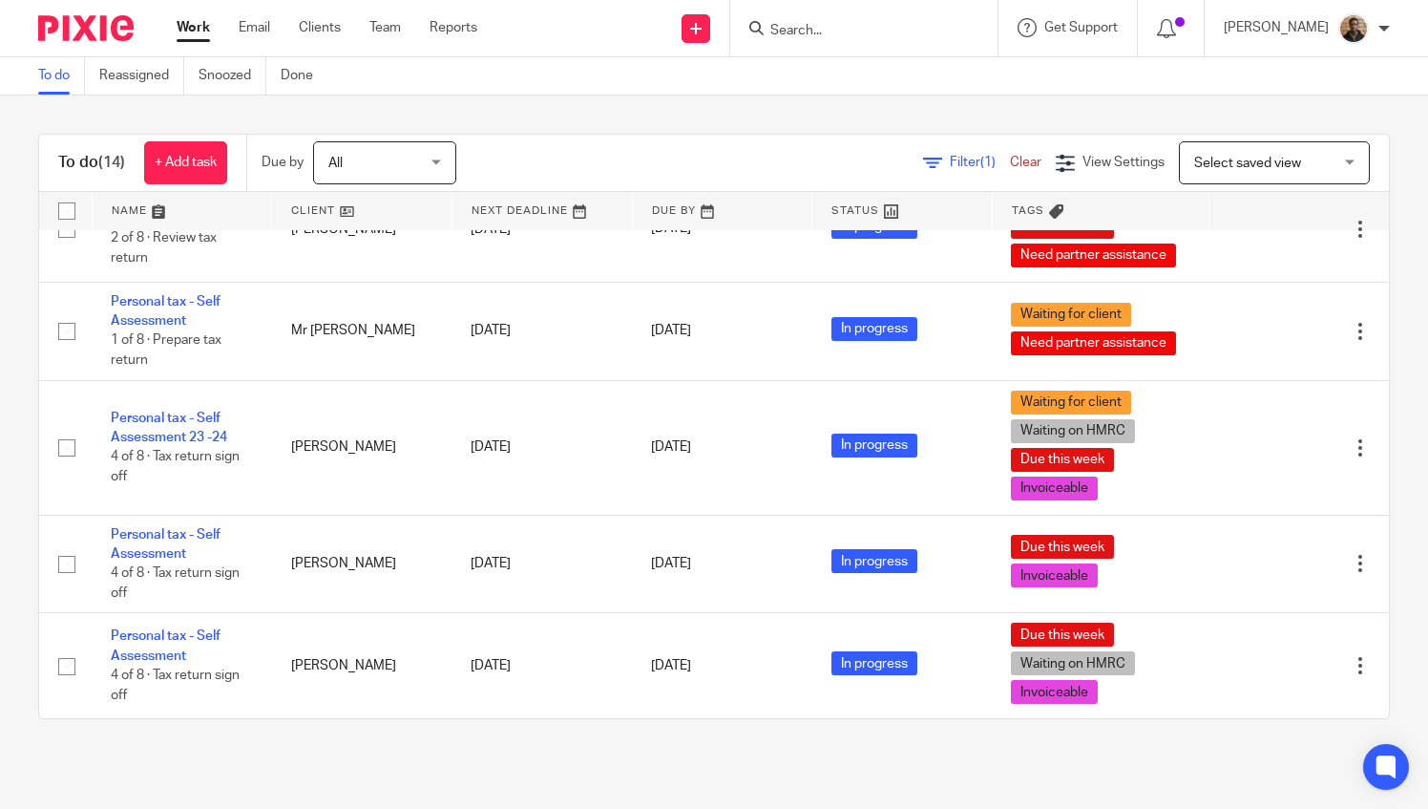
click at [1227, 168] on span "Select saved view" at bounding box center [1247, 163] width 107 height 13
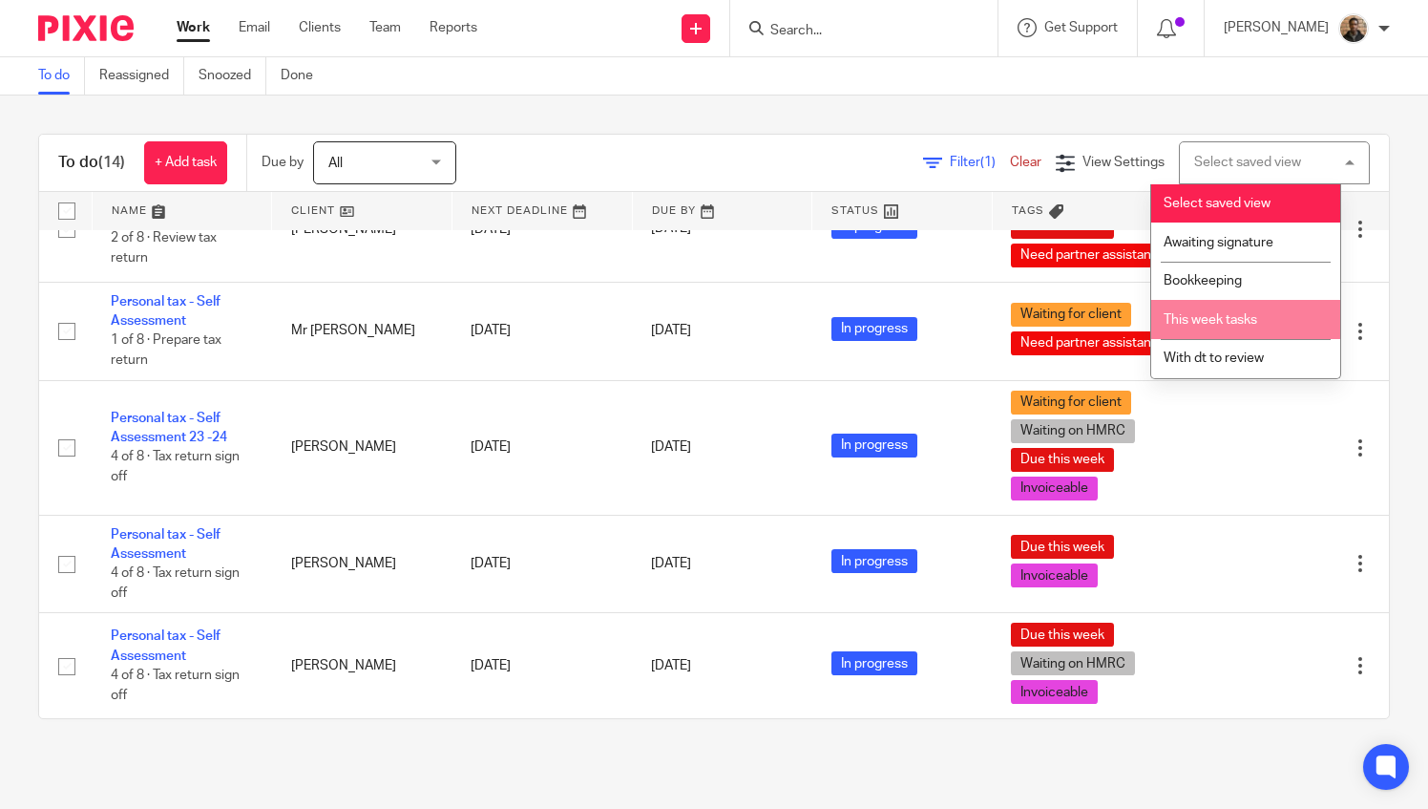
click at [1194, 326] on li "This week tasks" at bounding box center [1246, 319] width 189 height 39
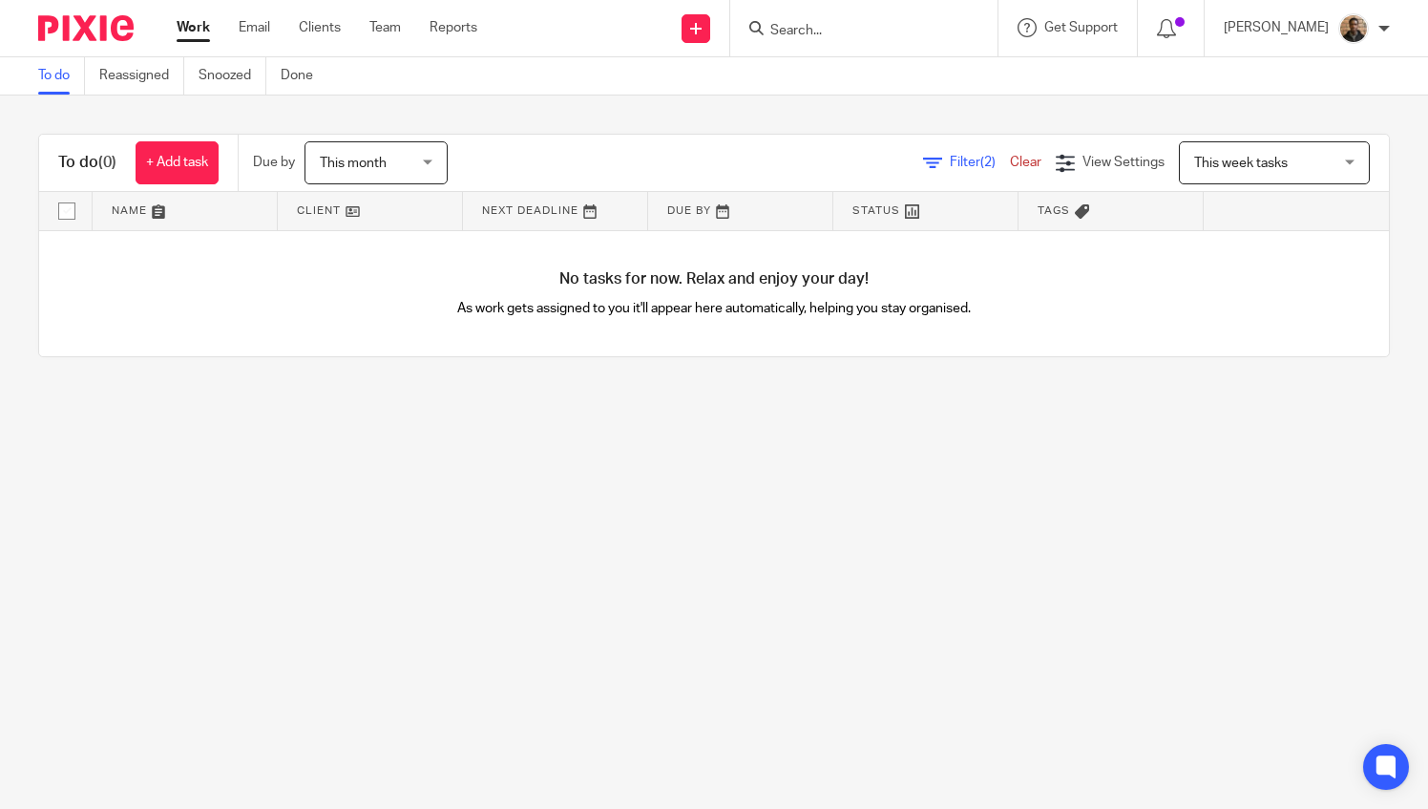
drag, startPoint x: 361, startPoint y: 163, endPoint x: 396, endPoint y: 337, distance: 177.3
click at [365, 172] on span "This month" at bounding box center [370, 162] width 101 height 40
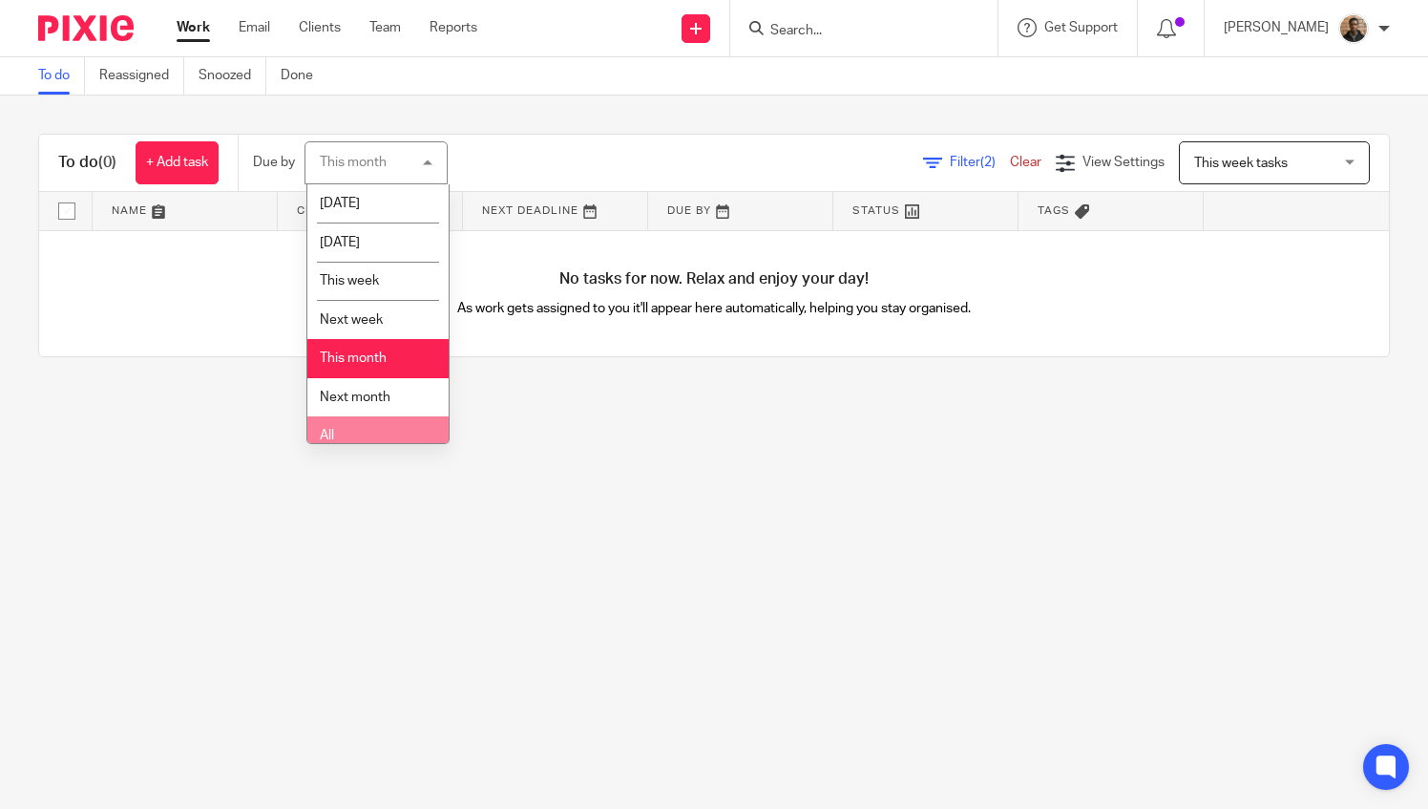
click at [361, 418] on li "All" at bounding box center [377, 435] width 141 height 39
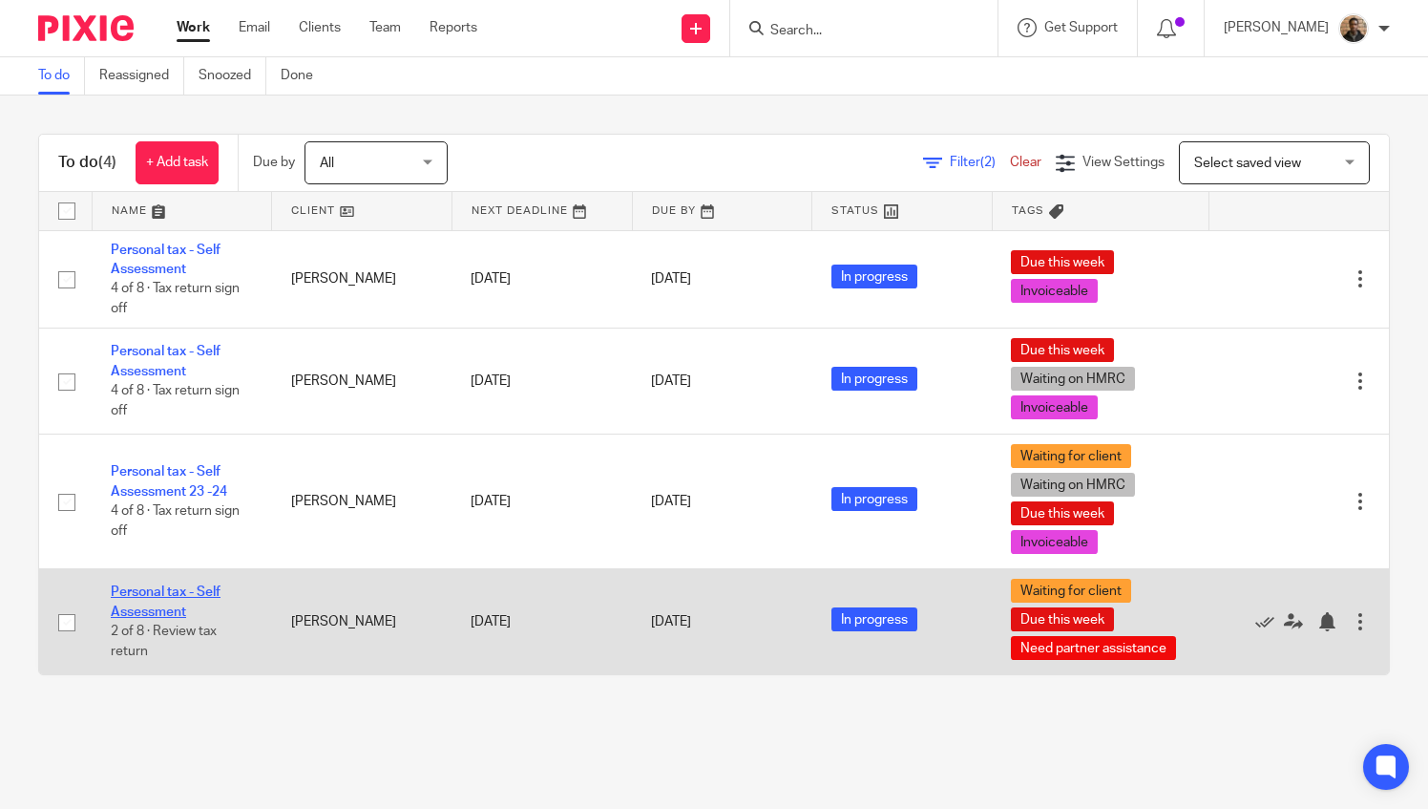
click at [195, 590] on link "Personal tax - Self Assessment" at bounding box center [166, 601] width 110 height 32
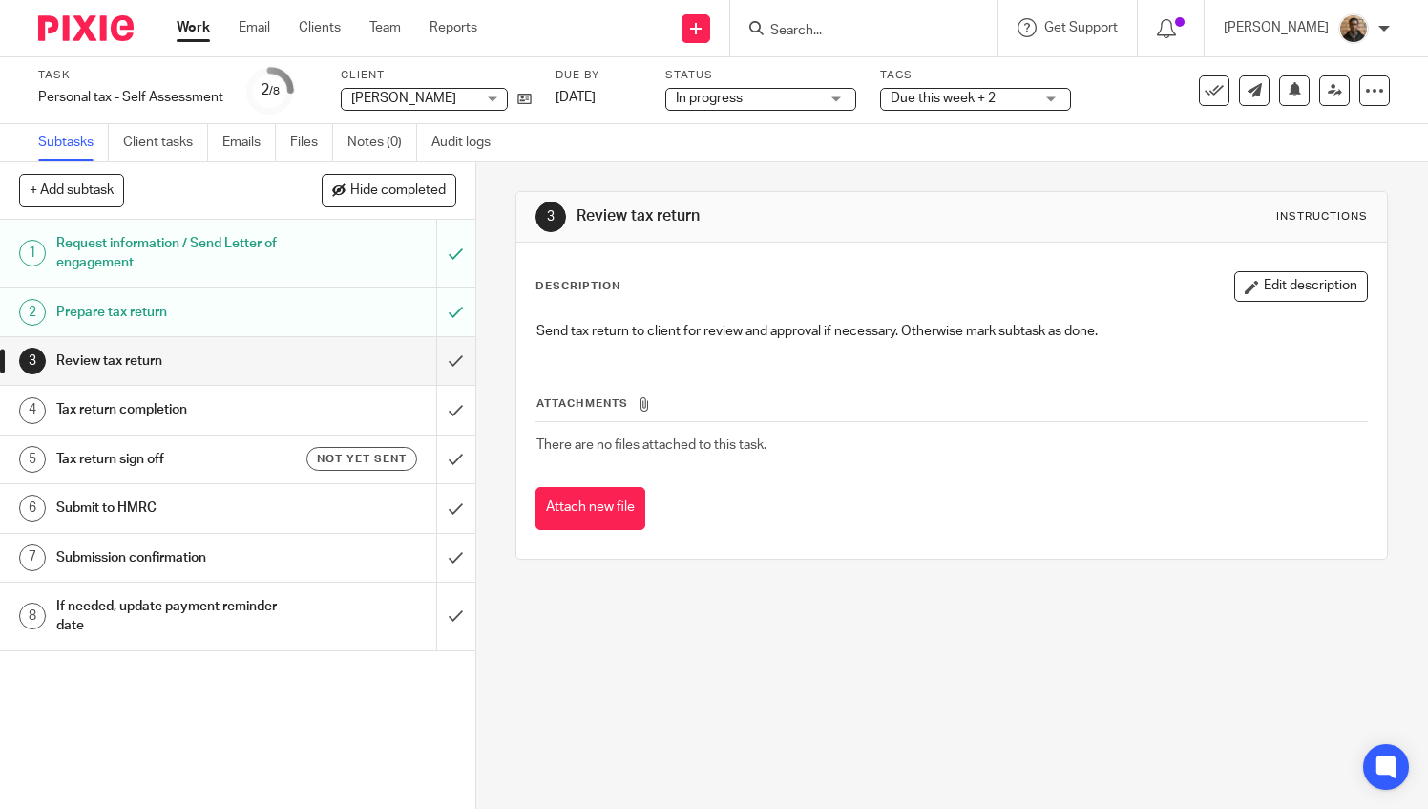
click at [928, 97] on span "Due this week + 2" at bounding box center [943, 98] width 105 height 13
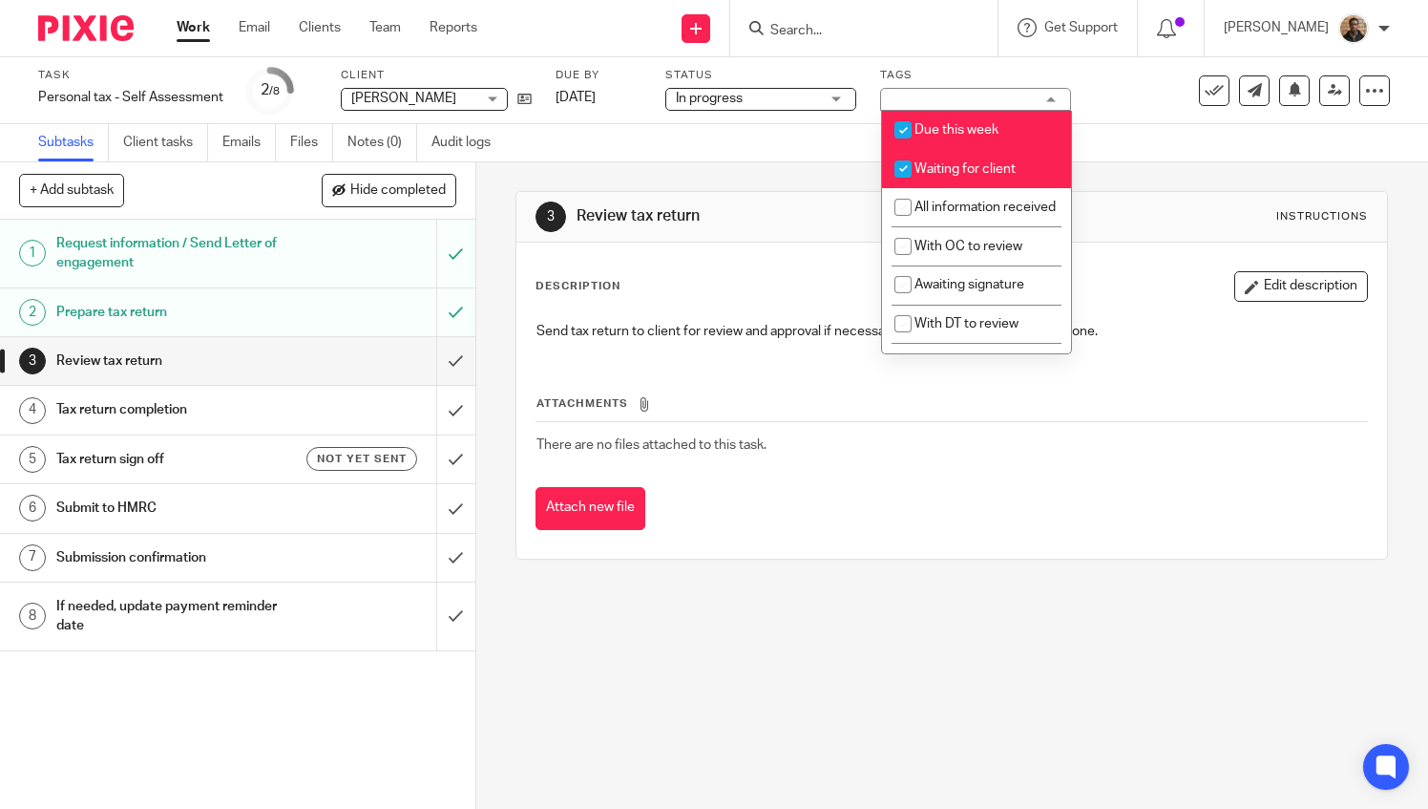
click at [925, 131] on span "Due this week" at bounding box center [957, 129] width 84 height 13
checkbox input "false"
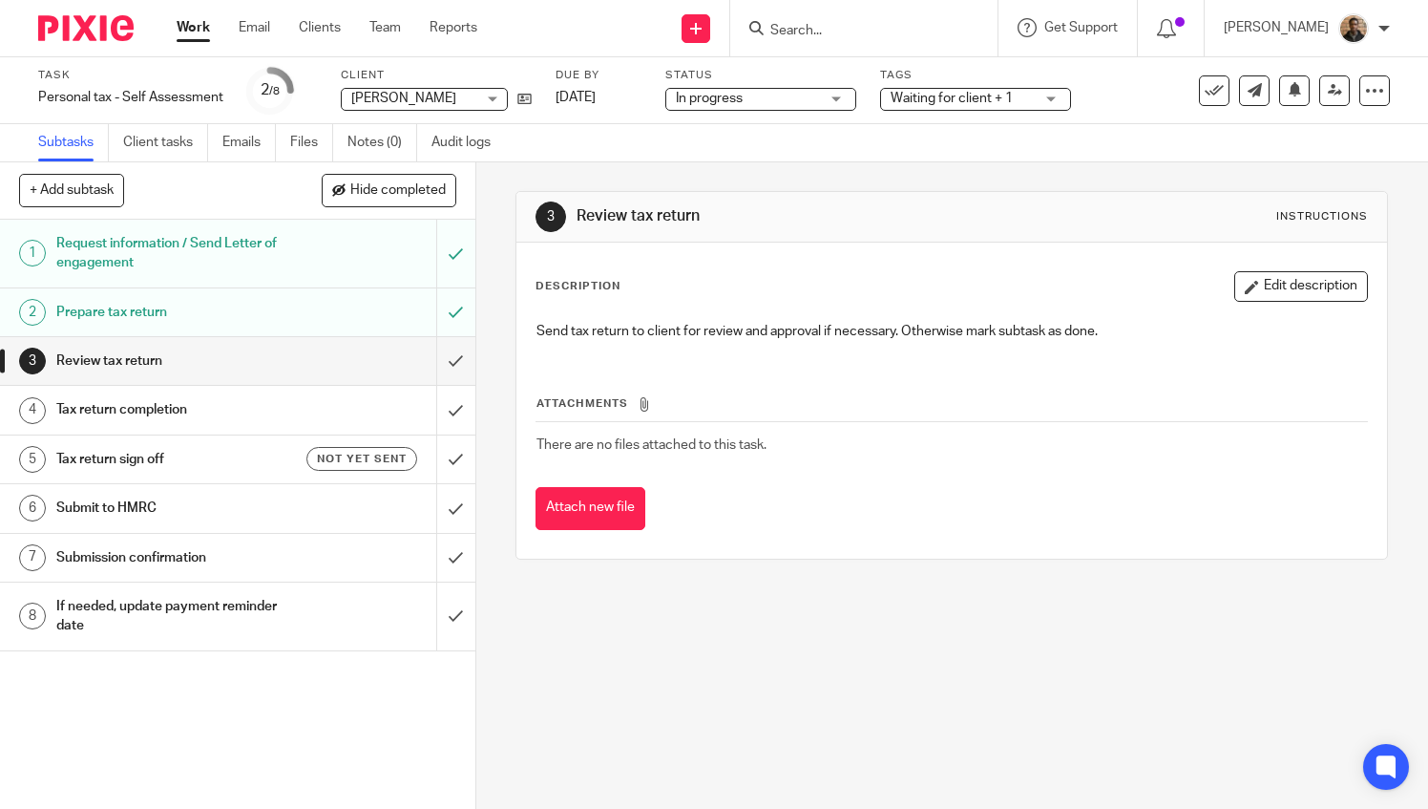
drag, startPoint x: 734, startPoint y: 182, endPoint x: 602, endPoint y: 205, distance: 134.7
click at [733, 180] on div "3 Review tax return Instructions Description Edit description Send tax return t…" at bounding box center [952, 375] width 873 height 426
click at [207, 31] on link "Work" at bounding box center [193, 27] width 33 height 19
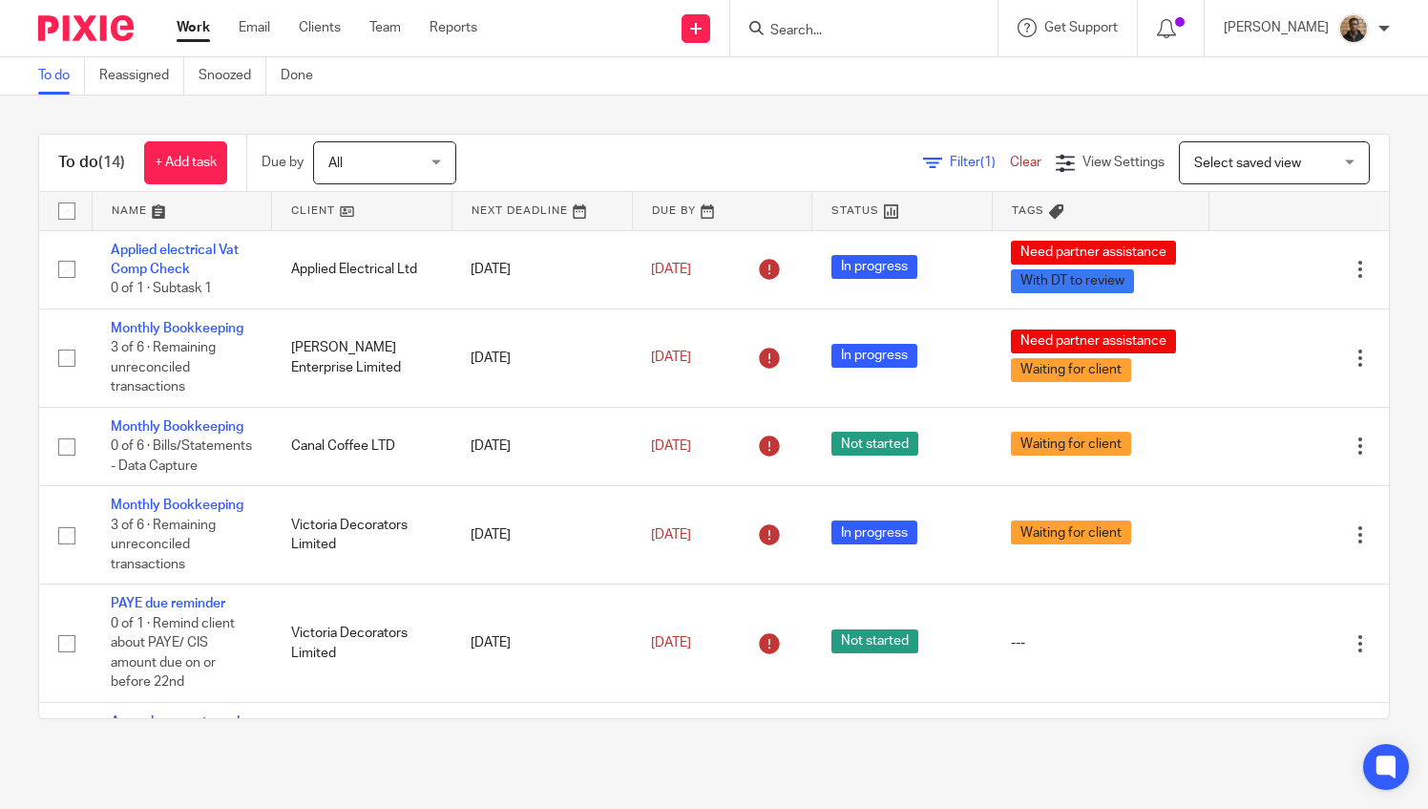
click at [1215, 161] on span "Select saved view" at bounding box center [1247, 163] width 107 height 13
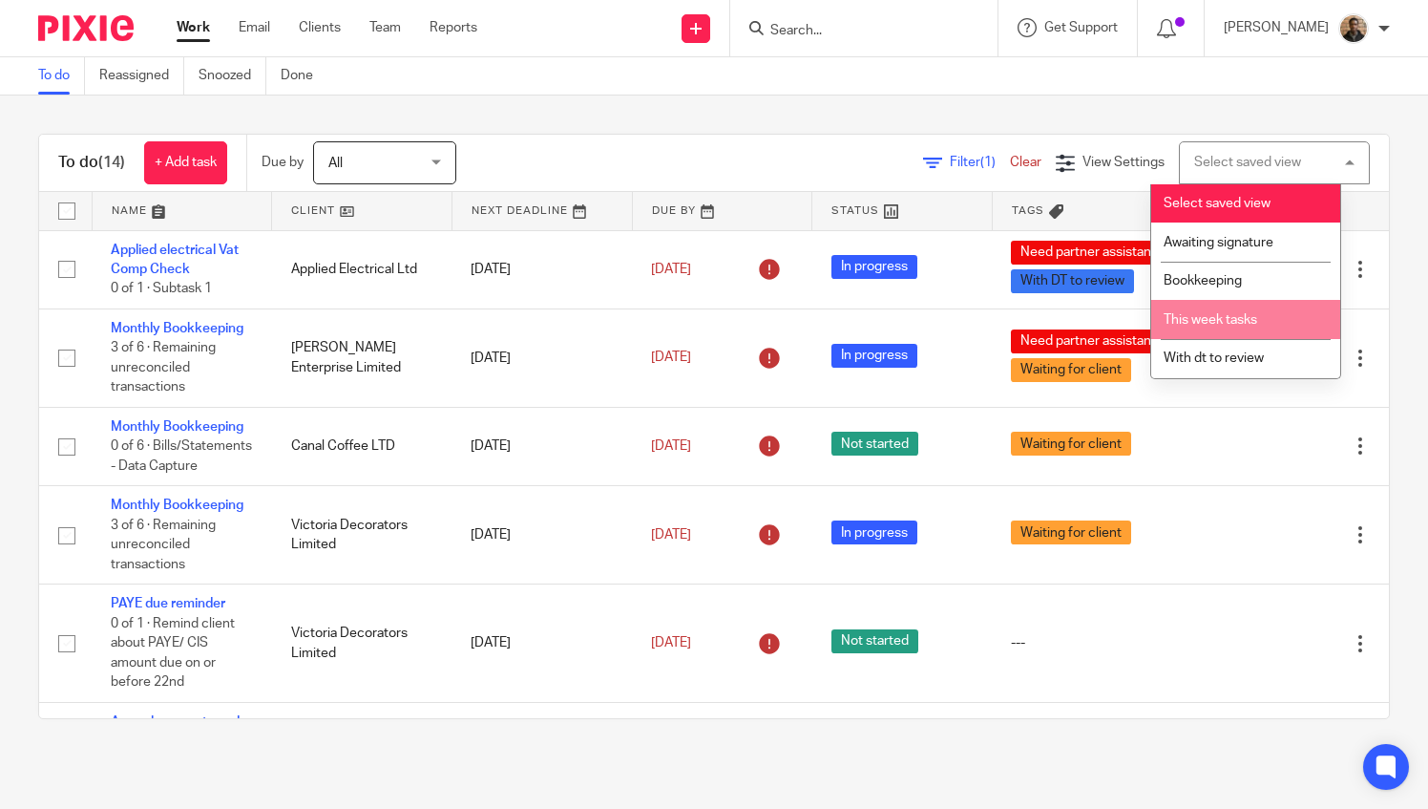
click at [1210, 325] on span "This week tasks" at bounding box center [1211, 319] width 94 height 13
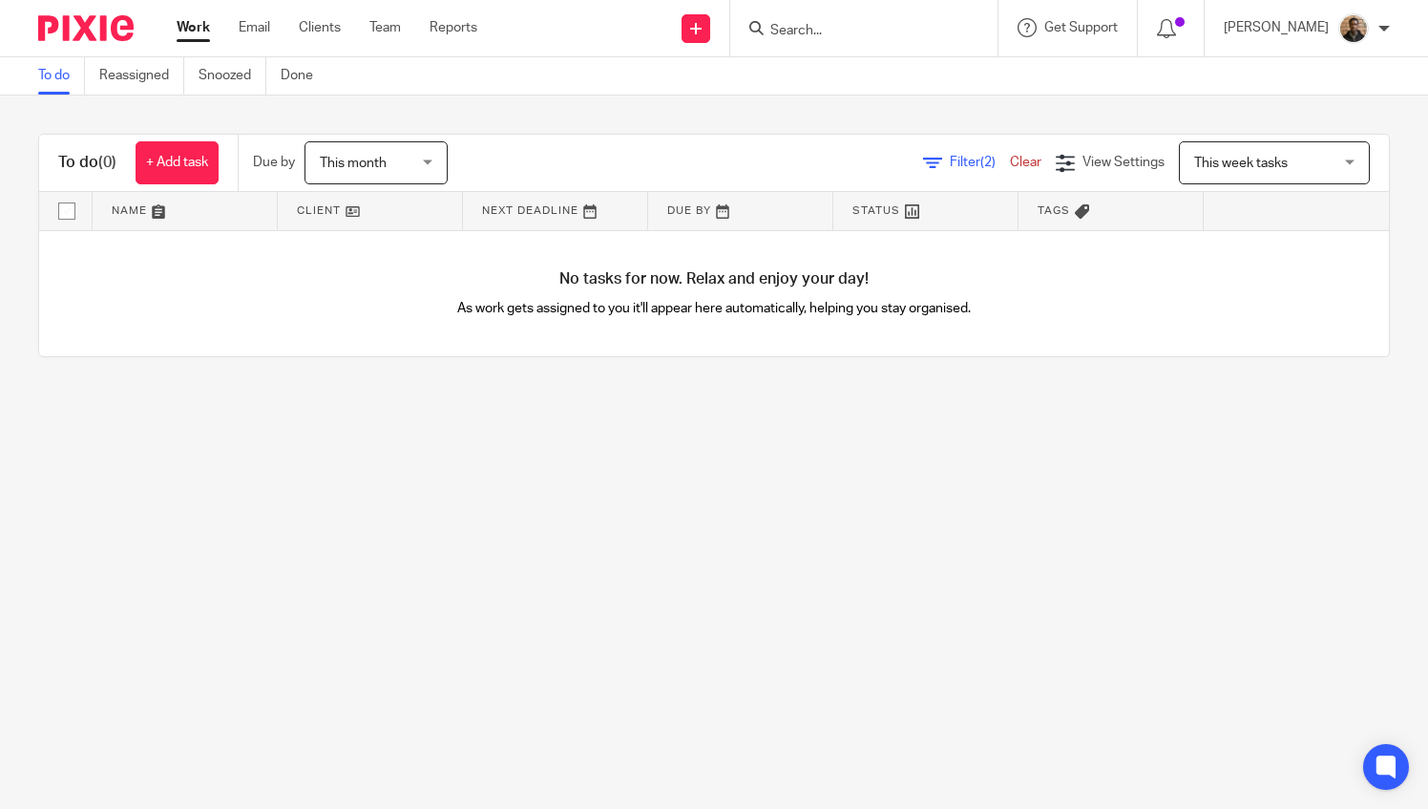
click at [421, 164] on span "This month" at bounding box center [370, 162] width 101 height 40
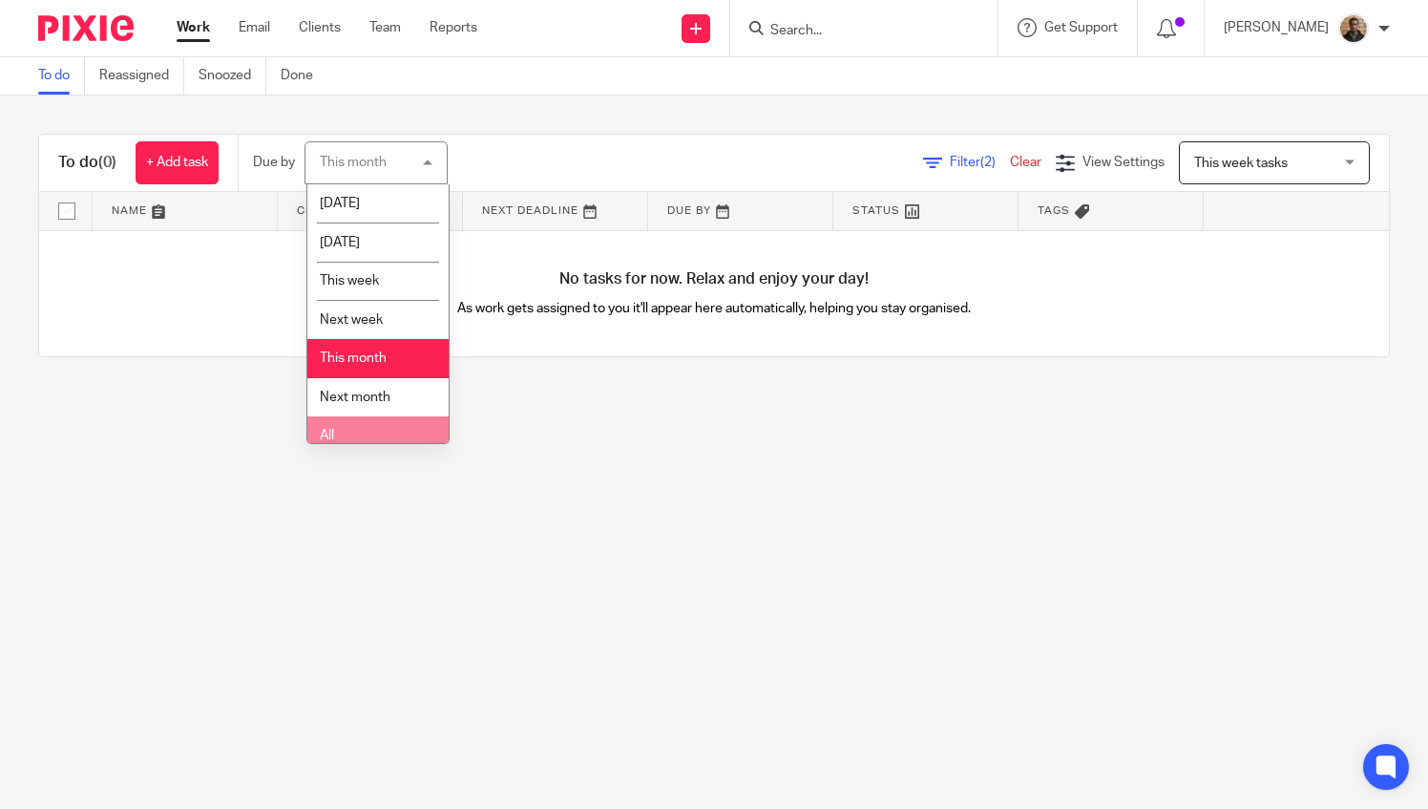
click at [381, 432] on li "All" at bounding box center [377, 435] width 141 height 39
